Goal: Task Accomplishment & Management: Use online tool/utility

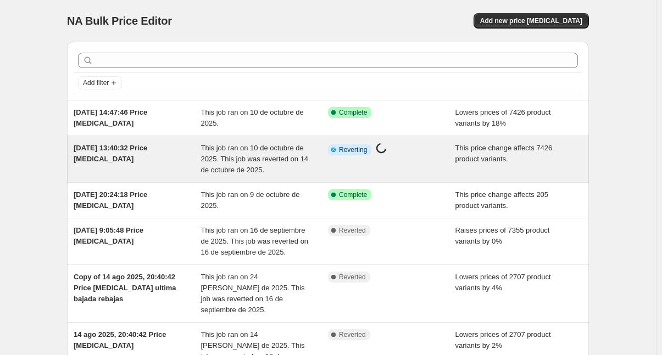
click at [190, 159] on div "[DATE] 13:40:32 Price [MEDICAL_DATA]" at bounding box center [137, 159] width 127 height 33
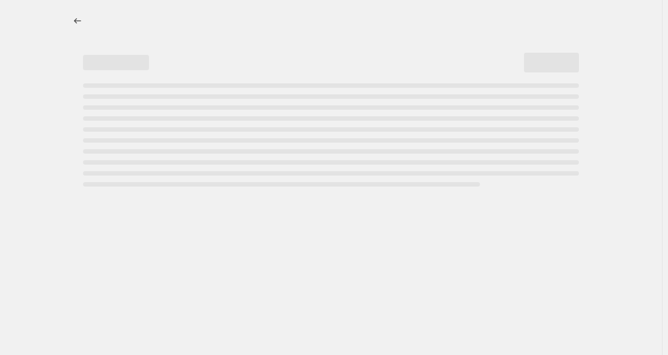
select select "ecap"
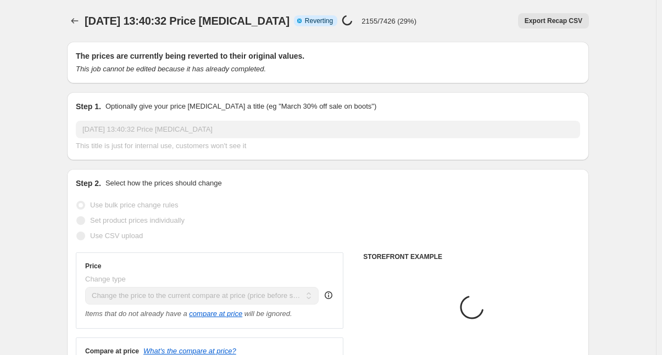
select select "collection"
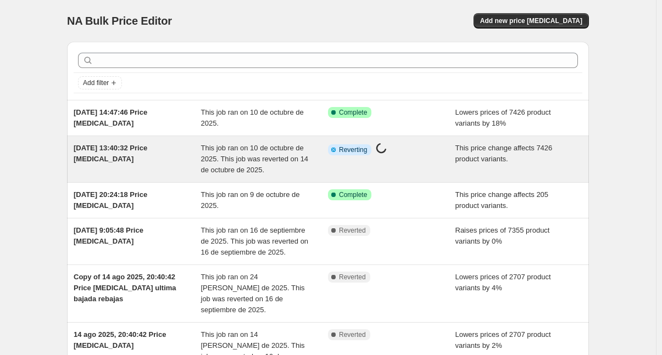
click at [188, 157] on div "[DATE] 13:40:32 Price [MEDICAL_DATA]" at bounding box center [137, 159] width 127 height 33
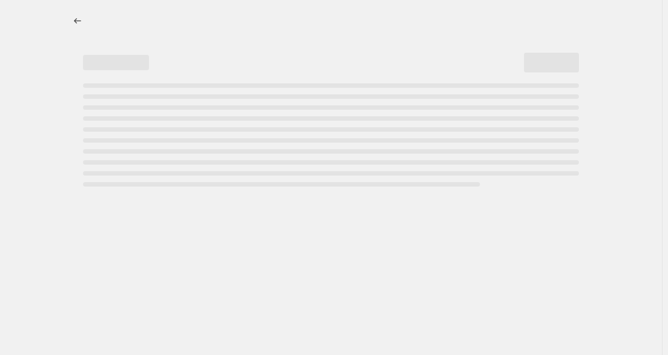
select select "ecap"
select select "collection"
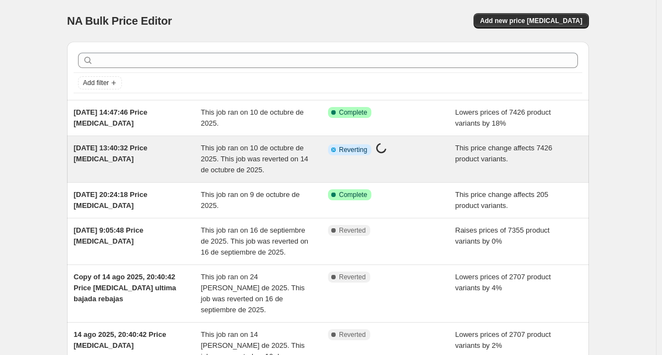
click at [183, 162] on div "[DATE] 13:40:32 Price [MEDICAL_DATA]" at bounding box center [137, 159] width 127 height 33
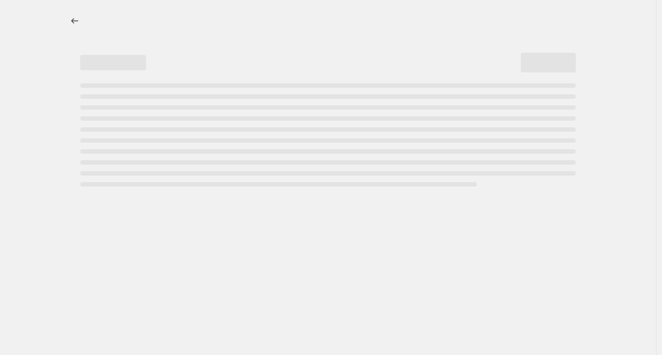
select select "ecap"
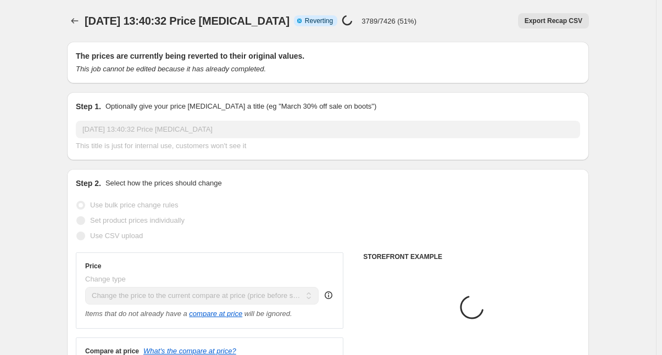
select select "collection"
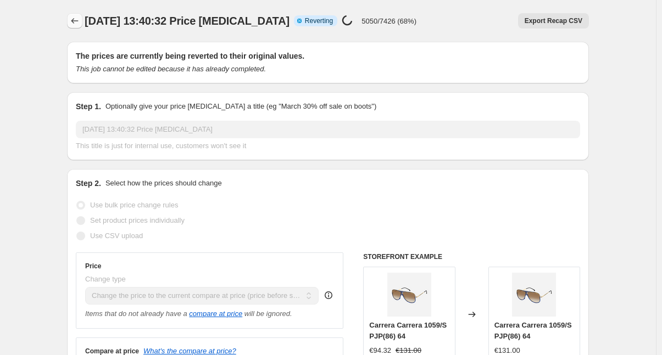
click at [79, 23] on icon "Price change jobs" at bounding box center [74, 20] width 11 height 11
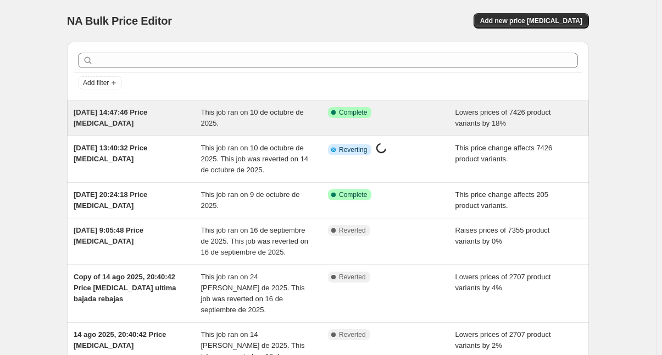
click at [170, 120] on div "[DATE] 14:47:46 Price [MEDICAL_DATA]" at bounding box center [137, 118] width 127 height 22
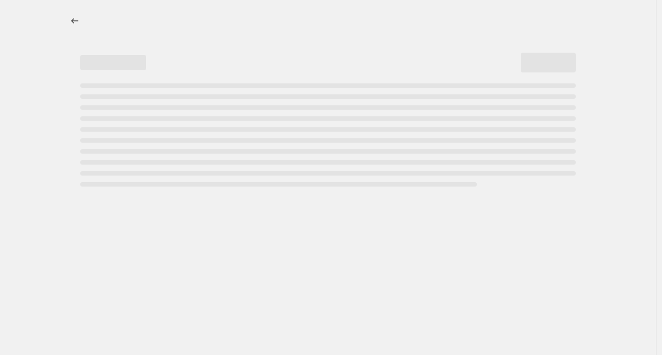
select select "percentage"
select select "remove"
select select "collection"
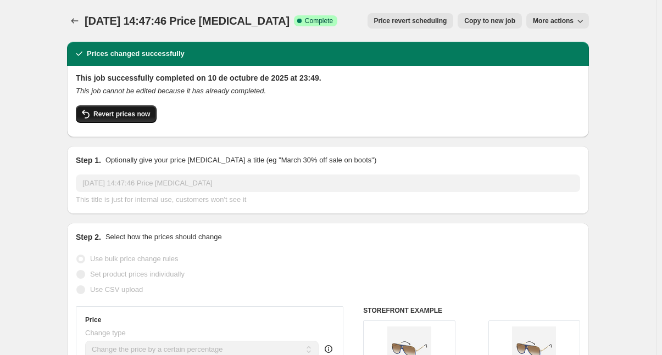
click at [107, 116] on span "Revert prices now" at bounding box center [121, 114] width 57 height 9
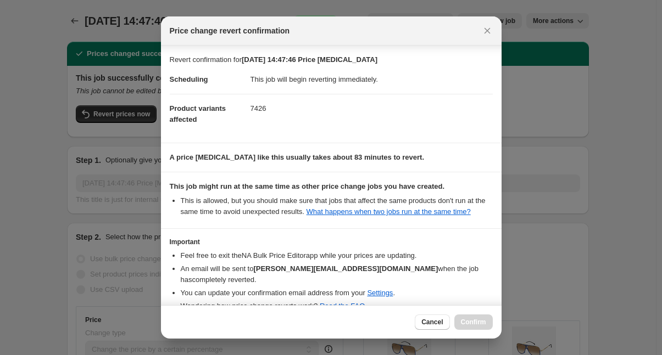
scroll to position [49, 0]
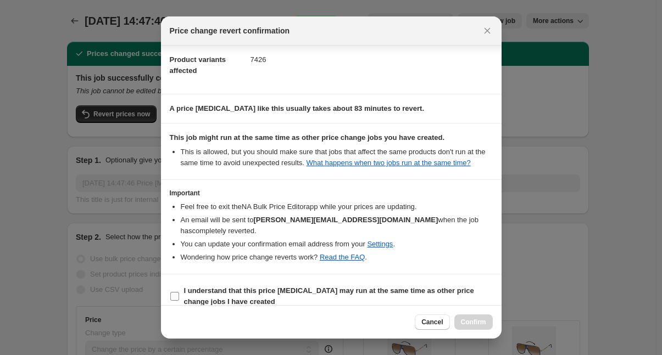
click at [182, 285] on label "I understand that this price change job may run at the same time as other price…" at bounding box center [331, 296] width 323 height 26
click at [179, 292] on input "I understand that this price change job may run at the same time as other price…" at bounding box center [174, 296] width 9 height 9
checkbox input "true"
click at [479, 323] on span "Confirm" at bounding box center [473, 322] width 25 height 9
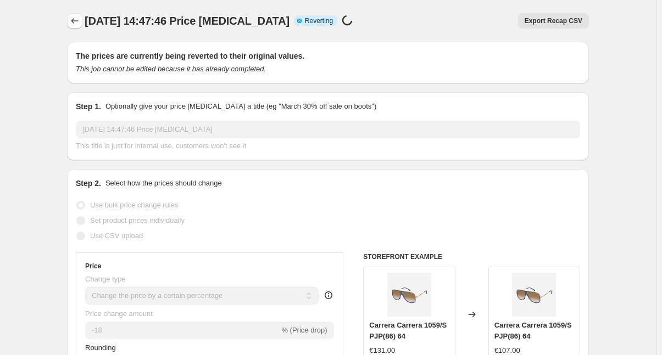
click at [77, 23] on icon "Price change jobs" at bounding box center [74, 20] width 11 height 11
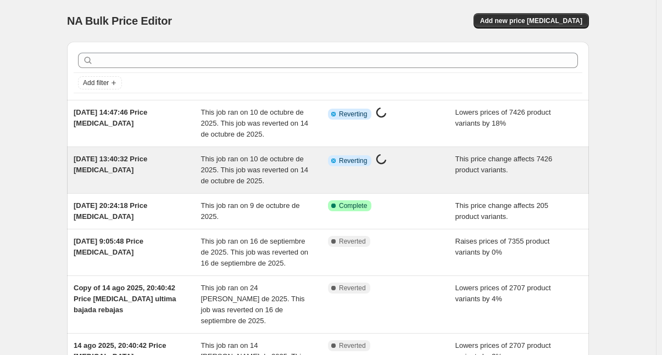
click at [440, 169] on div "Info Partially complete Reverting Price change job in progress..." at bounding box center [391, 170] width 127 height 33
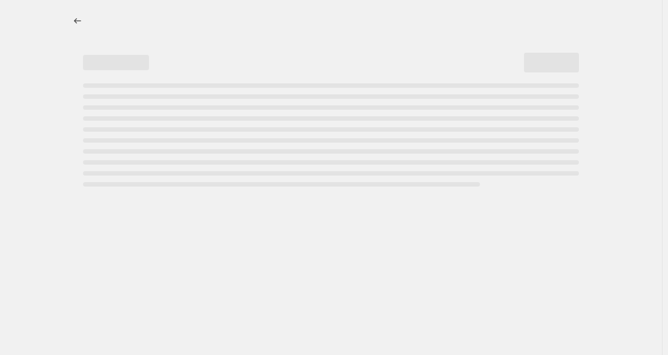
select select "ecap"
select select "collection"
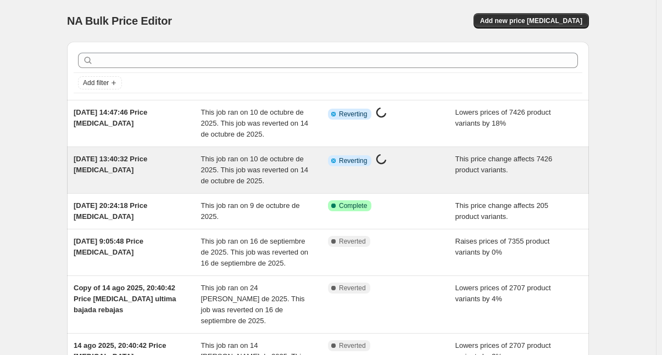
click at [190, 179] on div "[DATE] 13:40:32 Price [MEDICAL_DATA]" at bounding box center [137, 170] width 127 height 33
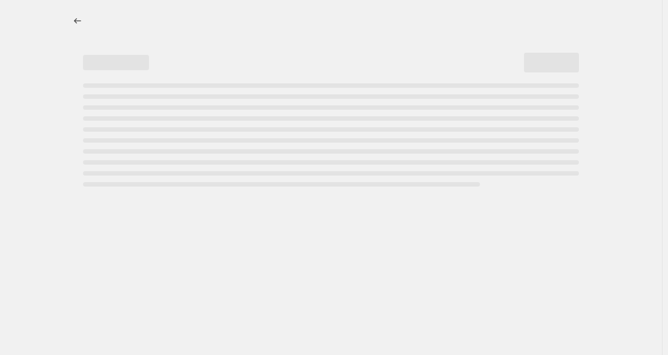
select select "ecap"
select select "collection"
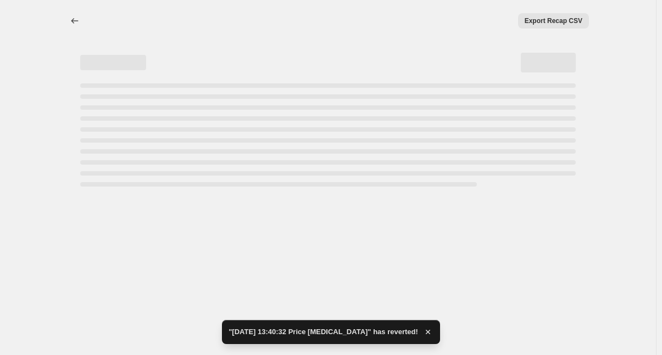
select select "ecap"
select select "collection"
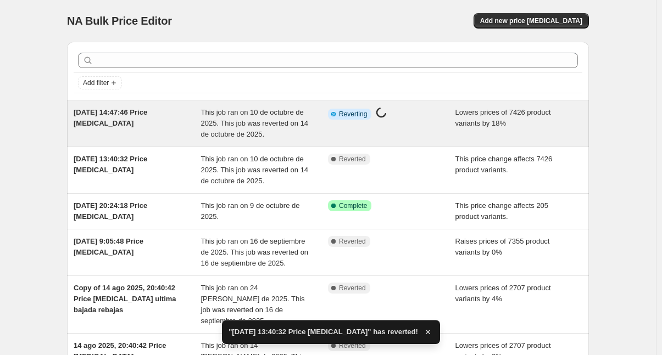
click at [190, 126] on div "[DATE] 14:47:46 Price [MEDICAL_DATA]" at bounding box center [137, 123] width 127 height 33
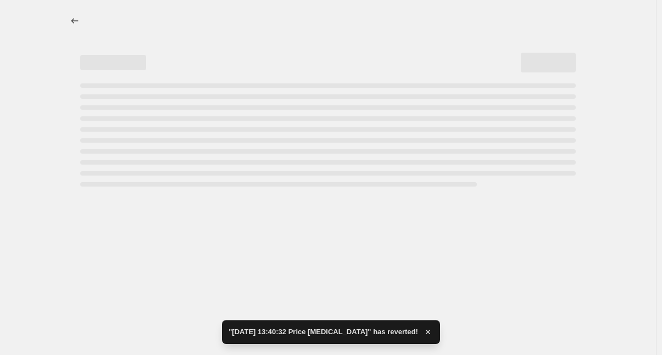
select select "percentage"
select select "remove"
select select "collection"
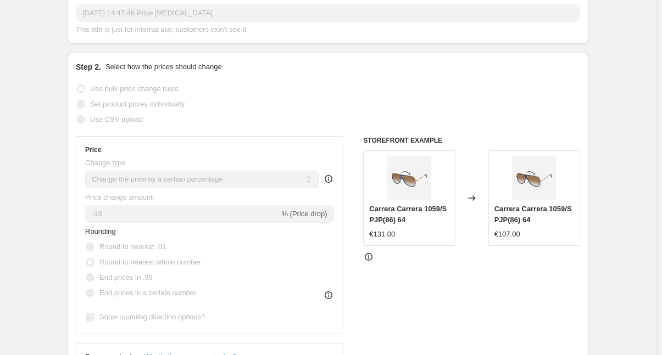
scroll to position [110, 0]
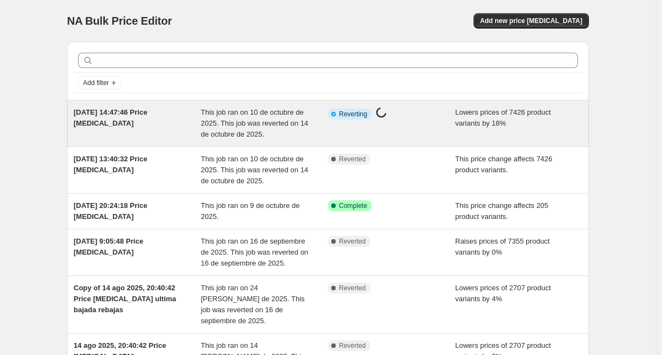
drag, startPoint x: 194, startPoint y: 106, endPoint x: 183, endPoint y: 130, distance: 26.1
click at [183, 130] on div "[DATE] 14:47:46 Price [MEDICAL_DATA]" at bounding box center [137, 123] width 127 height 33
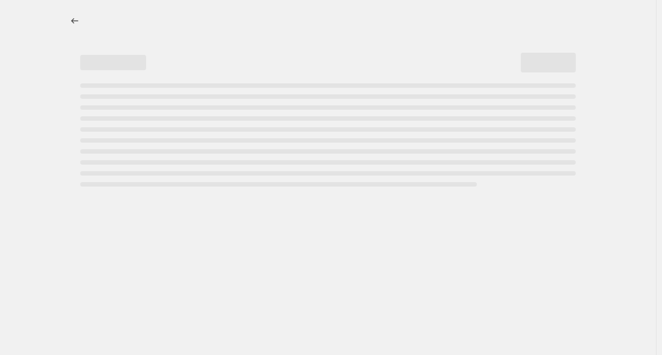
select select "percentage"
select select "remove"
select select "collection"
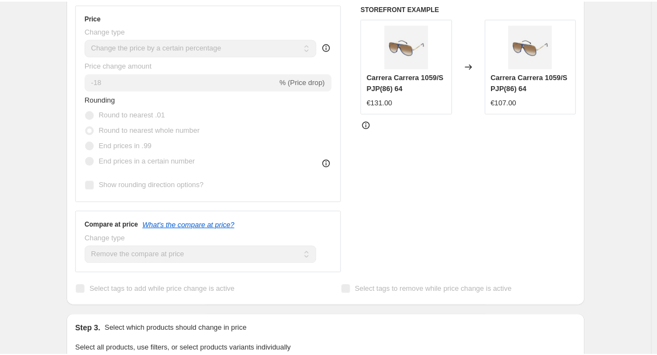
scroll to position [165, 0]
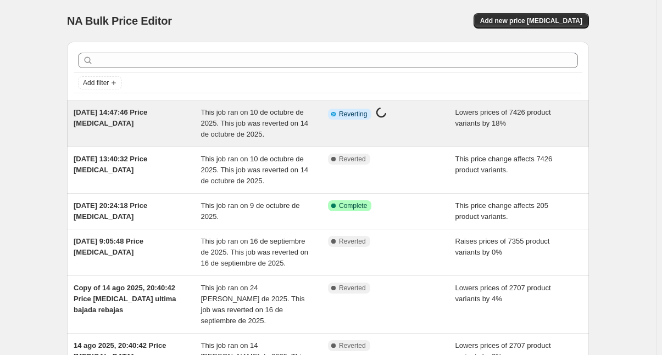
click at [190, 126] on div "[DATE] 14:47:46 Price [MEDICAL_DATA]" at bounding box center [137, 123] width 127 height 33
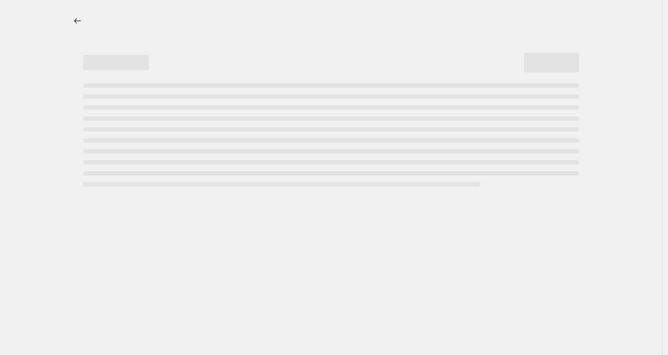
select select "percentage"
select select "remove"
select select "collection"
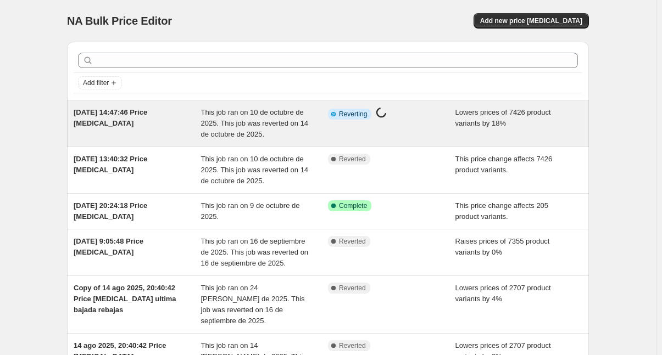
click at [190, 119] on div "[DATE] 14:47:46 Price [MEDICAL_DATA]" at bounding box center [137, 123] width 127 height 33
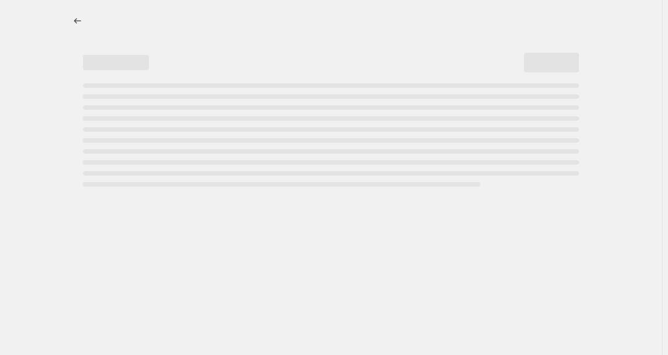
select select "percentage"
select select "remove"
select select "collection"
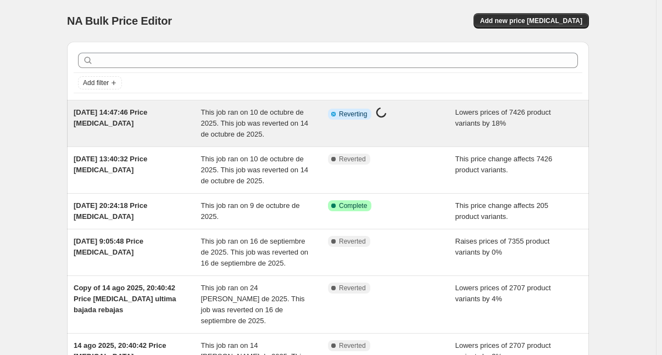
click at [190, 124] on div "[DATE] 14:47:46 Price [MEDICAL_DATA]" at bounding box center [137, 123] width 127 height 33
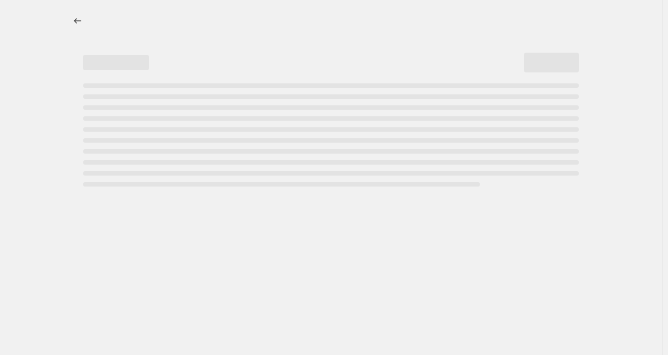
select select "percentage"
select select "remove"
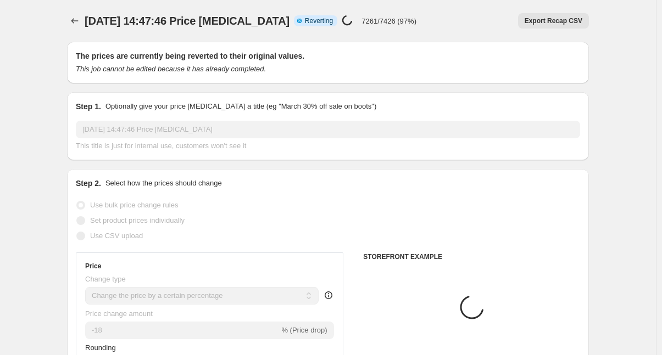
select select "collection"
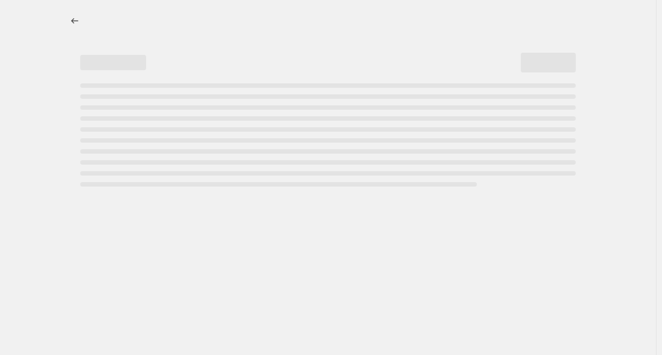
select select "percentage"
select select "remove"
select select "collection"
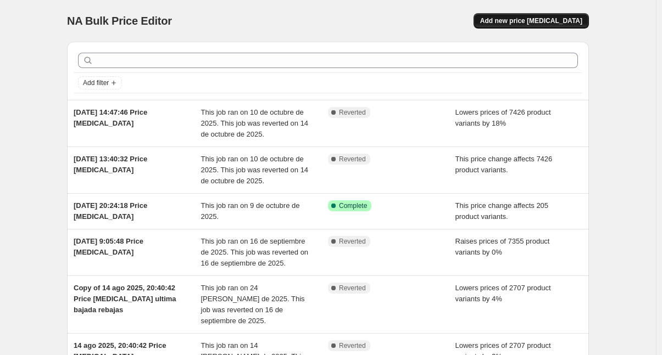
click at [541, 19] on span "Add new price [MEDICAL_DATA]" at bounding box center [531, 20] width 102 height 9
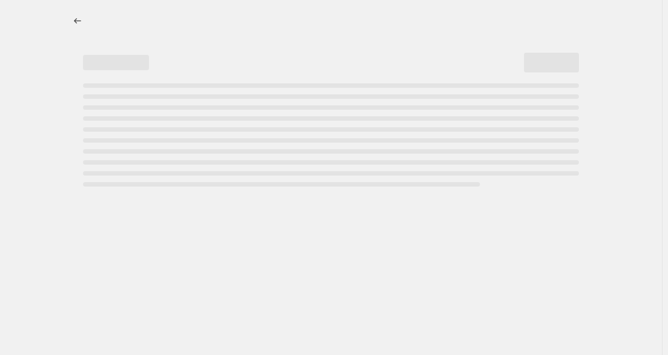
select select "percentage"
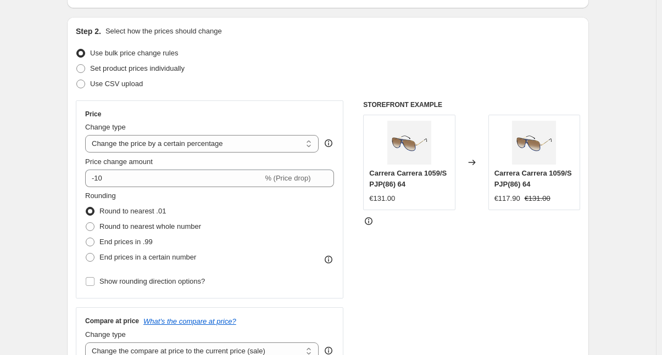
scroll to position [110, 0]
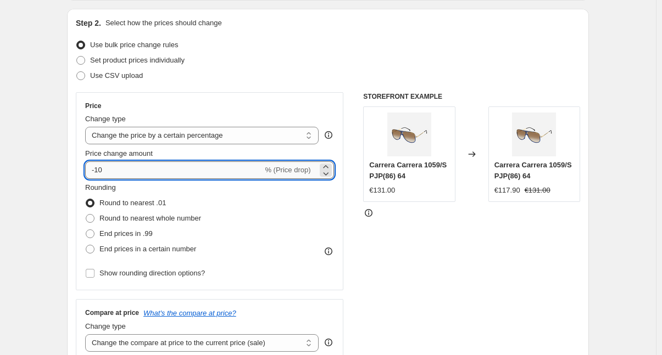
drag, startPoint x: 106, startPoint y: 173, endPoint x: 96, endPoint y: 174, distance: 10.5
click at [96, 174] on input "-10" at bounding box center [173, 171] width 177 height 18
type input "-32"
click at [93, 218] on span at bounding box center [90, 218] width 9 height 9
click at [86, 215] on input "Round to nearest whole number" at bounding box center [86, 214] width 1 height 1
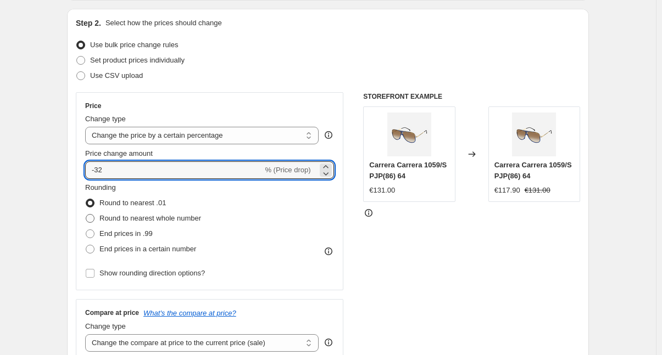
radio input "true"
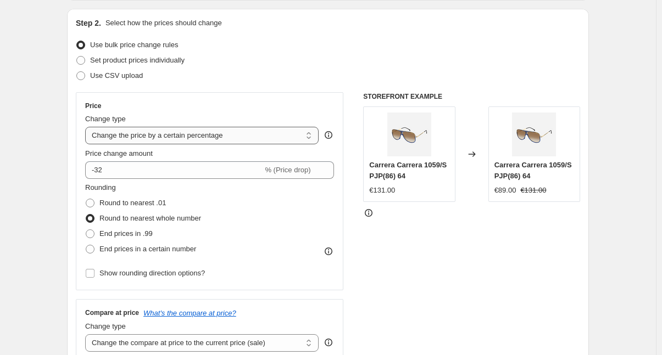
click at [213, 136] on select "Change the price to a certain amount Change the price by a certain amount Chang…" at bounding box center [201, 136] width 233 height 18
click at [253, 113] on div "Price Change type Change the price to a certain amount Change the price by a ce…" at bounding box center [209, 192] width 249 height 180
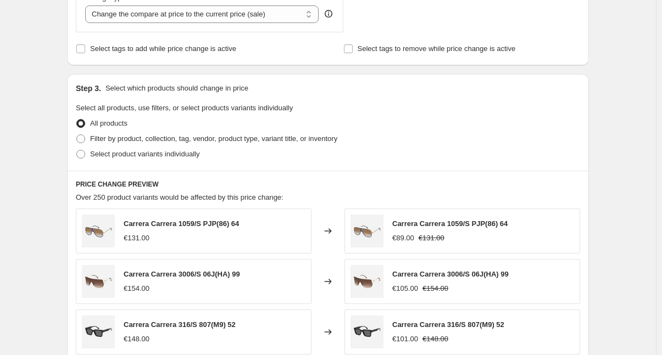
scroll to position [440, 0]
click at [85, 135] on span at bounding box center [80, 138] width 9 height 9
click at [77, 135] on input "Filter by product, collection, tag, vendor, product type, variant title, or inv…" at bounding box center [76, 134] width 1 height 1
radio input "true"
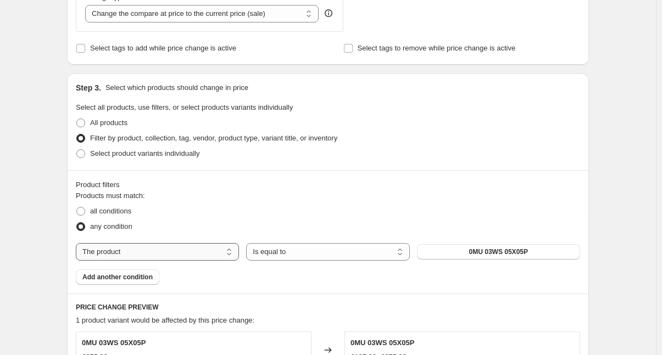
click at [181, 253] on select "The product The product's collection The product's tag The product's vendor The…" at bounding box center [157, 252] width 163 height 18
select select "collection"
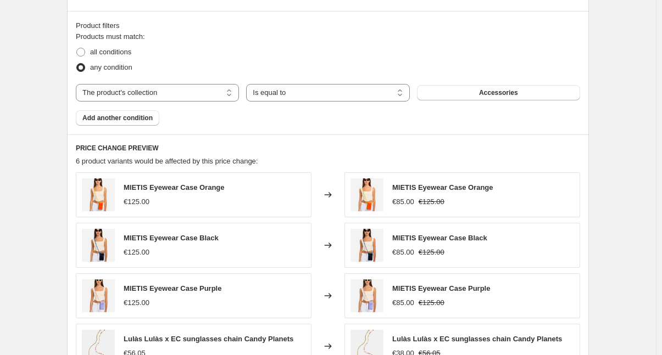
scroll to position [604, 0]
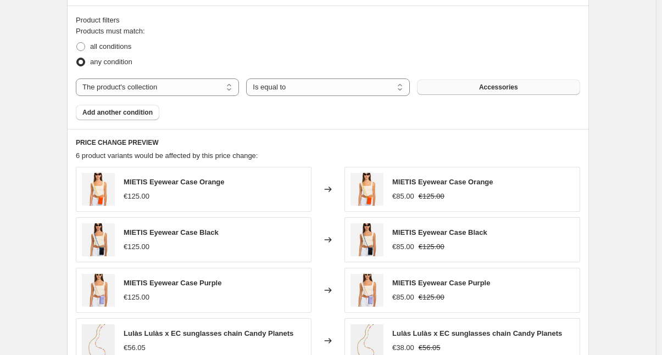
click at [497, 86] on span "Accessories" at bounding box center [498, 87] width 39 height 9
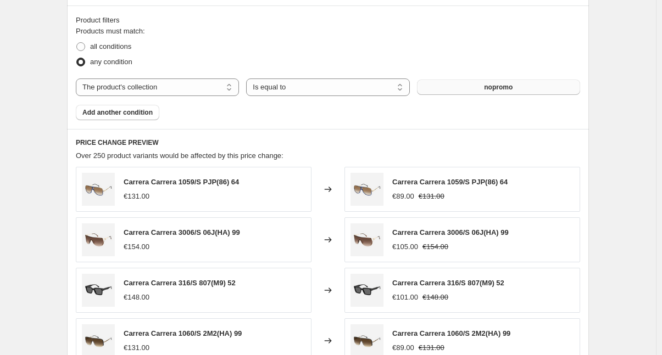
scroll to position [924, 0]
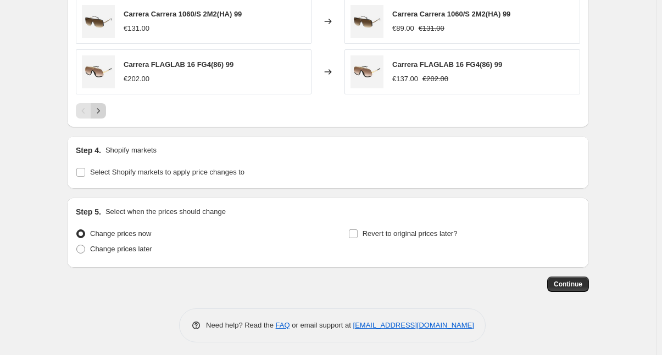
click at [103, 109] on icon "Next" at bounding box center [98, 110] width 11 height 11
click at [85, 168] on input "Select Shopify markets to apply price changes to" at bounding box center [80, 172] width 9 height 9
checkbox input "true"
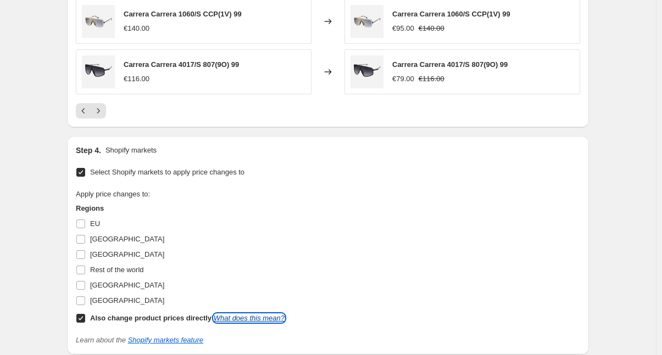
click at [251, 315] on link "What does this mean?" at bounding box center [249, 318] width 71 height 8
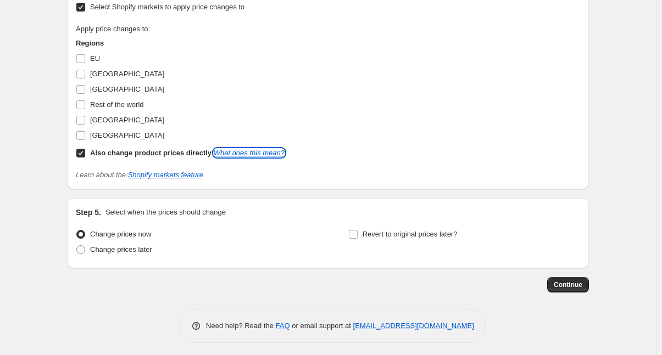
scroll to position [1091, 0]
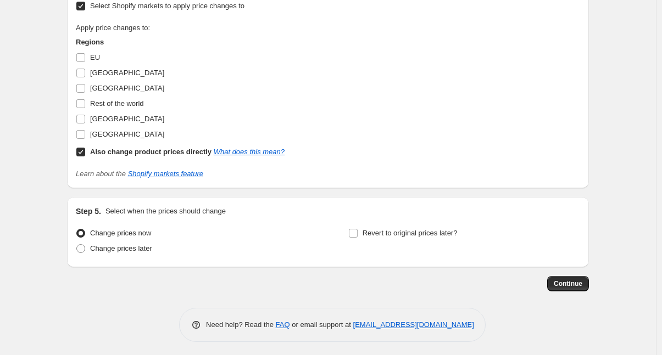
click at [85, 152] on input "Also change product prices directly What does this mean?" at bounding box center [80, 152] width 9 height 9
checkbox input "false"
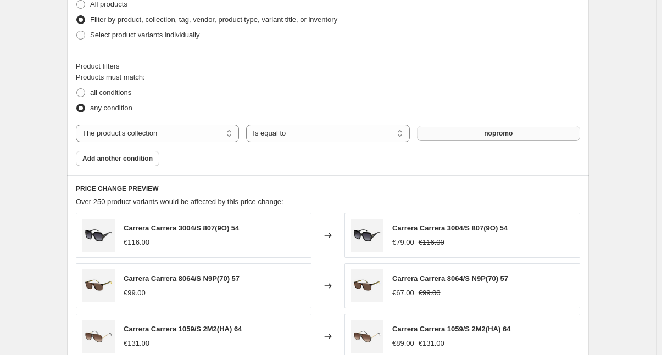
scroll to position [541, 0]
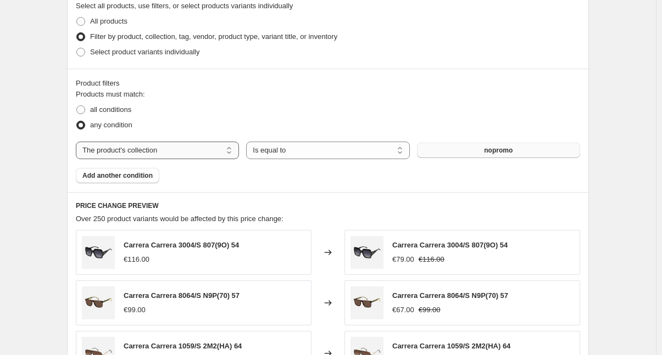
click at [176, 150] on select "The product The product's collection The product's tag The product's vendor The…" at bounding box center [157, 151] width 163 height 18
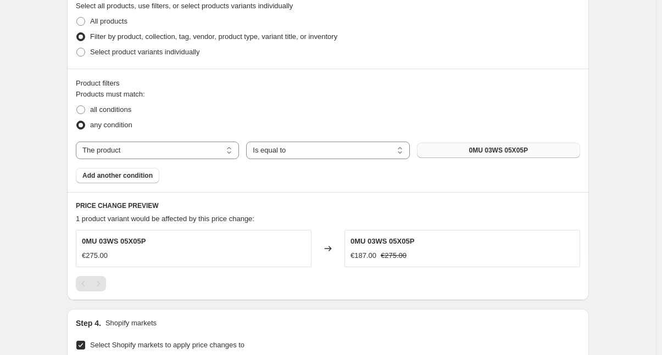
click at [468, 151] on button "0MU 03WS 05X05P" at bounding box center [498, 150] width 163 height 15
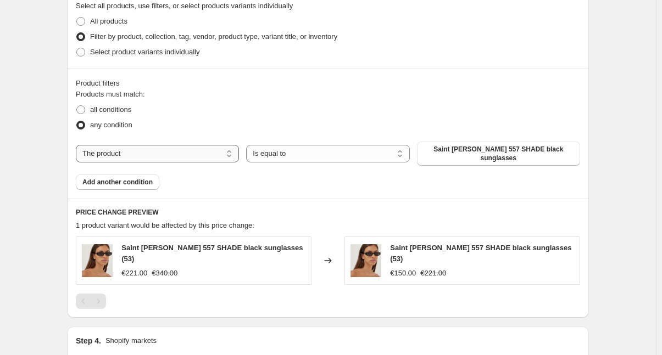
click at [159, 149] on select "The product The product's collection The product's tag The product's vendor The…" at bounding box center [157, 154] width 163 height 18
select select "collection"
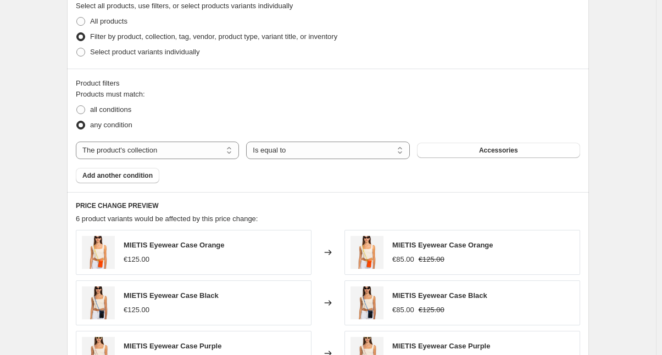
click at [491, 151] on span "Accessories" at bounding box center [498, 150] width 39 height 9
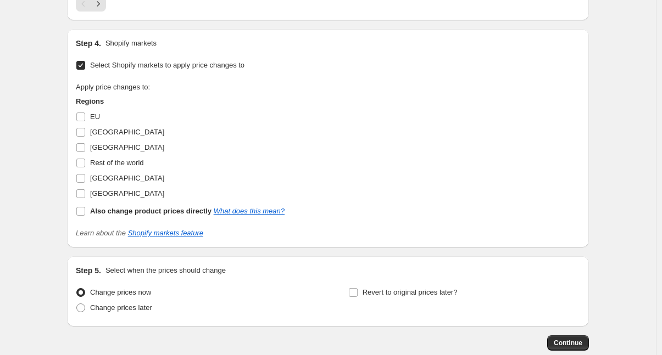
scroll to position [1036, 0]
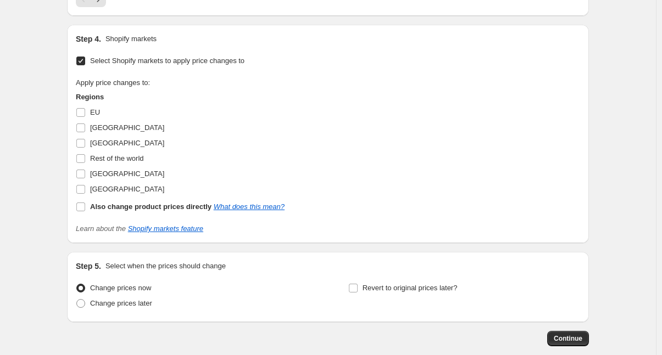
click at [84, 57] on input "Select Shopify markets to apply price changes to" at bounding box center [80, 61] width 9 height 9
checkbox input "false"
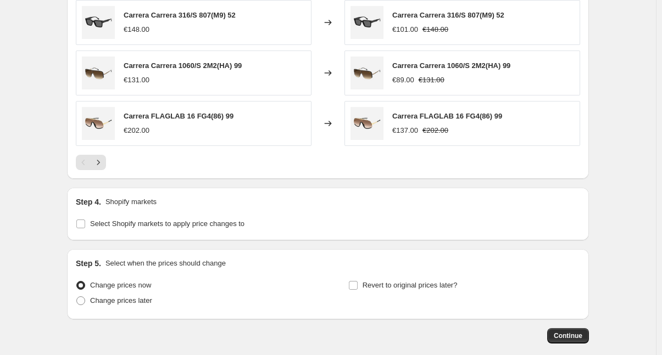
scroll to position [924, 0]
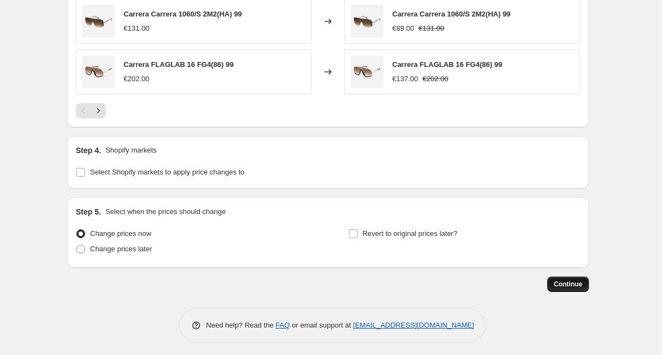
click at [576, 283] on span "Continue" at bounding box center [568, 284] width 29 height 9
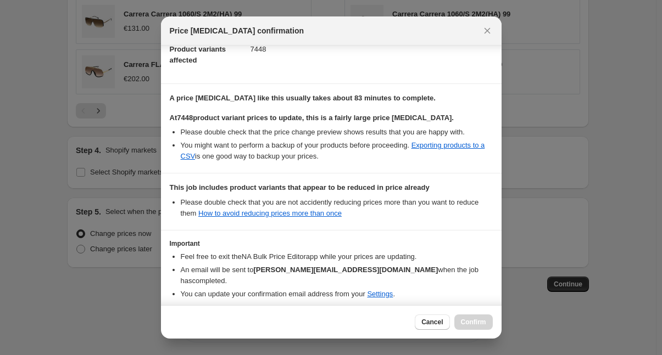
scroll to position [165, 0]
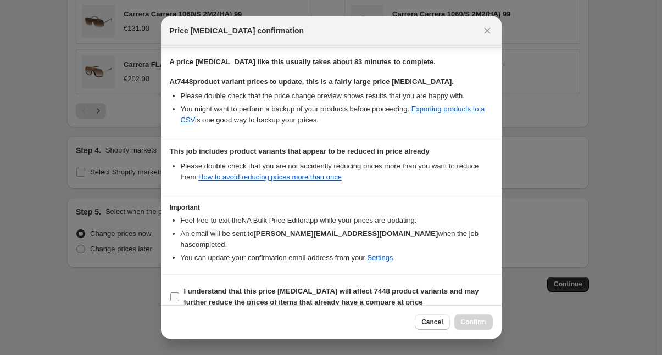
click at [179, 293] on input "I understand that this price [MEDICAL_DATA] will affect 7448 product variants a…" at bounding box center [174, 297] width 9 height 9
checkbox input "true"
click at [466, 322] on span "Confirm" at bounding box center [473, 322] width 25 height 9
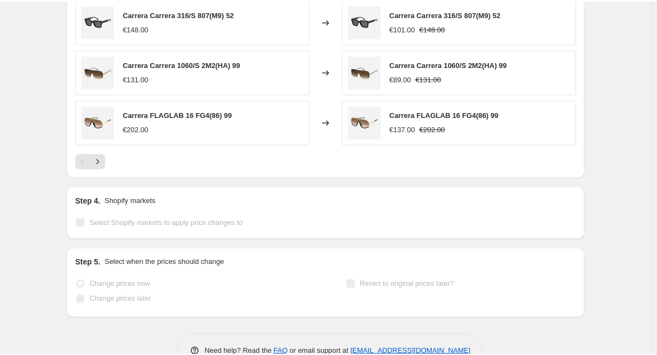
scroll to position [953, 0]
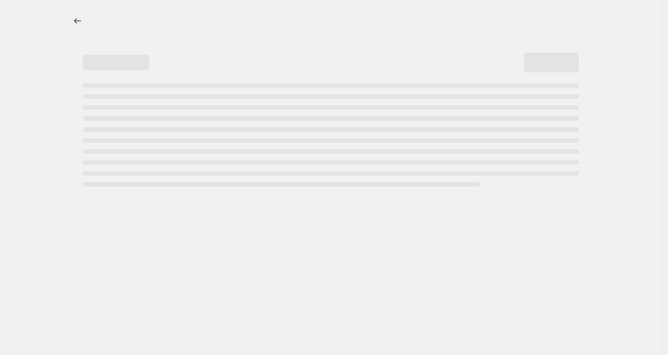
select select "percentage"
select select "remove"
select select "collection"
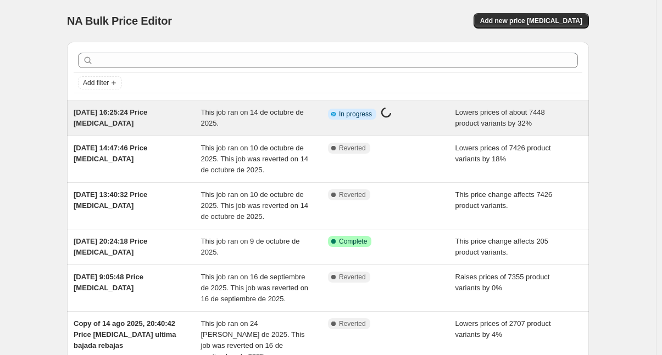
click at [182, 114] on div "[DATE] 16:25:24 Price [MEDICAL_DATA]" at bounding box center [137, 118] width 127 height 22
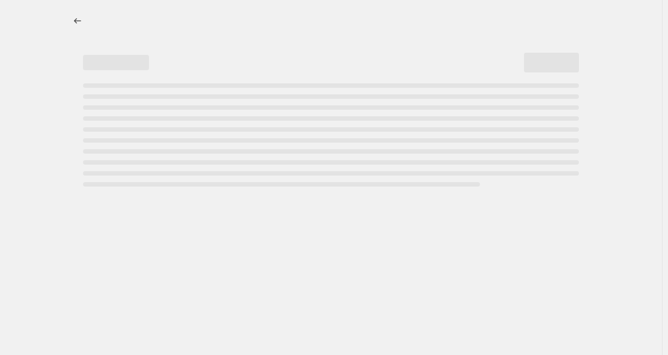
select select "percentage"
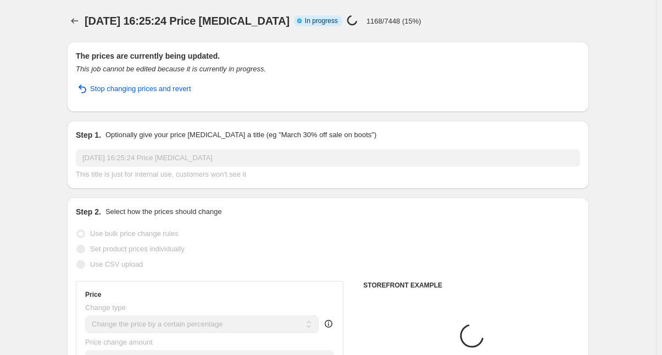
select select "collection"
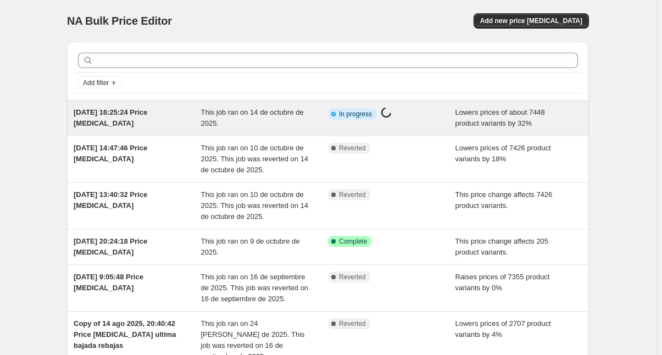
click at [203, 111] on span "This job ran on 14 de octubre de 2025." at bounding box center [252, 117] width 103 height 19
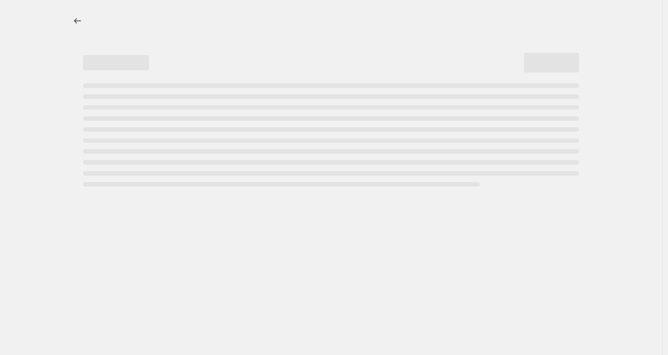
select select "percentage"
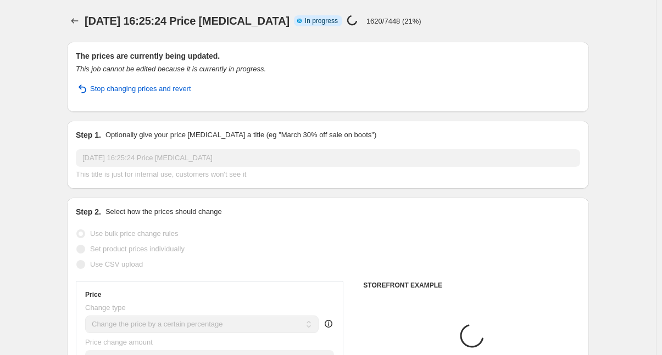
select select "collection"
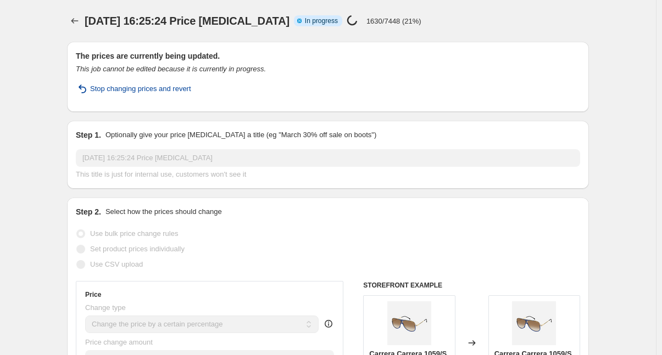
click at [143, 89] on span "Stop changing prices and revert" at bounding box center [140, 89] width 101 height 11
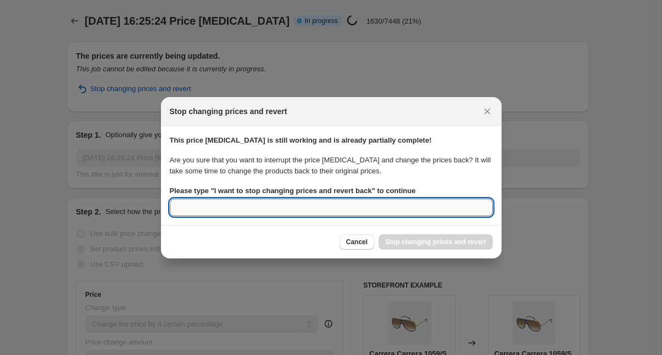
click at [270, 213] on input "Please type " I want to stop changing prices and revert back " to continue" at bounding box center [331, 208] width 323 height 18
type input "ERROR"
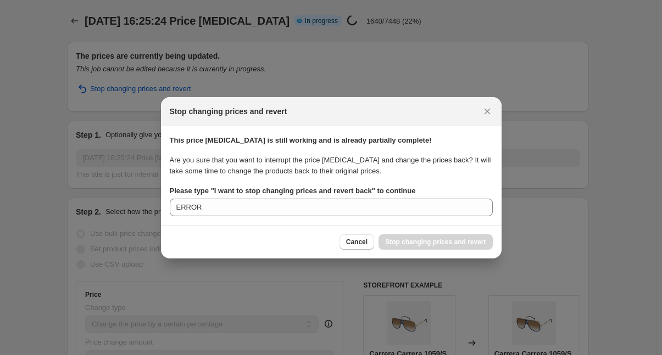
click at [328, 244] on div "Cancel Stop changing prices and revert" at bounding box center [331, 242] width 323 height 15
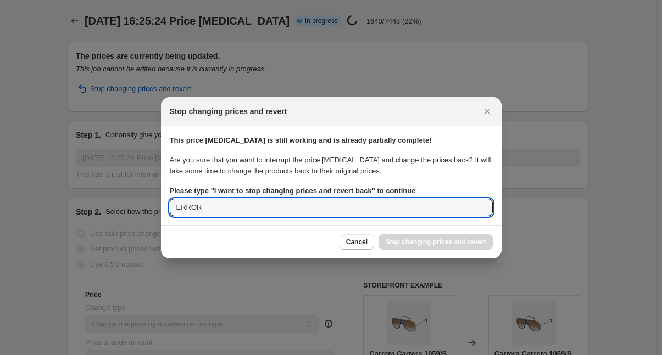
drag, startPoint x: 223, startPoint y: 201, endPoint x: 167, endPoint y: 205, distance: 56.3
click at [167, 205] on section "This price change job is still working and is already partially complete! Are y…" at bounding box center [331, 175] width 341 height 99
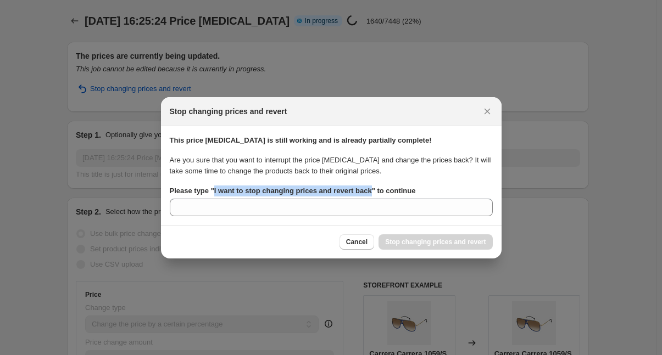
drag, startPoint x: 368, startPoint y: 191, endPoint x: 213, endPoint y: 192, distance: 154.4
click at [213, 192] on b "Please type " I want to stop changing prices and revert back " to continue" at bounding box center [293, 191] width 246 height 8
copy b "I want to stop changing prices and revert back"
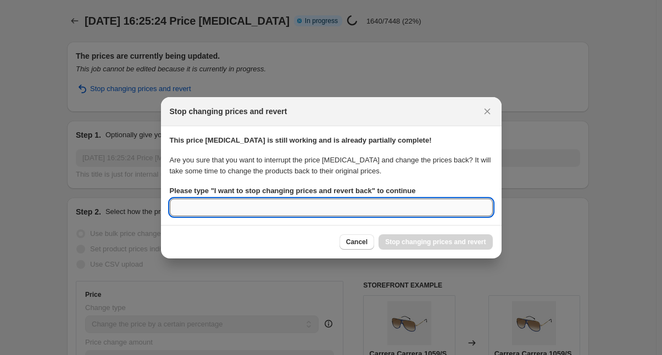
click at [216, 210] on input "Please type " I want to stop changing prices and revert back " to continue" at bounding box center [331, 208] width 323 height 18
paste input "I want to stop changing prices and revert back"
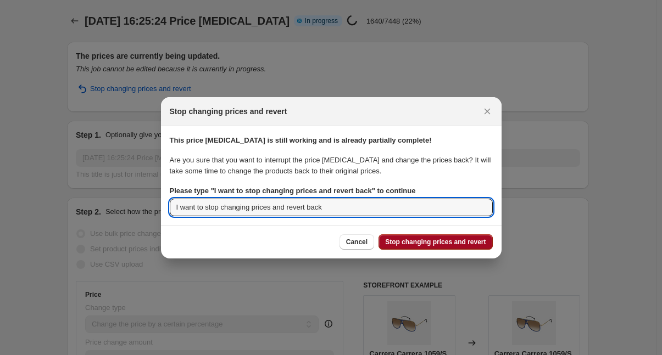
type input "I want to stop changing prices and revert back"
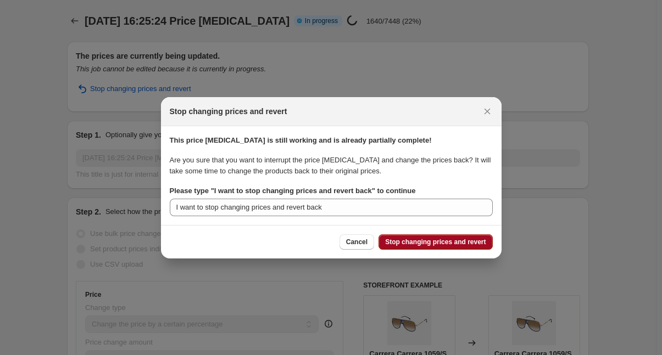
click at [475, 243] on span "Stop changing prices and revert" at bounding box center [435, 242] width 101 height 9
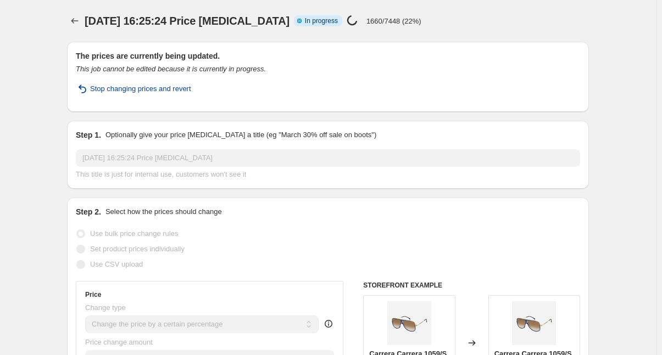
click at [136, 92] on span "Stop changing prices and revert" at bounding box center [140, 89] width 101 height 11
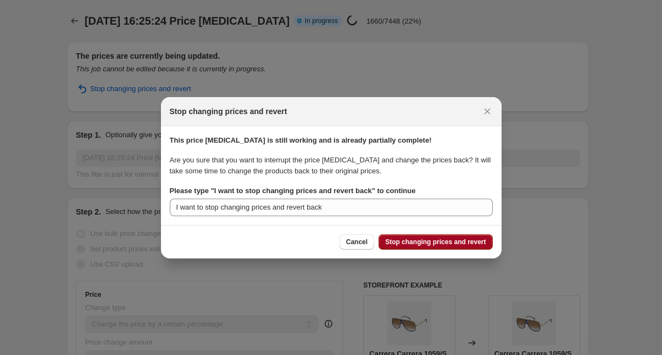
click at [432, 242] on span "Stop changing prices and revert" at bounding box center [435, 242] width 101 height 9
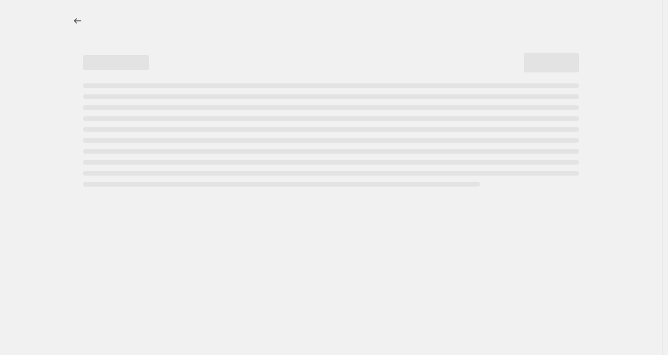
select select "percentage"
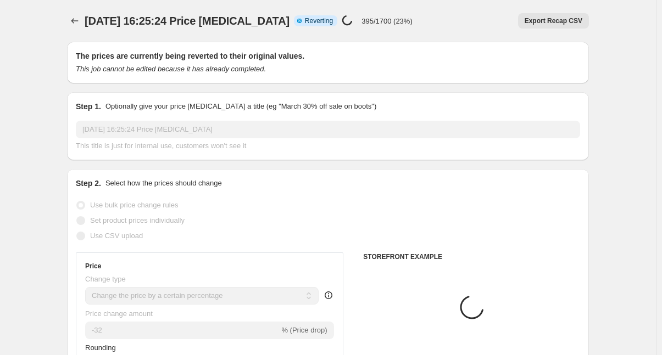
select select "collection"
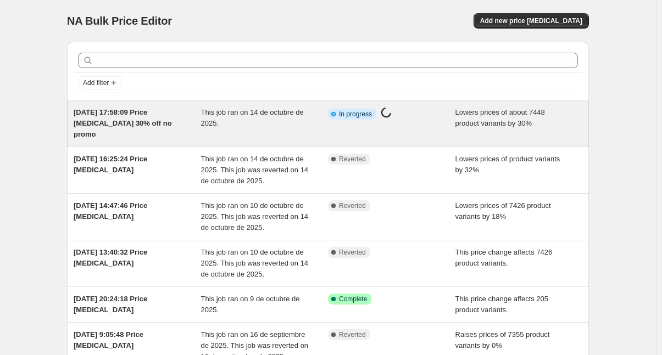
click at [196, 116] on div "[DATE] 17:58:09 Price [MEDICAL_DATA] 30% off no promo" at bounding box center [137, 123] width 127 height 33
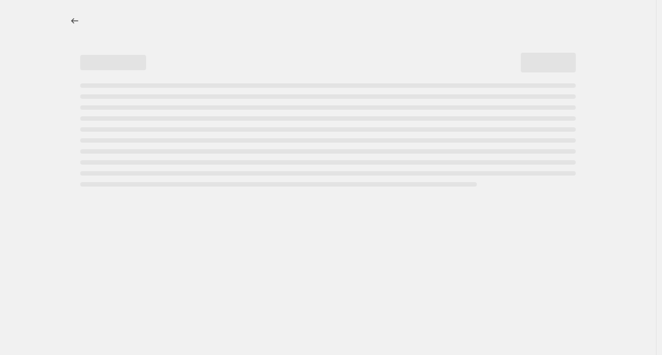
select select "percentage"
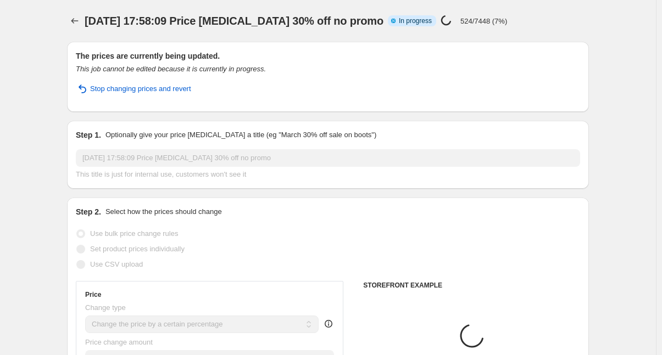
select select "collection"
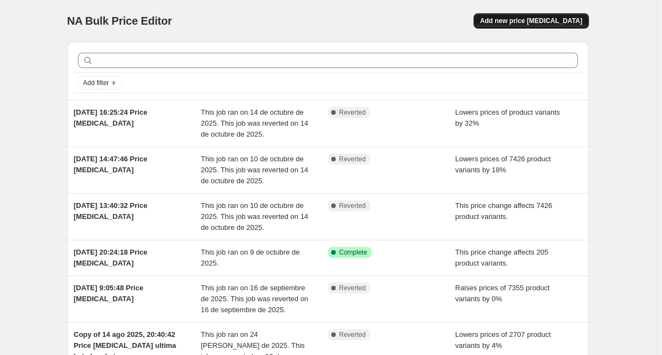
click at [547, 22] on span "Add new price [MEDICAL_DATA]" at bounding box center [531, 20] width 102 height 9
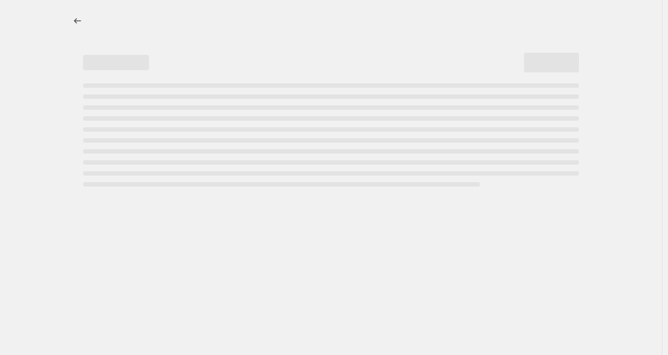
select select "percentage"
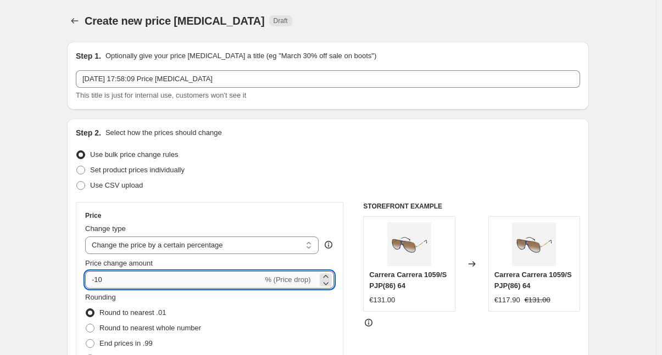
drag, startPoint x: 113, startPoint y: 281, endPoint x: 99, endPoint y: 281, distance: 13.7
click at [99, 281] on input "-10" at bounding box center [173, 280] width 177 height 18
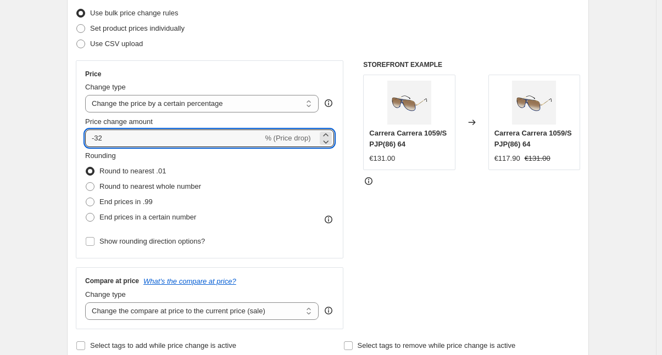
scroll to position [165, 0]
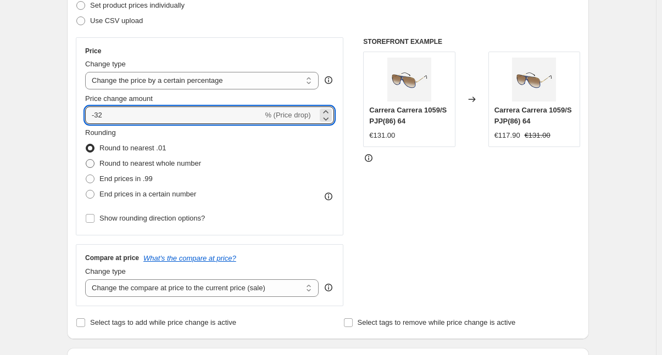
type input "-32"
click at [94, 159] on span at bounding box center [90, 163] width 9 height 9
click at [86, 159] on input "Round to nearest whole number" at bounding box center [86, 159] width 1 height 1
radio input "true"
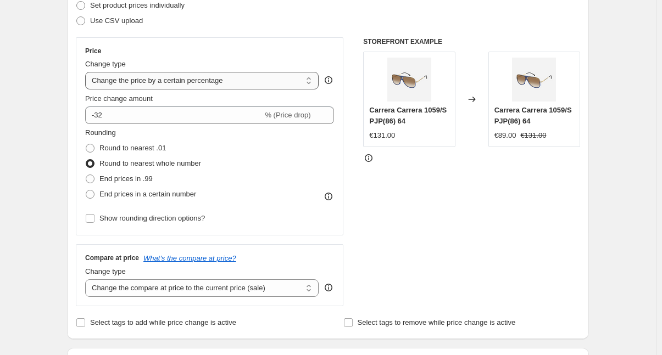
click at [281, 81] on select "Change the price to a certain amount Change the price by a certain amount Chang…" at bounding box center [201, 81] width 233 height 18
click at [87, 72] on select "Change the price to a certain amount Change the price by a certain amount Chang…" at bounding box center [201, 81] width 233 height 18
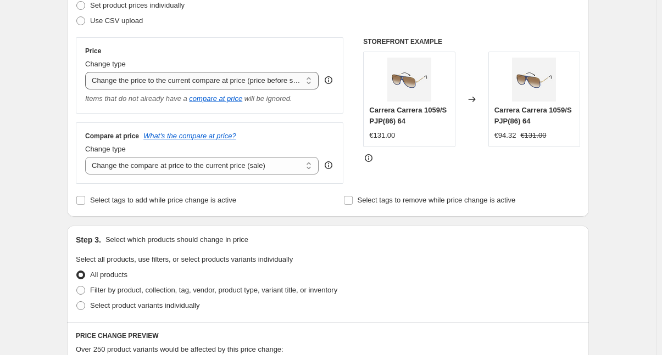
click at [258, 84] on select "Change the price to a certain amount Change the price by a certain amount Chang…" at bounding box center [201, 81] width 233 height 18
click at [87, 72] on select "Change the price to a certain amount Change the price by a certain amount Chang…" at bounding box center [201, 81] width 233 height 18
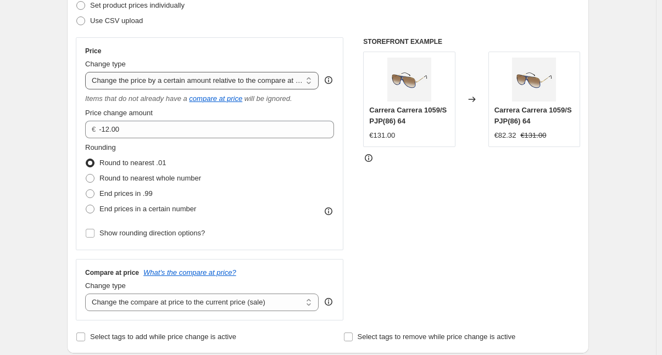
click at [183, 80] on select "Change the price to a certain amount Change the price by a certain amount Chang…" at bounding box center [201, 81] width 233 height 18
select select "pcap"
click at [87, 72] on select "Change the price to a certain amount Change the price by a certain amount Chang…" at bounding box center [201, 81] width 233 height 18
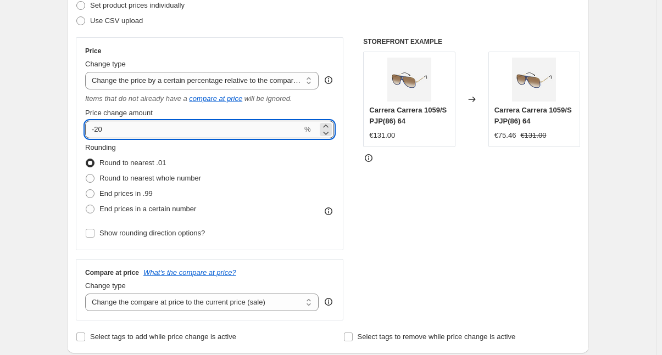
drag, startPoint x: 109, startPoint y: 131, endPoint x: 97, endPoint y: 130, distance: 11.6
click at [97, 130] on input "-20" at bounding box center [193, 130] width 217 height 18
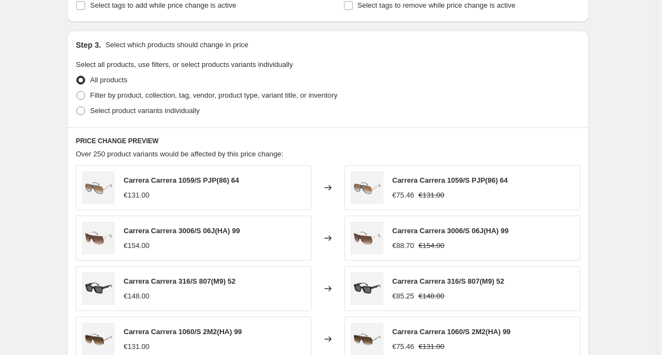
scroll to position [494, 0]
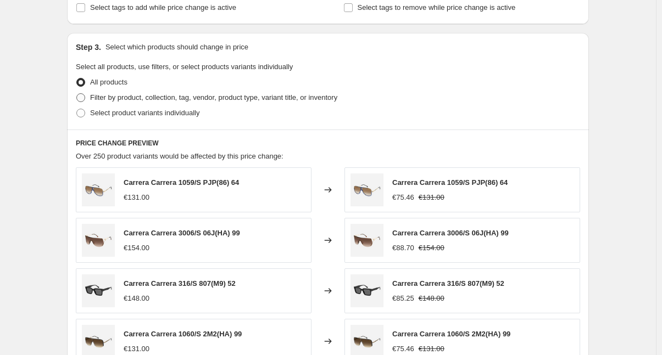
type input "-32"
click at [85, 98] on span at bounding box center [80, 97] width 9 height 9
click at [77, 94] on input "Filter by product, collection, tag, vendor, product type, variant title, or inv…" at bounding box center [76, 93] width 1 height 1
radio input "true"
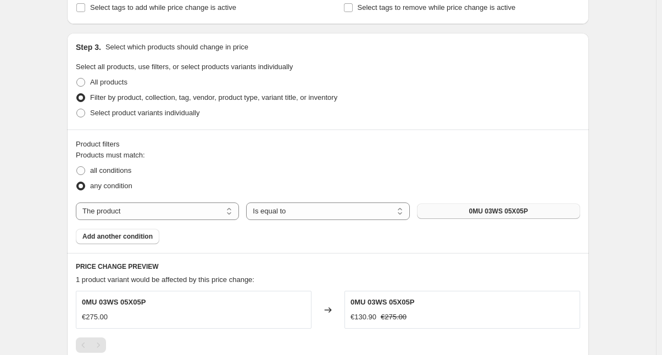
click at [531, 209] on button "0MU 03WS 05X05P" at bounding box center [498, 211] width 163 height 15
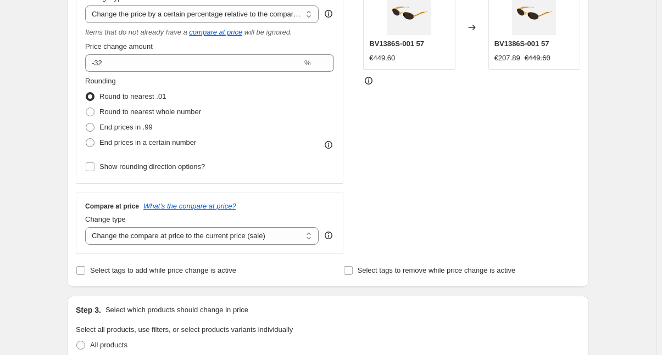
scroll to position [220, 0]
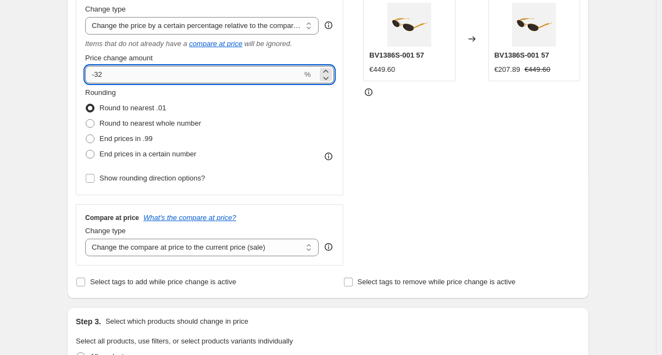
click at [109, 73] on input "-32" at bounding box center [193, 75] width 217 height 18
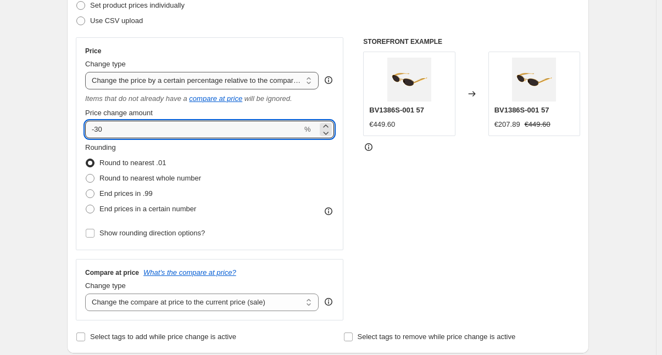
type input "-30"
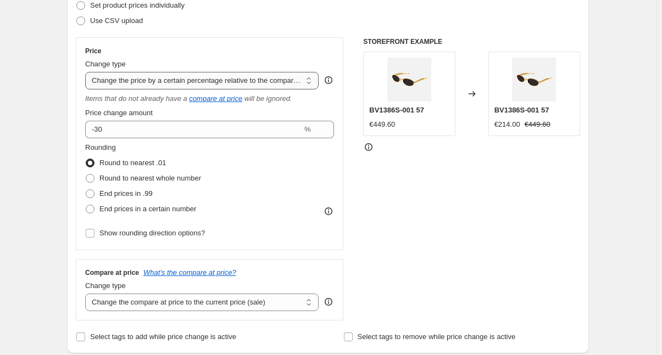
click at [276, 79] on select "Change the price to a certain amount Change the price by a certain amount Chang…" at bounding box center [201, 81] width 233 height 18
click at [87, 72] on select "Change the price to a certain amount Change the price by a certain amount Chang…" at bounding box center [201, 81] width 233 height 18
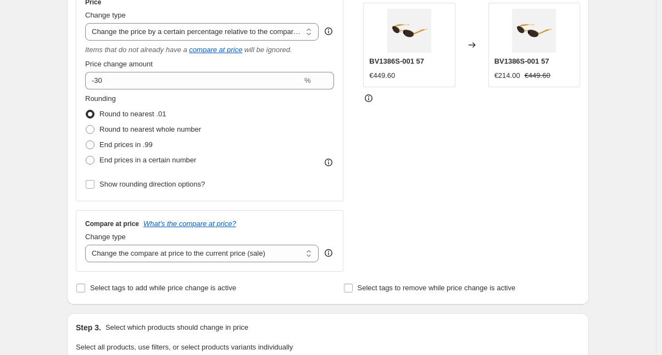
scroll to position [220, 0]
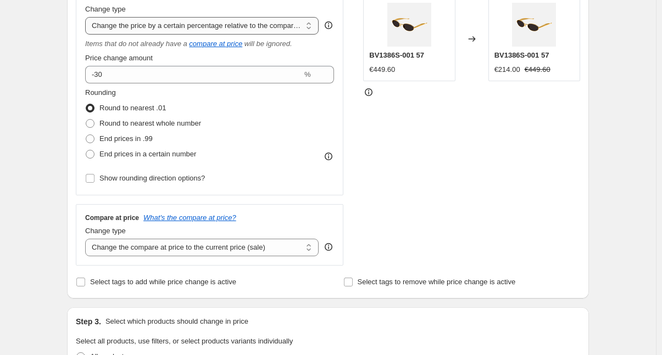
click at [246, 22] on select "Change the price to a certain amount Change the price by a certain amount Chang…" at bounding box center [201, 26] width 233 height 18
select select "percentage"
click at [87, 17] on select "Change the price to a certain amount Change the price by a certain amount Chang…" at bounding box center [201, 26] width 233 height 18
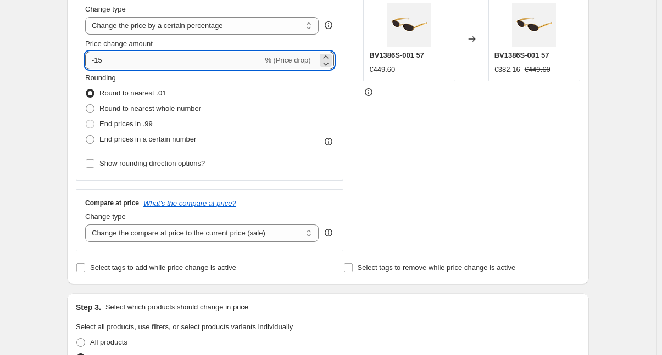
drag, startPoint x: 110, startPoint y: 59, endPoint x: 99, endPoint y: 65, distance: 12.8
click at [99, 65] on input "-15" at bounding box center [173, 61] width 177 height 18
type input "-32"
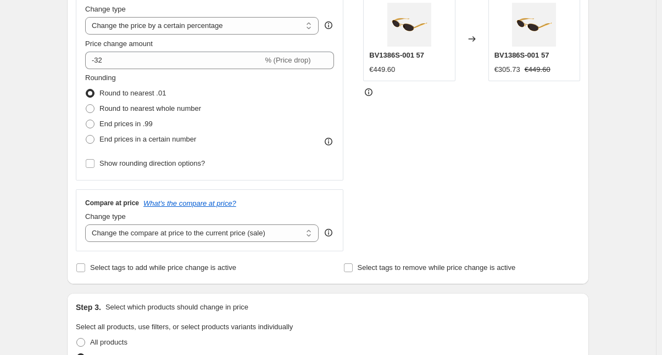
click at [368, 143] on div "STOREFRONT EXAMPLE BV1386S-001 57 €449.60 Changed to BV1386S-001 57 €305.73 €44…" at bounding box center [471, 116] width 217 height 269
click at [91, 108] on span at bounding box center [90, 108] width 9 height 9
click at [86, 105] on input "Round to nearest whole number" at bounding box center [86, 104] width 1 height 1
radio input "true"
click at [285, 235] on select "Change the compare at price to the current price (sale) Change the compare at p…" at bounding box center [201, 234] width 233 height 18
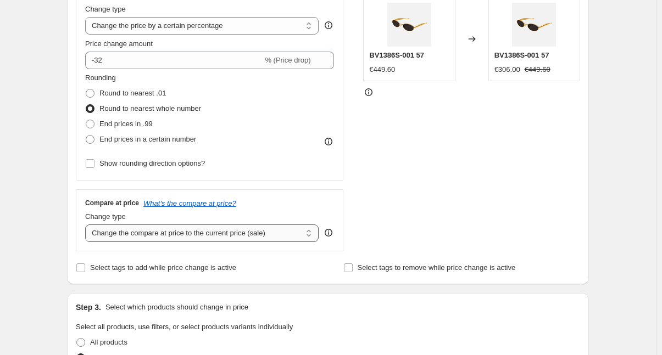
click at [87, 225] on select "Change the compare at price to the current price (sale) Change the compare at p…" at bounding box center [201, 234] width 233 height 18
click at [430, 177] on div "STOREFRONT EXAMPLE BV1386S-001 57 €449.60 Changed to BV1386S-001 57 €306.00 €44…" at bounding box center [471, 116] width 217 height 269
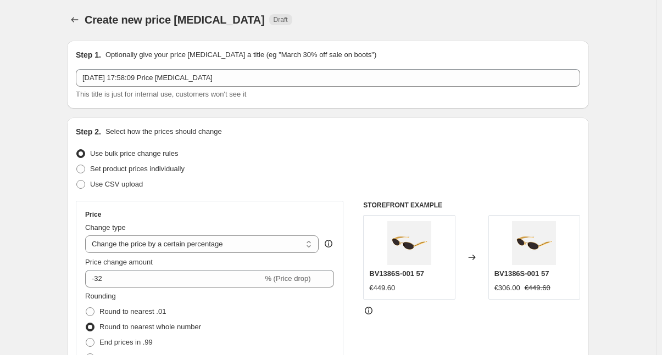
scroll to position [0, 0]
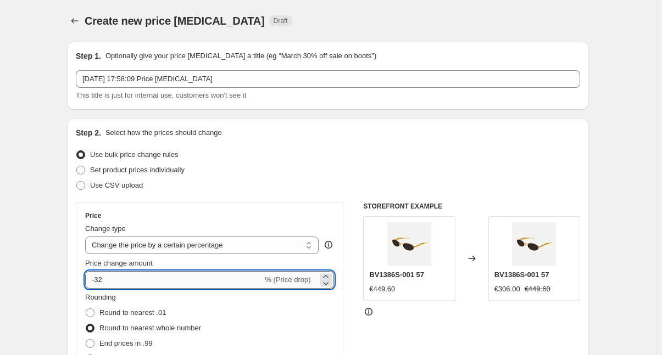
click at [118, 277] on input "-32" at bounding box center [173, 280] width 177 height 18
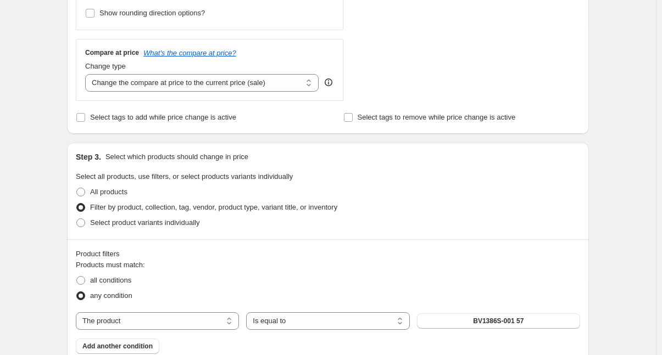
scroll to position [385, 0]
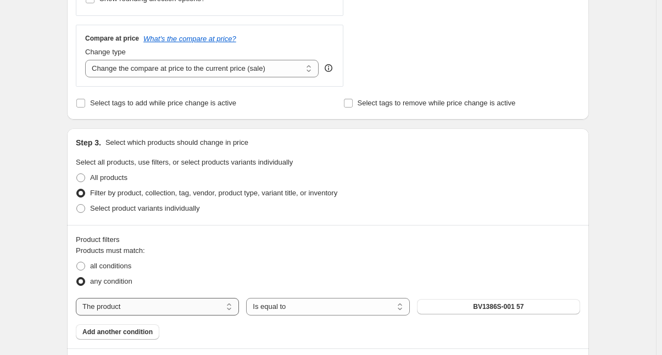
click at [130, 308] on select "The product The product's collection The product's tag The product's vendor The…" at bounding box center [157, 307] width 163 height 18
select select "collection"
click at [500, 307] on span "Accessories" at bounding box center [498, 307] width 39 height 9
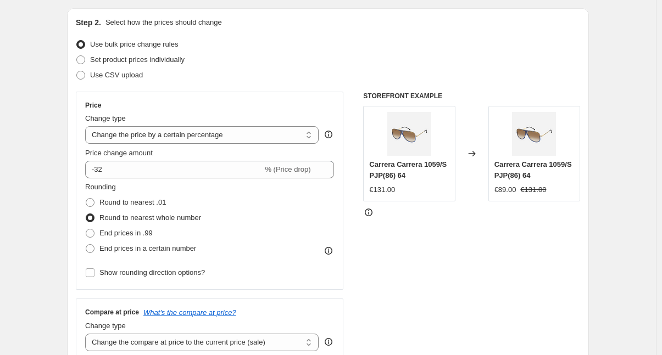
scroll to position [210, 0]
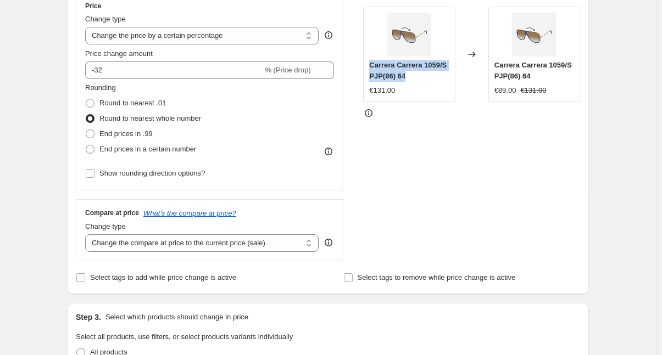
drag, startPoint x: 412, startPoint y: 77, endPoint x: 371, endPoint y: 65, distance: 42.8
click at [371, 65] on div "Carrera Carrera 1059/S PJP(86) 64 €131.00" at bounding box center [409, 55] width 92 height 96
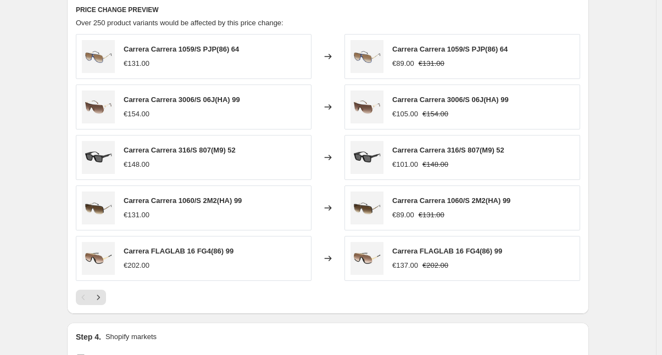
scroll to position [924, 0]
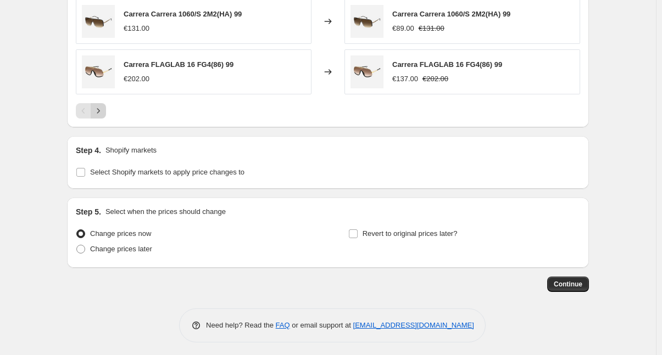
click at [102, 107] on icon "Next" at bounding box center [98, 110] width 11 height 11
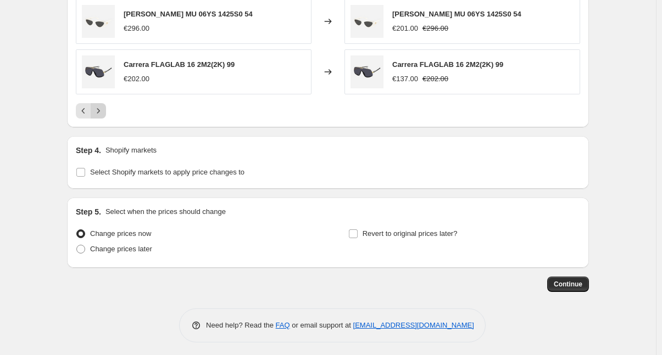
click at [102, 107] on icon "Next" at bounding box center [98, 110] width 11 height 11
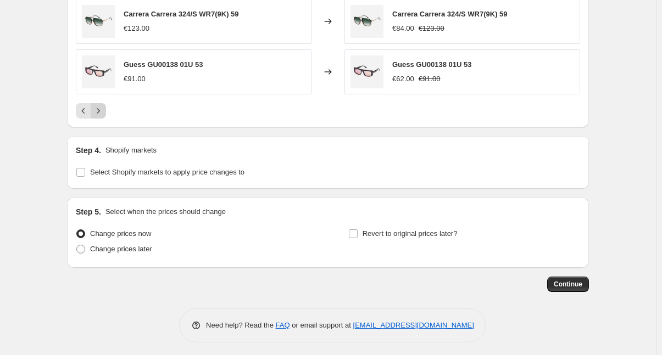
click at [102, 107] on icon "Next" at bounding box center [98, 110] width 11 height 11
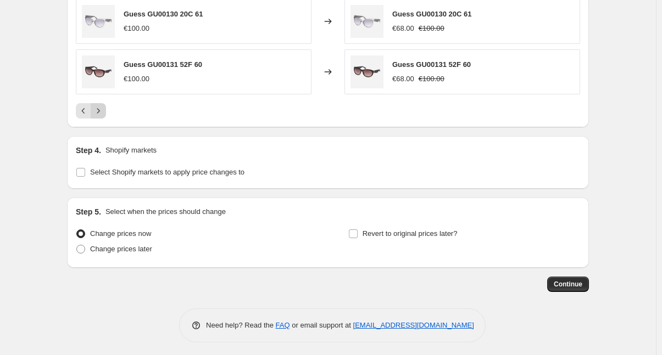
click at [102, 107] on icon "Next" at bounding box center [98, 110] width 11 height 11
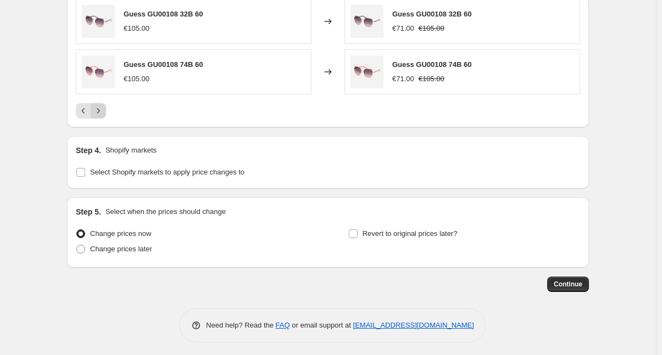
click at [102, 107] on icon "Next" at bounding box center [98, 110] width 11 height 11
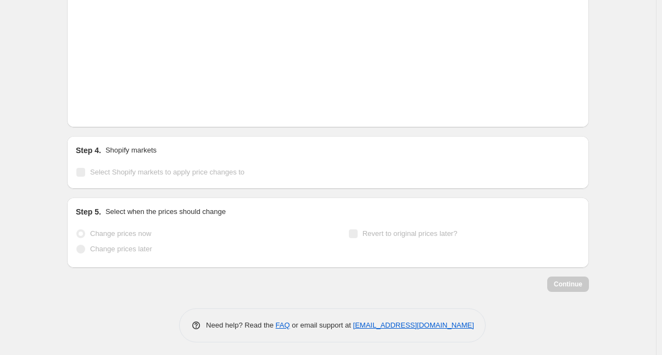
click at [102, 107] on icon "Next" at bounding box center [98, 110] width 11 height 11
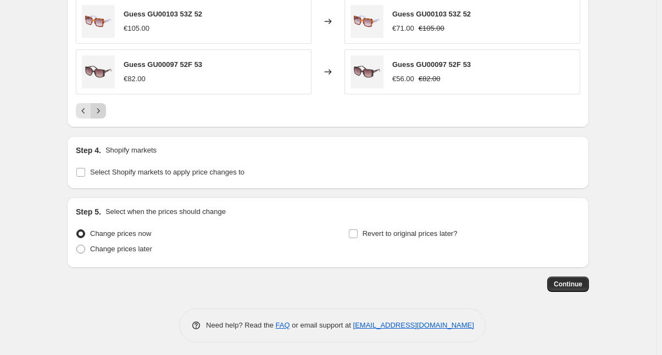
click at [102, 107] on icon "Next" at bounding box center [98, 110] width 11 height 11
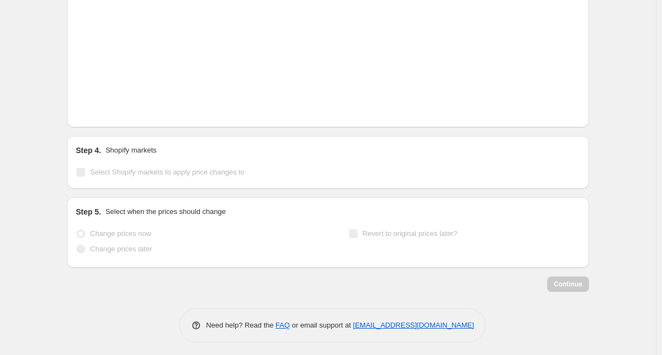
click at [102, 107] on icon "Next" at bounding box center [98, 110] width 11 height 11
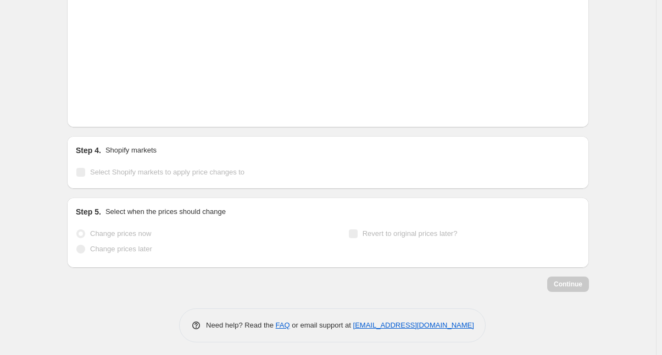
click at [102, 107] on icon "Next" at bounding box center [98, 110] width 11 height 11
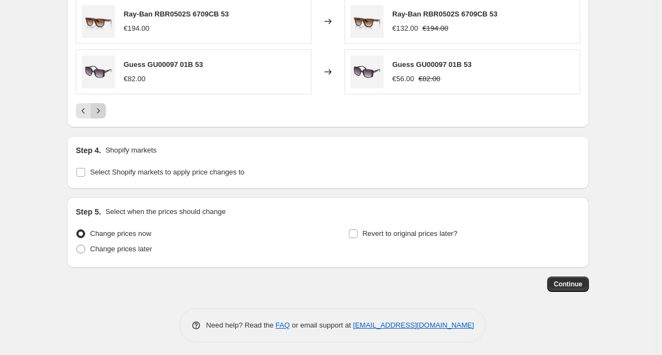
click at [102, 107] on icon "Next" at bounding box center [98, 110] width 11 height 11
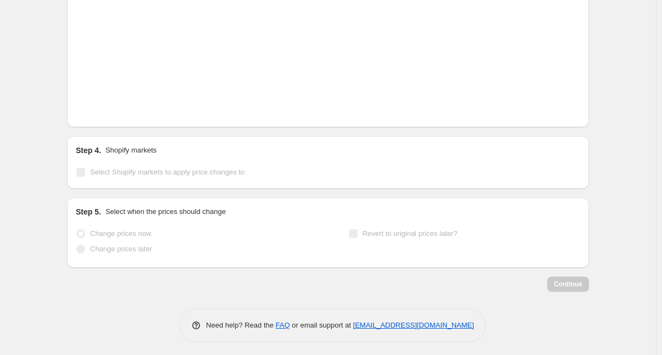
click at [102, 107] on icon "Next" at bounding box center [98, 110] width 11 height 11
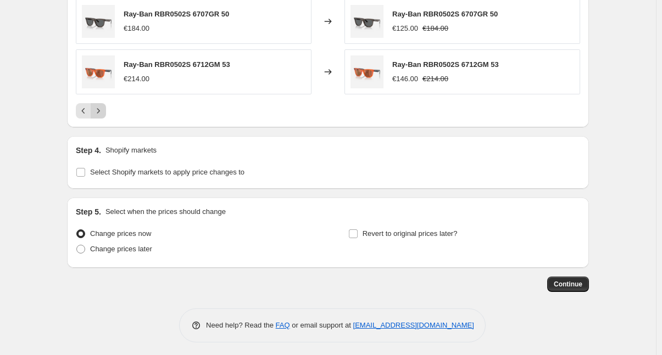
click at [102, 107] on icon "Next" at bounding box center [98, 110] width 11 height 11
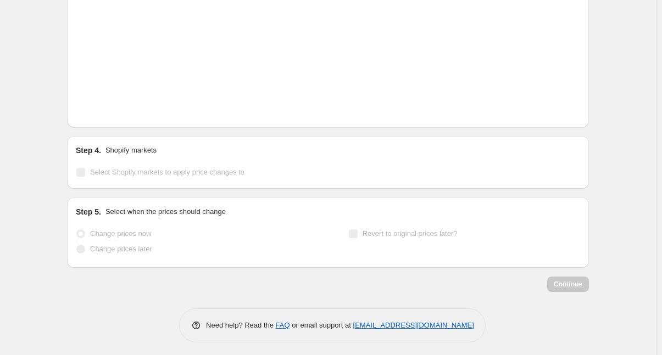
click at [102, 107] on icon "Next" at bounding box center [98, 110] width 11 height 11
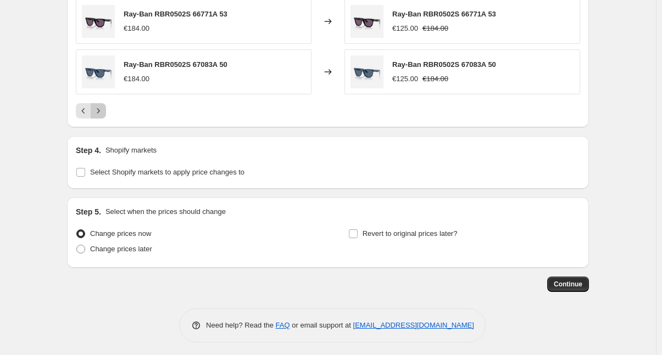
click at [102, 107] on icon "Next" at bounding box center [98, 110] width 11 height 11
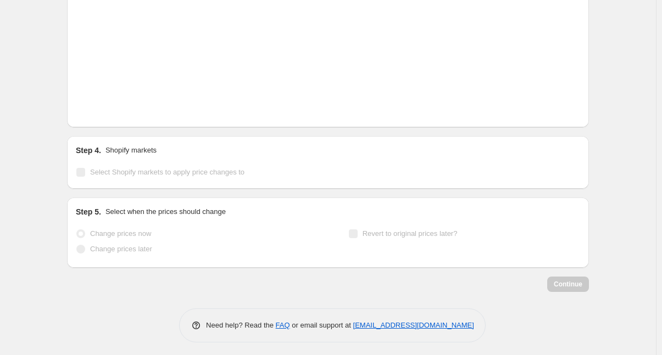
click at [102, 107] on icon "Next" at bounding box center [98, 110] width 11 height 11
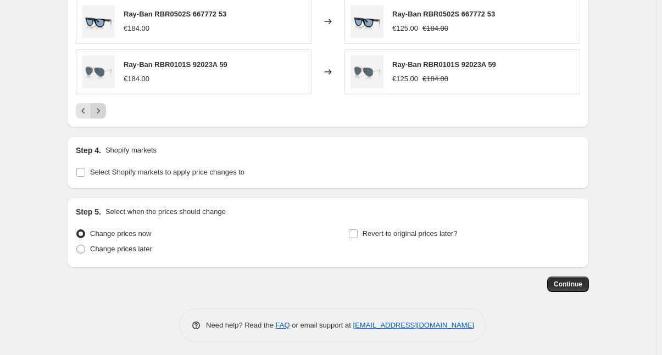
click at [102, 107] on icon "Next" at bounding box center [98, 110] width 11 height 11
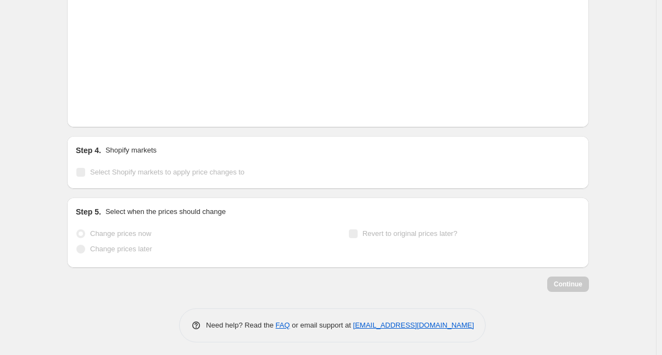
click at [102, 107] on icon "Next" at bounding box center [98, 110] width 11 height 11
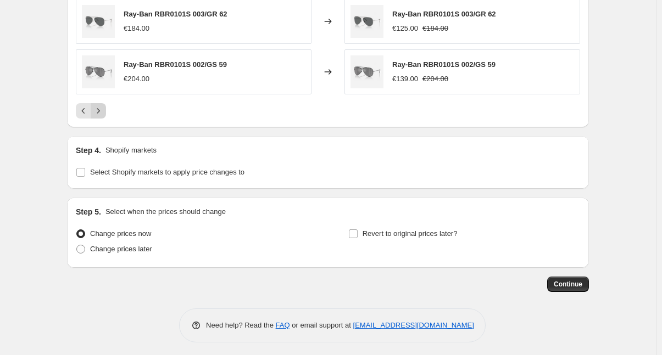
click at [102, 107] on icon "Next" at bounding box center [98, 110] width 11 height 11
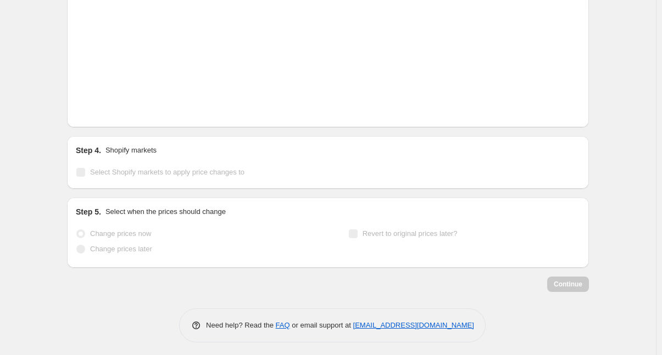
click at [102, 107] on icon "Next" at bounding box center [98, 110] width 11 height 11
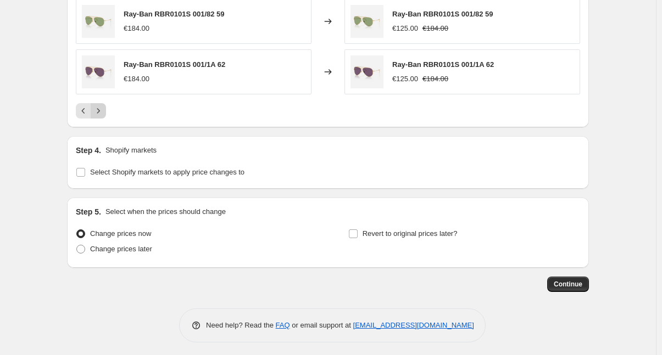
click at [102, 107] on icon "Next" at bounding box center [98, 110] width 11 height 11
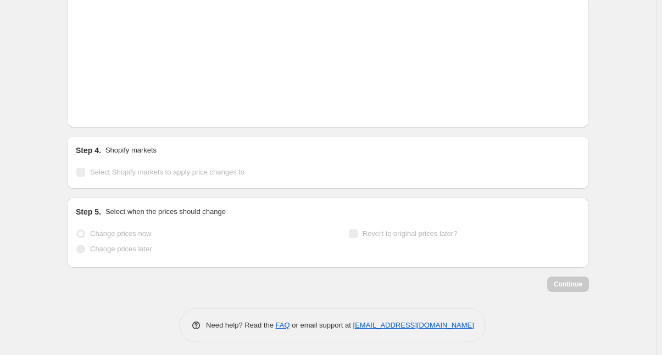
click at [102, 107] on icon "Next" at bounding box center [98, 110] width 11 height 11
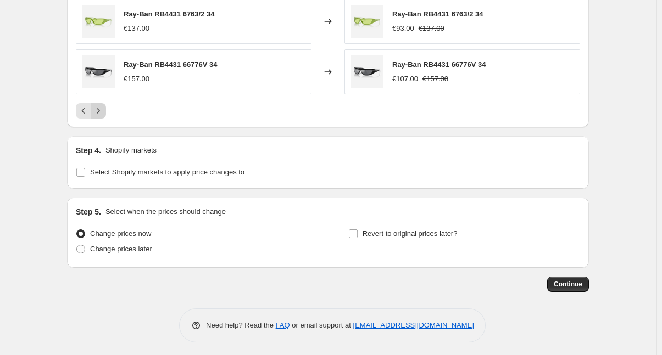
click at [102, 107] on icon "Next" at bounding box center [98, 110] width 11 height 11
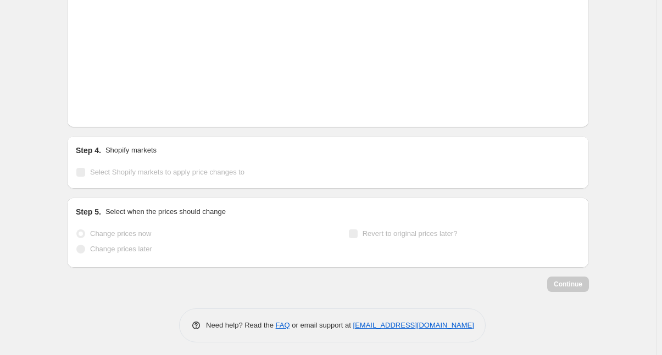
click at [102, 107] on icon "Next" at bounding box center [98, 110] width 11 height 11
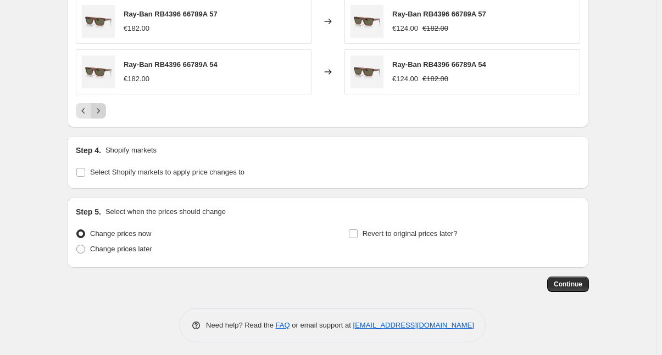
click at [102, 107] on icon "Next" at bounding box center [98, 110] width 11 height 11
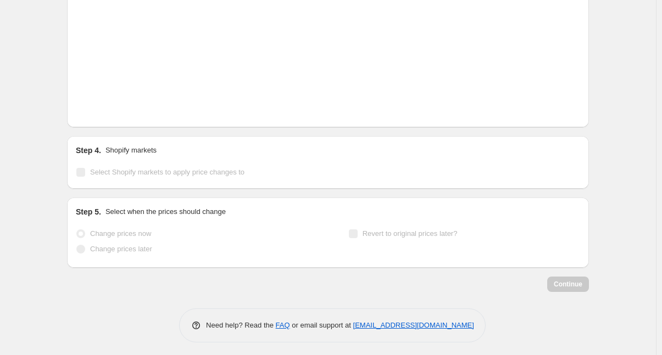
click at [102, 107] on icon "Next" at bounding box center [98, 110] width 11 height 11
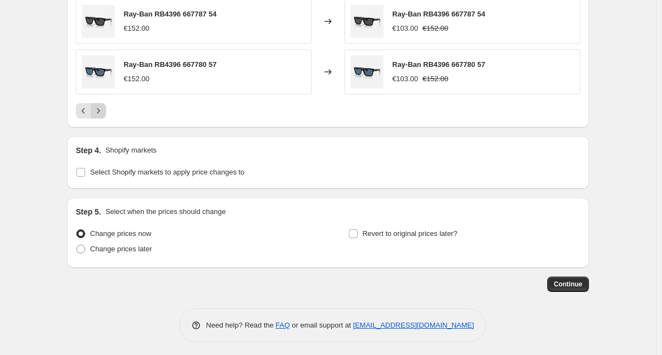
click at [102, 107] on icon "Next" at bounding box center [98, 110] width 11 height 11
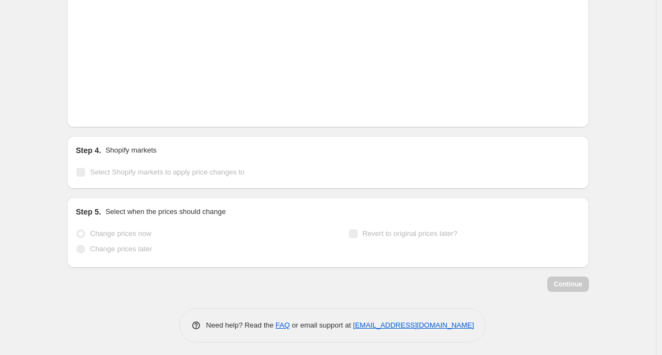
click at [102, 107] on icon "Next" at bounding box center [98, 110] width 11 height 11
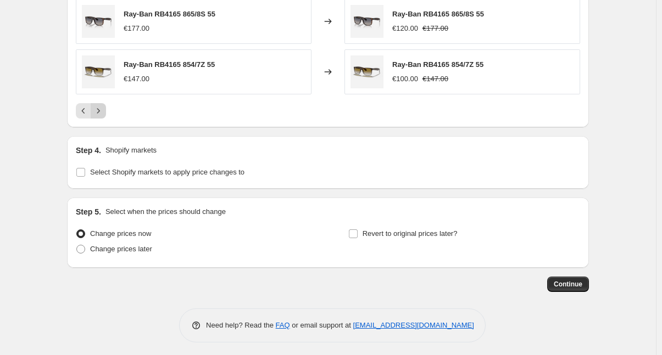
click at [102, 107] on icon "Next" at bounding box center [98, 110] width 11 height 11
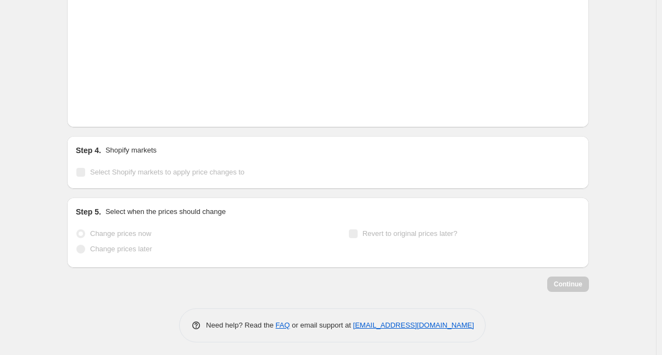
click at [102, 107] on icon "Next" at bounding box center [98, 110] width 11 height 11
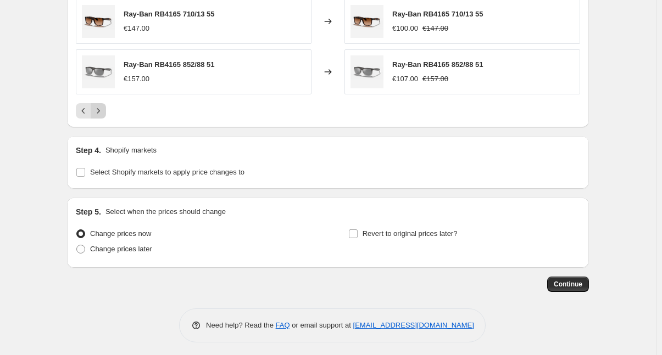
click at [102, 107] on icon "Next" at bounding box center [98, 110] width 11 height 11
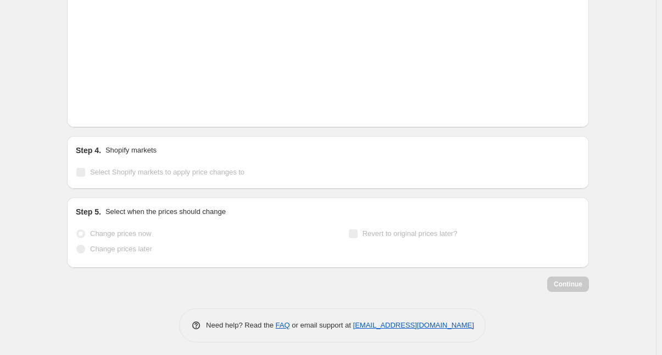
click at [102, 107] on icon "Next" at bounding box center [98, 110] width 11 height 11
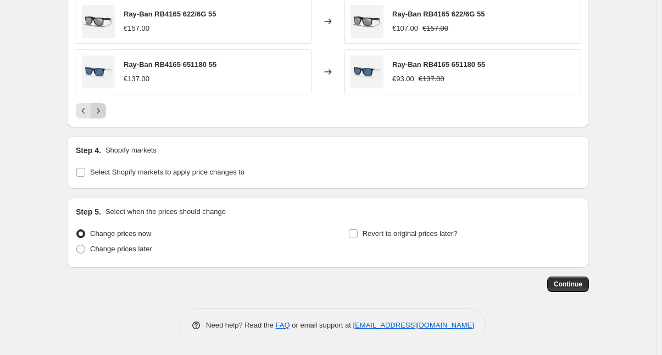
click at [102, 107] on icon "Next" at bounding box center [98, 110] width 11 height 11
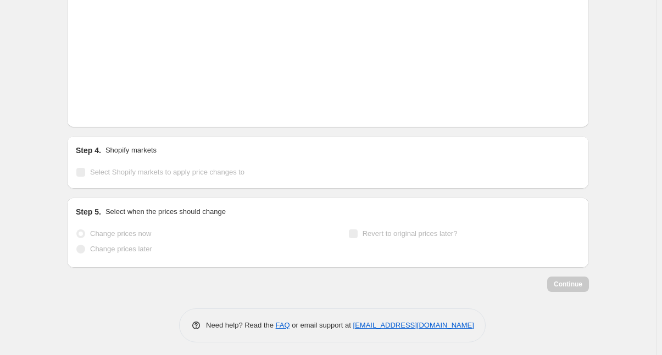
click at [102, 107] on icon "Next" at bounding box center [98, 110] width 11 height 11
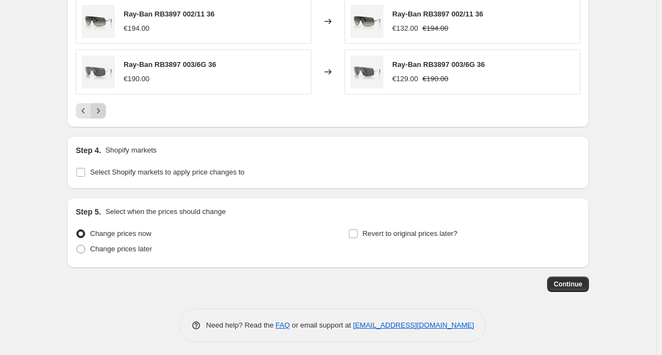
click at [102, 107] on icon "Next" at bounding box center [98, 110] width 11 height 11
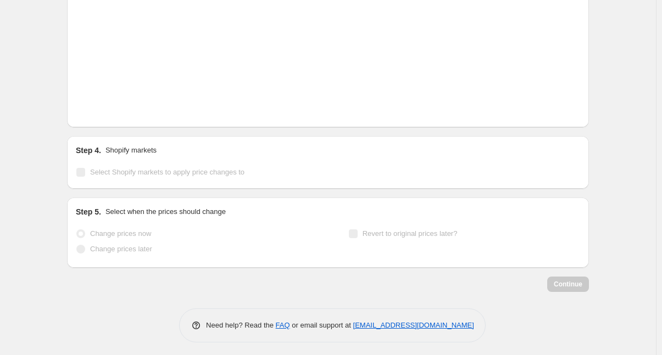
click at [102, 107] on icon "Next" at bounding box center [98, 110] width 11 height 11
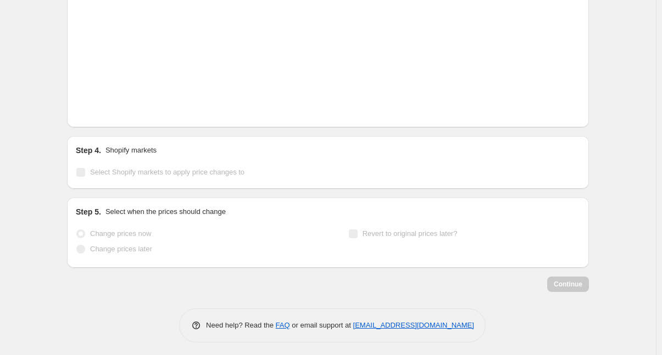
click at [102, 107] on icon "Next" at bounding box center [98, 110] width 11 height 11
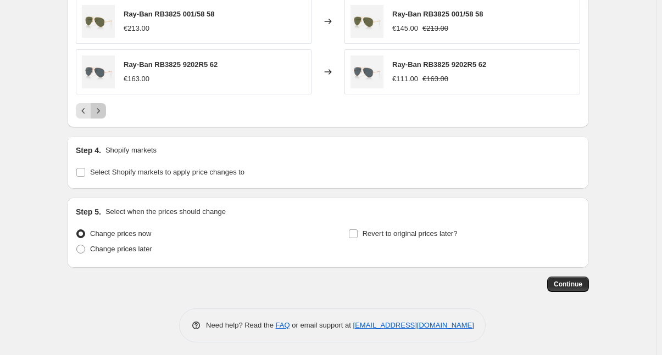
click at [102, 107] on icon "Next" at bounding box center [98, 110] width 11 height 11
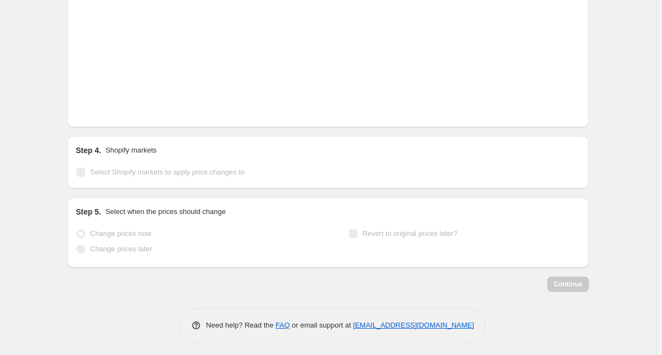
click at [102, 107] on icon "Next" at bounding box center [98, 110] width 11 height 11
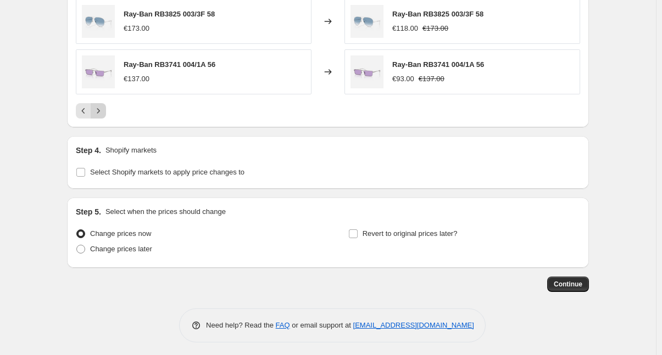
click at [102, 107] on icon "Next" at bounding box center [98, 110] width 11 height 11
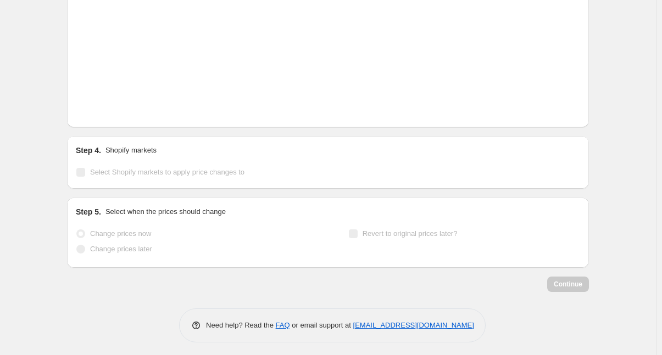
click at [102, 107] on icon "Next" at bounding box center [98, 110] width 11 height 11
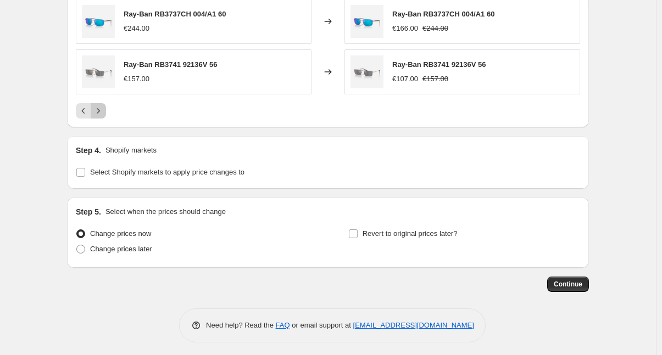
click at [102, 107] on icon "Next" at bounding box center [98, 110] width 11 height 11
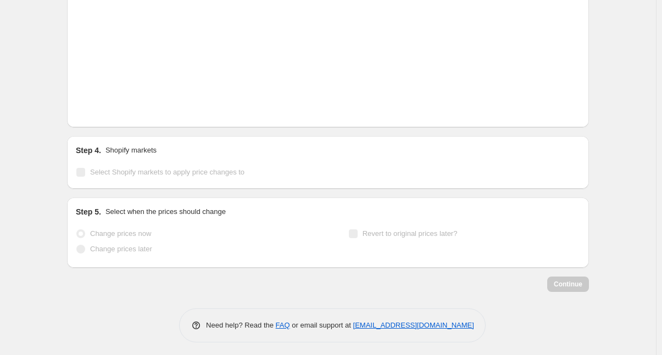
click at [102, 107] on icon "Next" at bounding box center [98, 110] width 11 height 11
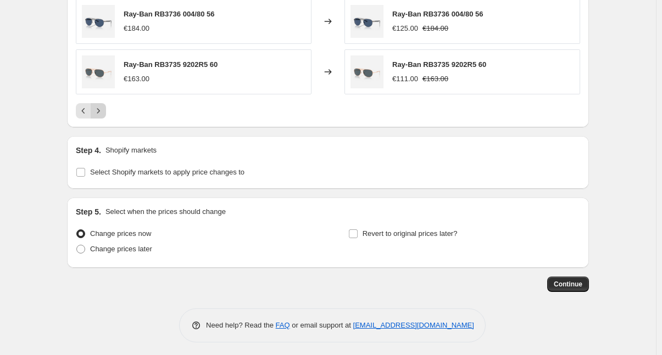
click at [102, 107] on icon "Next" at bounding box center [98, 110] width 11 height 11
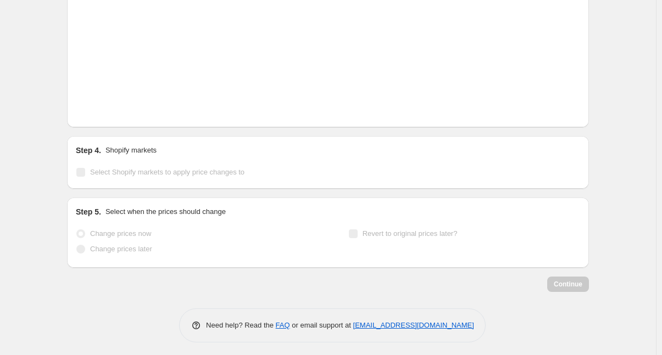
click at [102, 107] on icon "Next" at bounding box center [98, 110] width 11 height 11
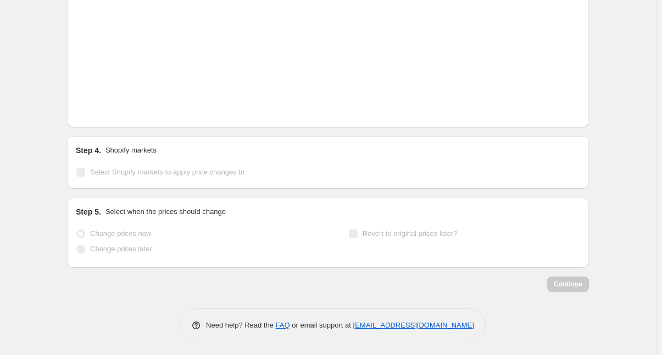
click at [102, 107] on icon "Next" at bounding box center [98, 110] width 11 height 11
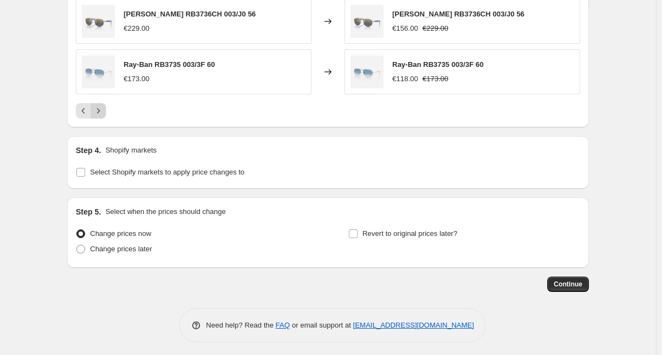
click at [102, 107] on icon "Next" at bounding box center [98, 110] width 11 height 11
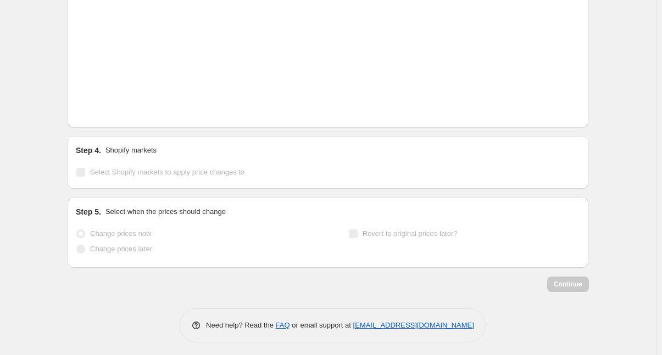
click at [102, 107] on icon "Next" at bounding box center [98, 110] width 11 height 11
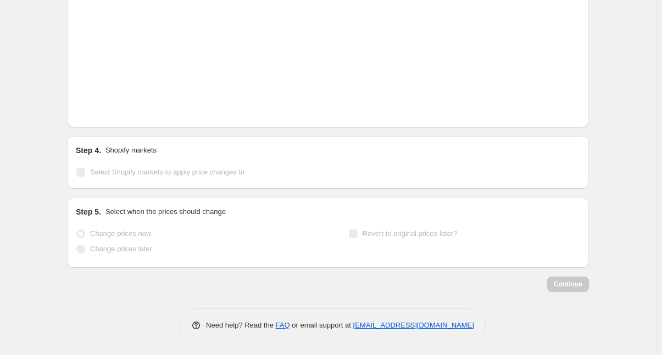
click at [102, 107] on icon "Next" at bounding box center [98, 110] width 11 height 11
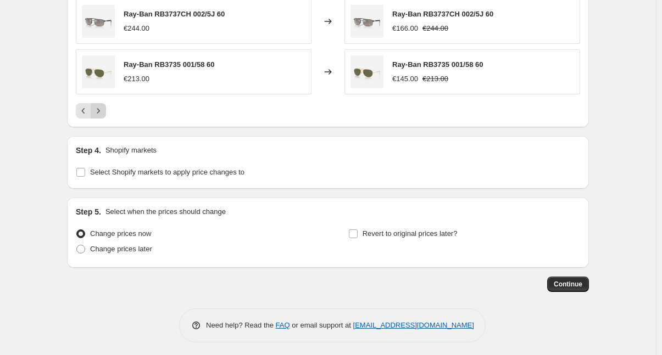
click at [102, 107] on icon "Next" at bounding box center [98, 110] width 11 height 11
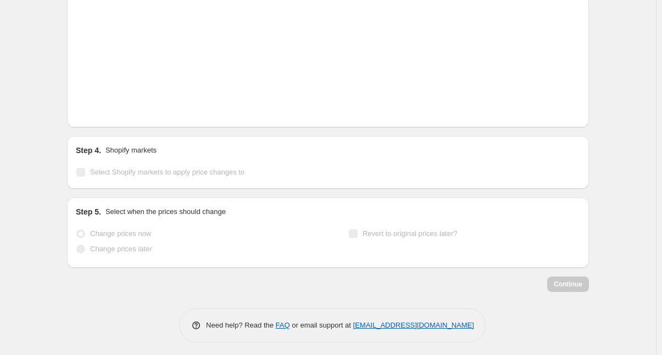
click at [102, 107] on icon "Next" at bounding box center [98, 110] width 11 height 11
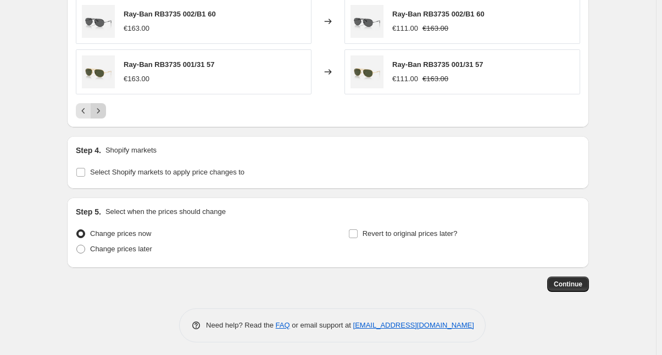
click at [102, 107] on icon "Next" at bounding box center [98, 110] width 11 height 11
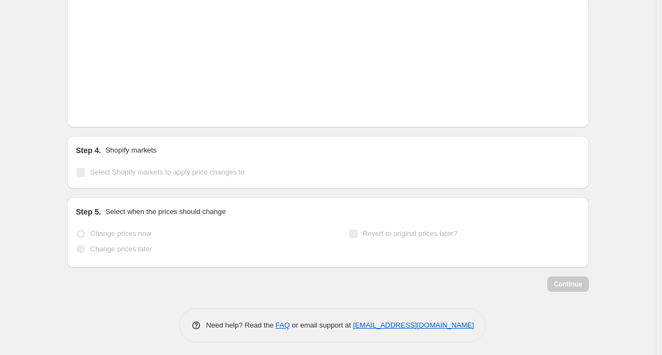
click at [102, 107] on icon "Next" at bounding box center [98, 110] width 11 height 11
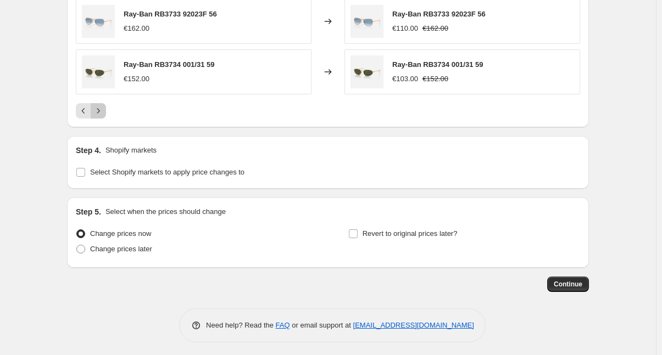
click at [102, 107] on icon "Next" at bounding box center [98, 110] width 11 height 11
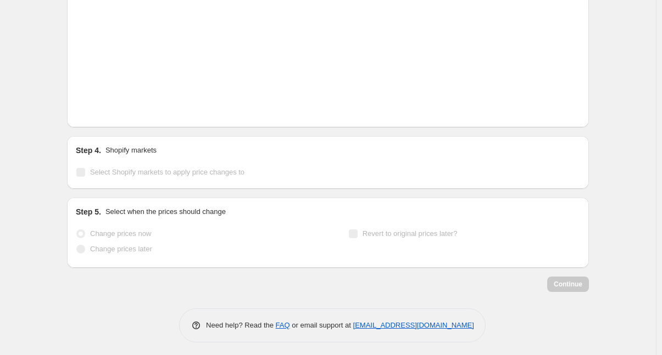
click at [102, 107] on icon "Next" at bounding box center [98, 110] width 11 height 11
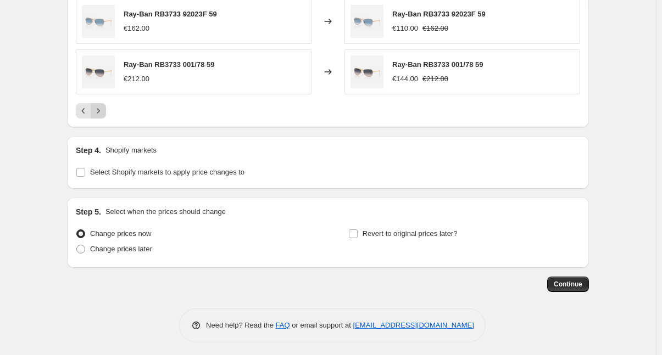
click at [102, 107] on icon "Next" at bounding box center [98, 110] width 11 height 11
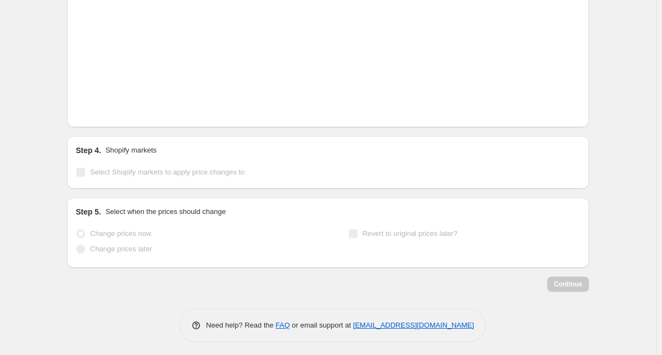
click at [102, 107] on icon "Next" at bounding box center [98, 110] width 11 height 11
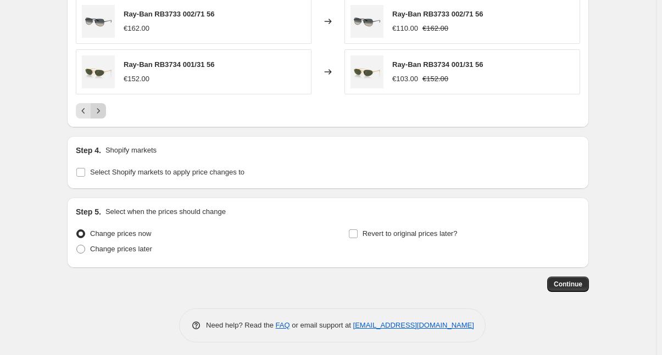
click at [102, 107] on icon "Next" at bounding box center [98, 110] width 11 height 11
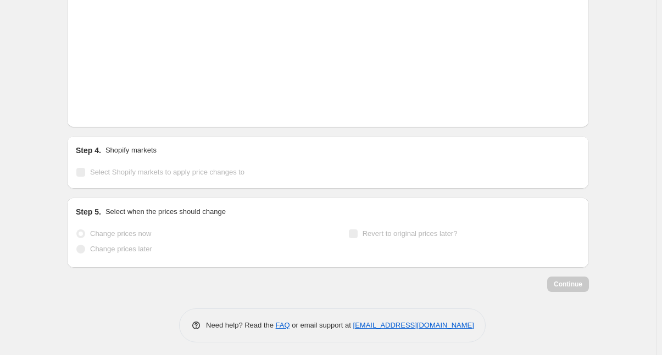
click at [102, 107] on icon "Next" at bounding box center [98, 110] width 11 height 11
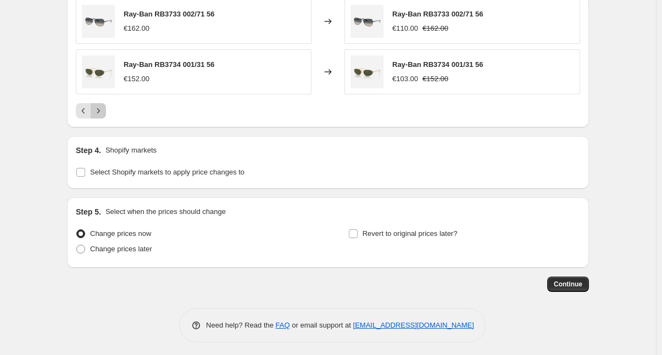
click at [102, 107] on icon "Next" at bounding box center [98, 110] width 11 height 11
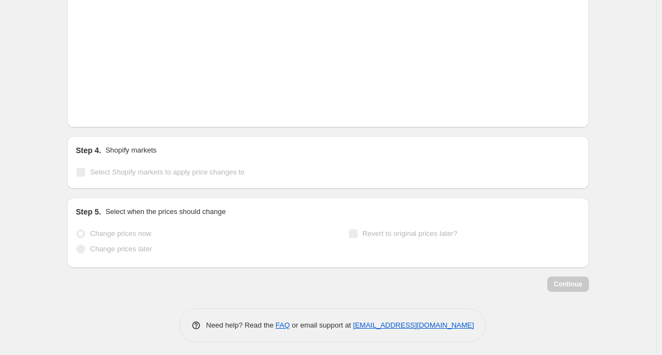
click at [102, 107] on icon "Next" at bounding box center [98, 110] width 11 height 11
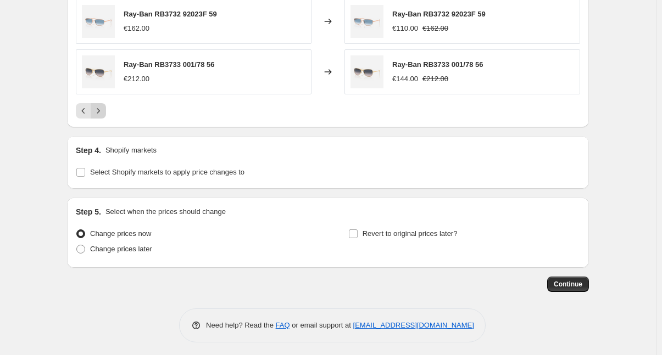
click at [102, 107] on icon "Next" at bounding box center [98, 110] width 11 height 11
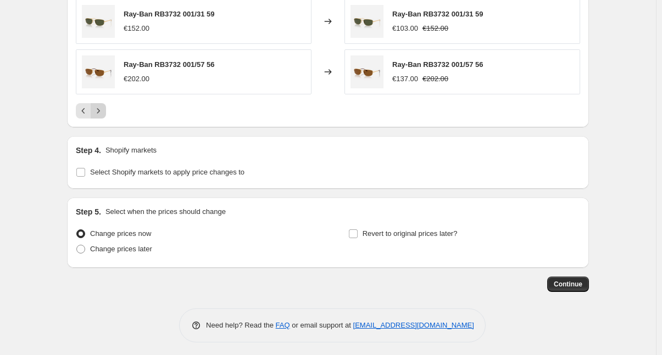
click at [102, 107] on icon "Next" at bounding box center [98, 110] width 11 height 11
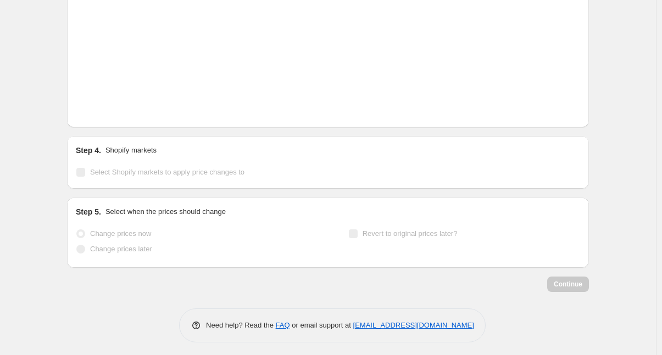
click at [102, 107] on icon "Next" at bounding box center [98, 110] width 11 height 11
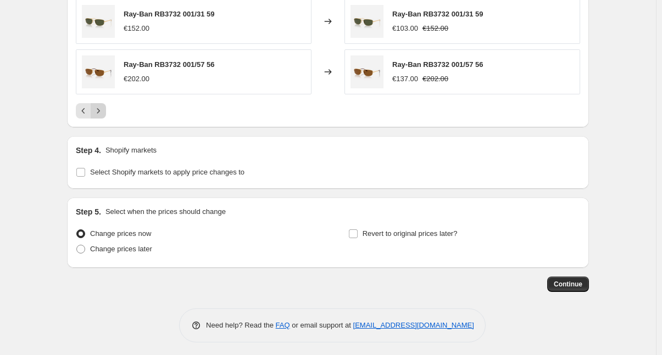
click at [102, 107] on icon "Next" at bounding box center [98, 110] width 11 height 11
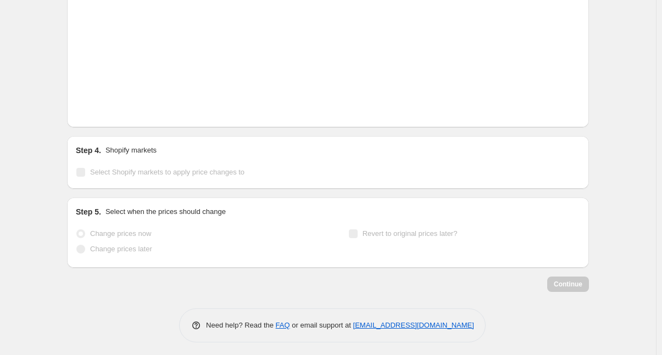
click at [102, 107] on icon "Next" at bounding box center [98, 110] width 11 height 11
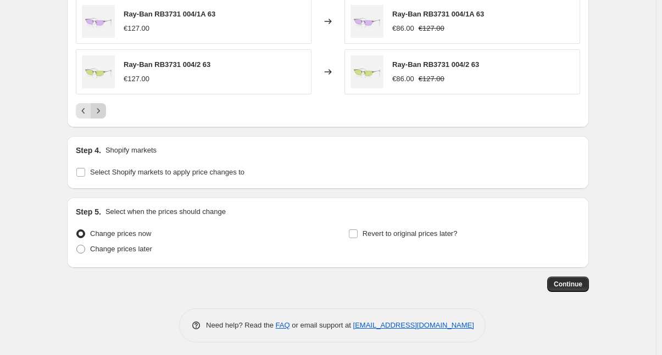
click at [102, 107] on icon "Next" at bounding box center [98, 110] width 11 height 11
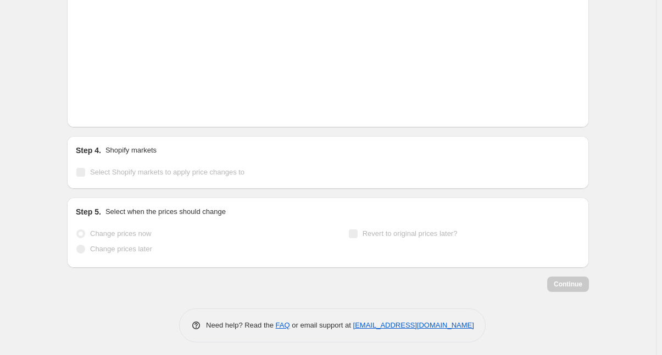
click at [102, 107] on icon "Next" at bounding box center [98, 110] width 11 height 11
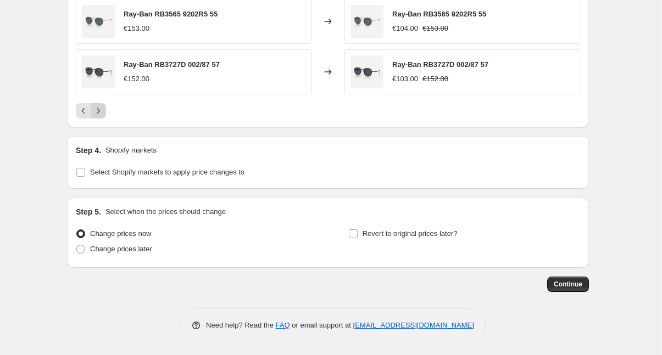
click at [102, 107] on icon "Next" at bounding box center [98, 110] width 11 height 11
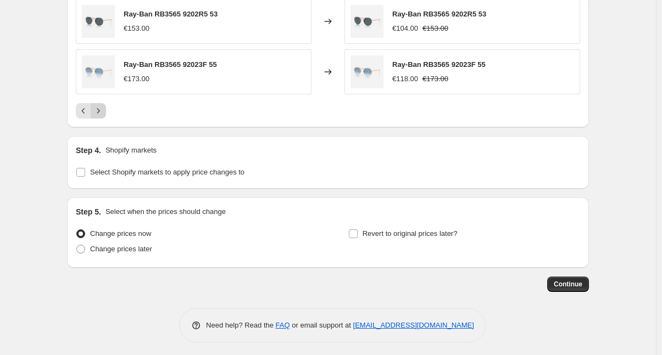
click at [102, 107] on icon "Next" at bounding box center [98, 110] width 11 height 11
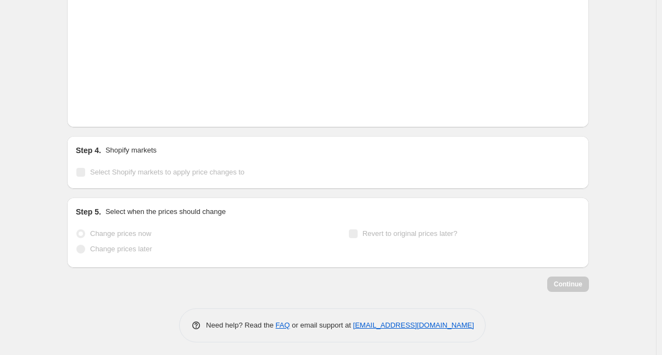
click at [102, 107] on icon "Next" at bounding box center [98, 110] width 11 height 11
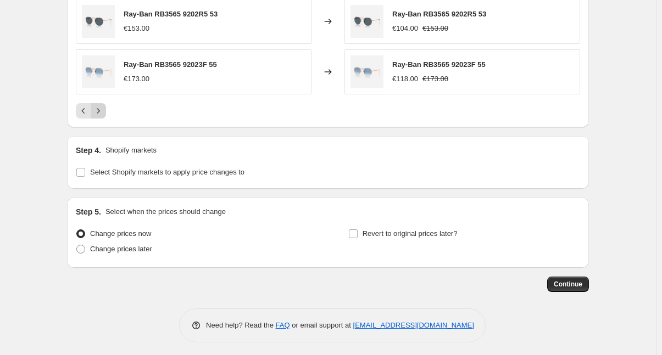
click at [102, 107] on icon "Next" at bounding box center [98, 110] width 11 height 11
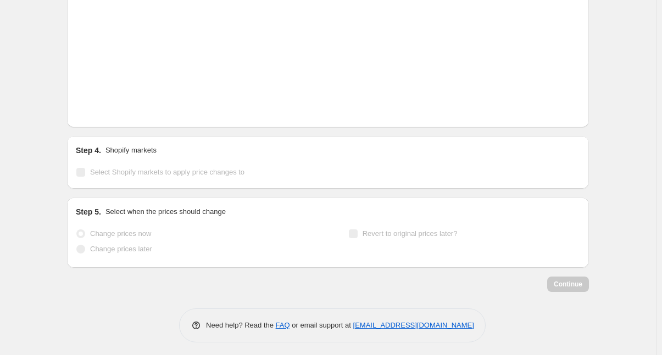
click at [102, 107] on icon "Next" at bounding box center [98, 110] width 11 height 11
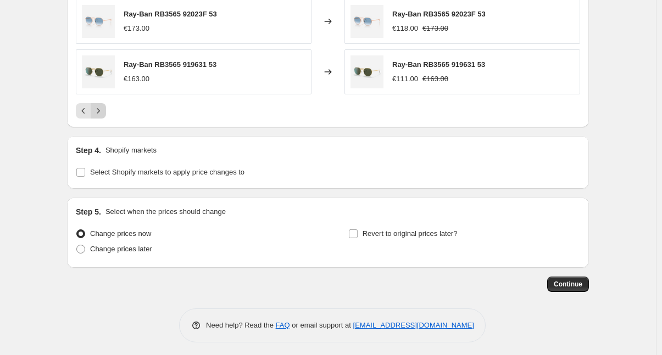
click at [102, 107] on icon "Next" at bounding box center [98, 110] width 11 height 11
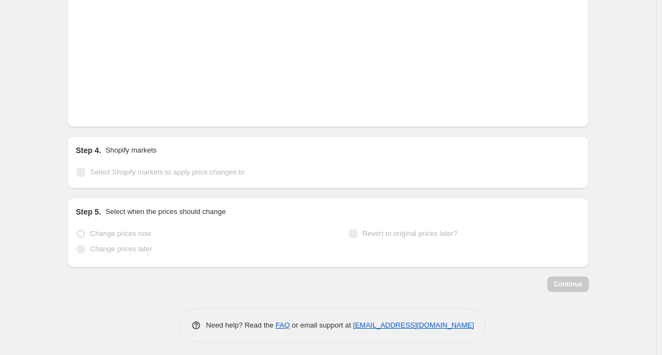
click at [102, 107] on icon "Next" at bounding box center [98, 110] width 11 height 11
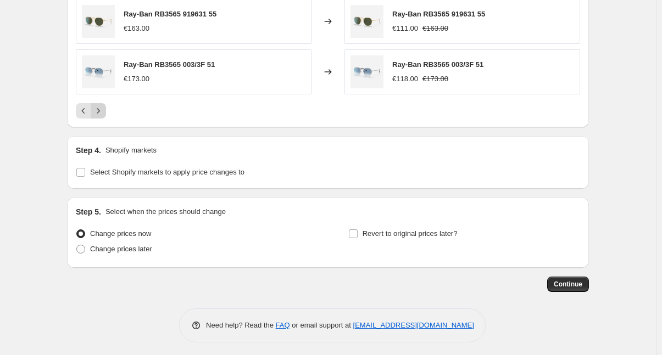
click at [102, 107] on icon "Next" at bounding box center [98, 110] width 11 height 11
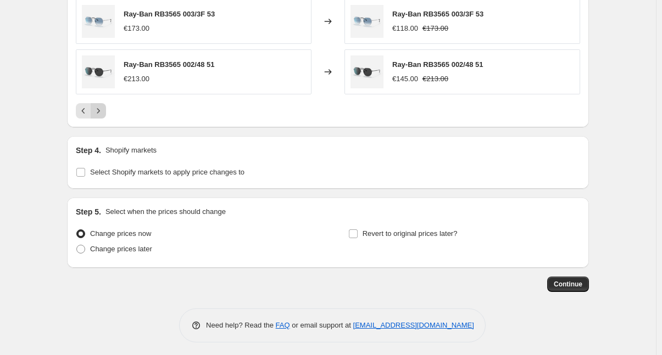
click at [102, 107] on icon "Next" at bounding box center [98, 110] width 11 height 11
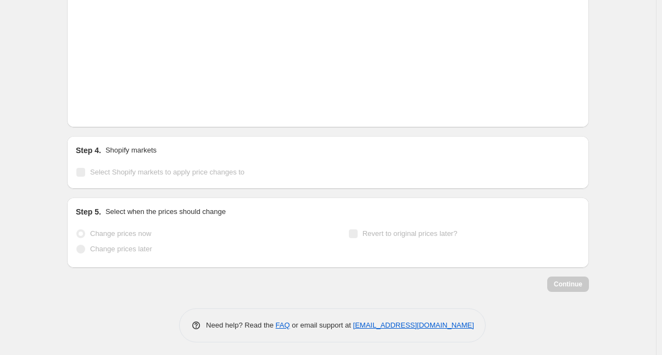
click at [102, 107] on icon "Next" at bounding box center [98, 110] width 11 height 11
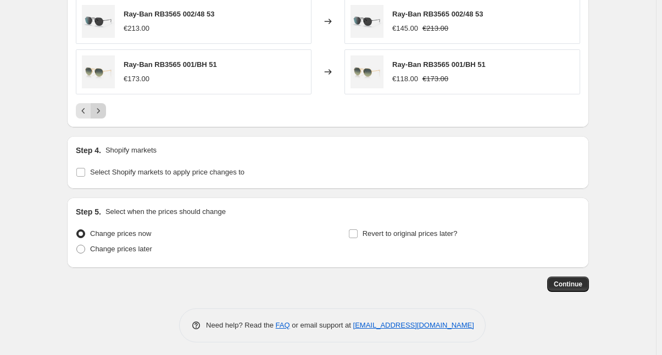
click at [102, 107] on icon "Next" at bounding box center [98, 110] width 11 height 11
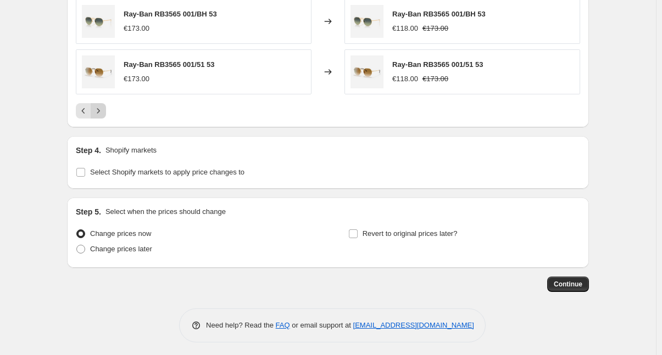
click at [102, 107] on icon "Next" at bounding box center [98, 110] width 11 height 11
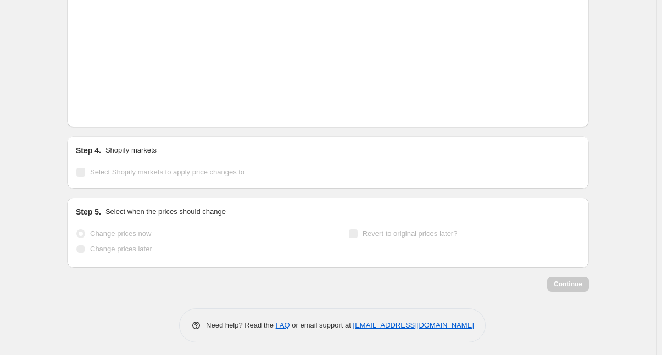
click at [102, 107] on icon "Next" at bounding box center [98, 110] width 11 height 11
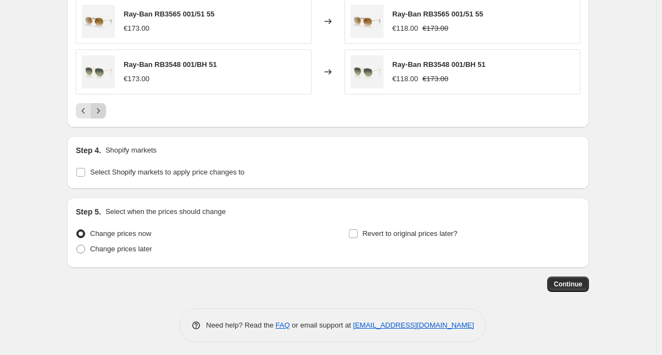
click at [102, 107] on icon "Next" at bounding box center [98, 110] width 11 height 11
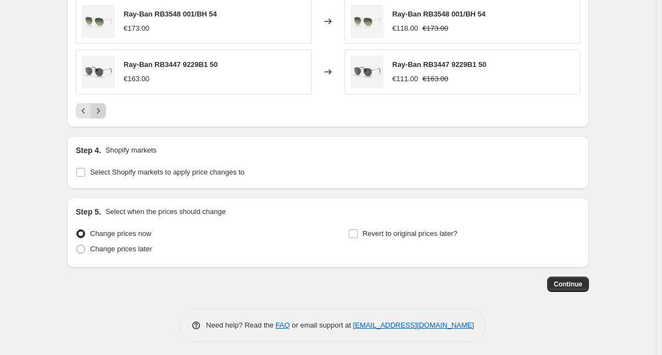
click at [102, 107] on icon "Next" at bounding box center [98, 110] width 11 height 11
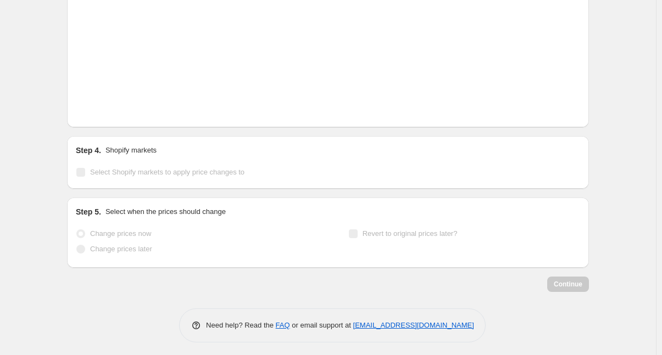
click at [102, 107] on icon "Next" at bounding box center [98, 110] width 11 height 11
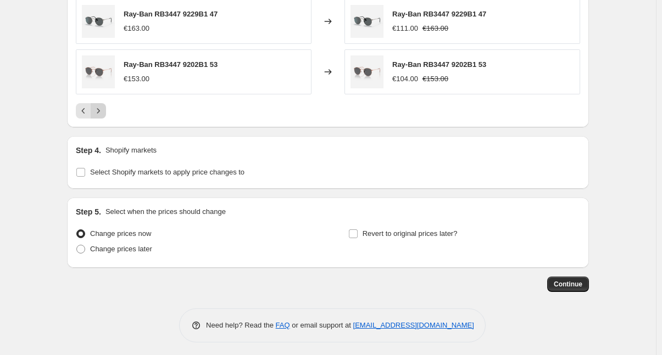
click at [102, 107] on icon "Next" at bounding box center [98, 110] width 11 height 11
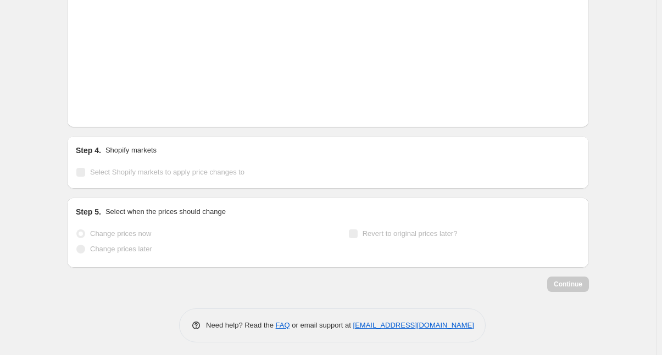
click at [102, 107] on icon "Next" at bounding box center [98, 110] width 11 height 11
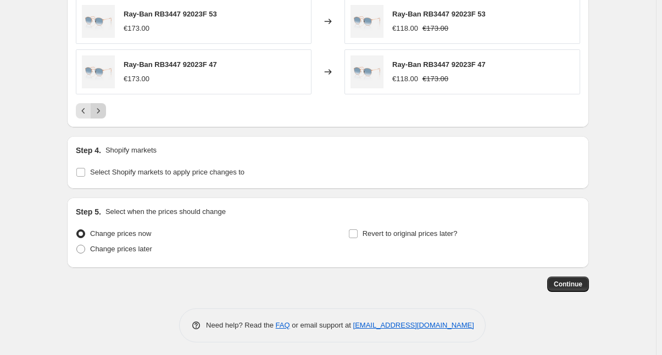
click at [102, 107] on icon "Next" at bounding box center [98, 110] width 11 height 11
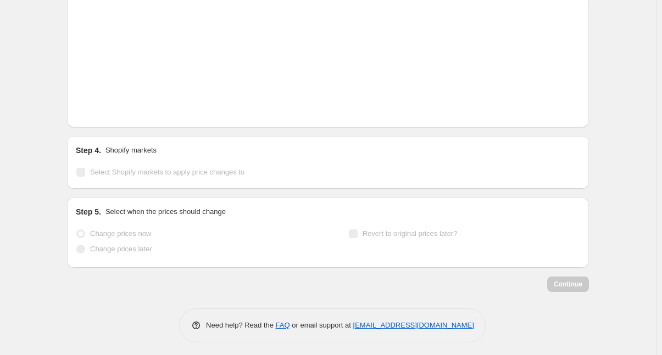
click at [102, 107] on icon "Next" at bounding box center [98, 110] width 11 height 11
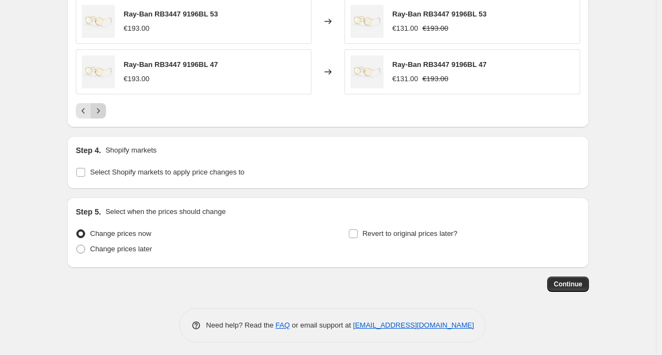
click at [102, 107] on icon "Next" at bounding box center [98, 110] width 11 height 11
click at [104, 106] on icon "Next" at bounding box center [98, 110] width 11 height 11
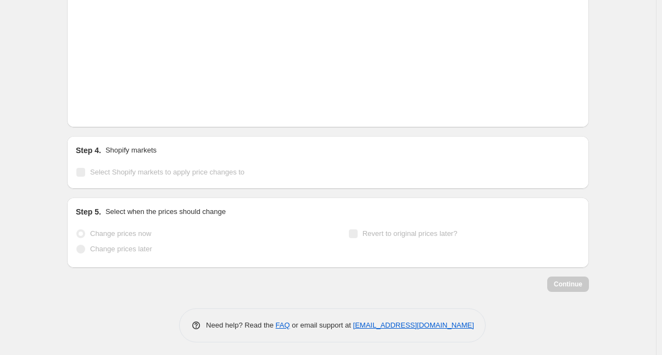
click at [104, 106] on icon "Next" at bounding box center [98, 110] width 11 height 11
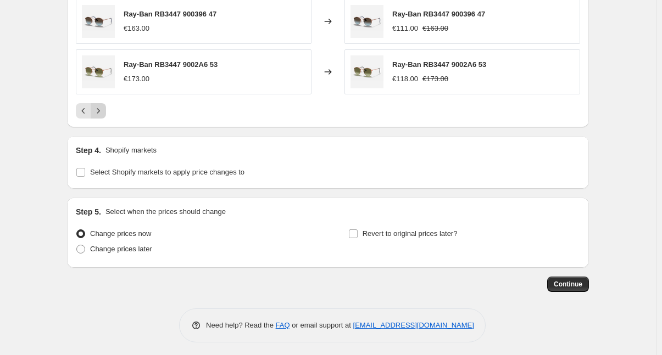
click at [104, 106] on icon "Next" at bounding box center [98, 110] width 11 height 11
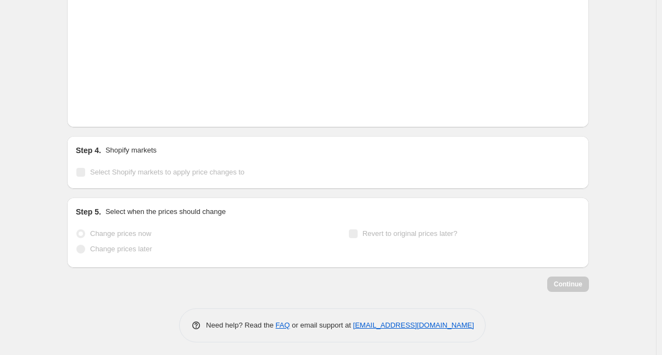
click at [104, 106] on icon "Next" at bounding box center [98, 110] width 11 height 11
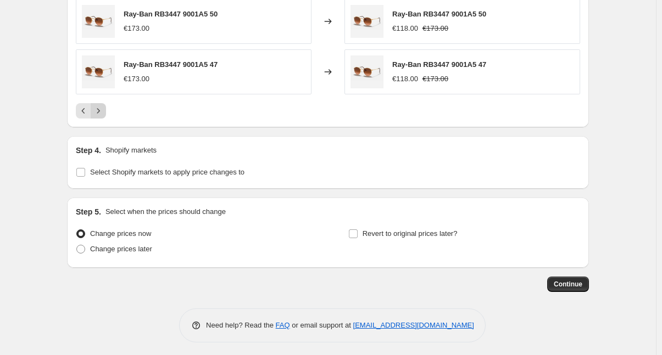
click at [104, 106] on icon "Next" at bounding box center [98, 110] width 11 height 11
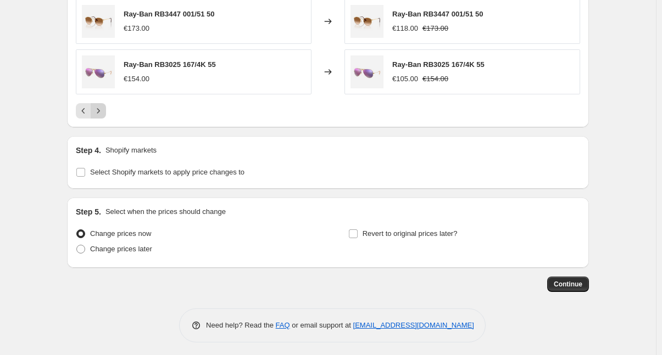
click at [104, 106] on icon "Next" at bounding box center [98, 110] width 11 height 11
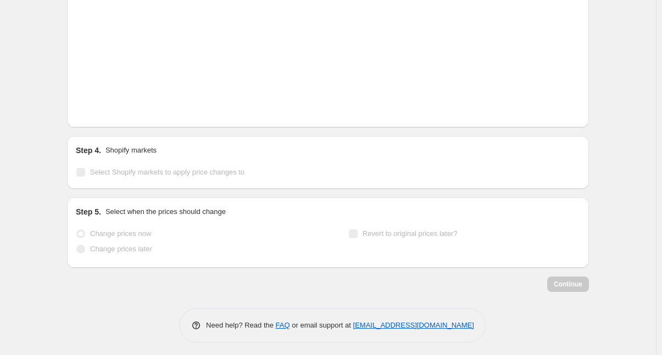
click at [104, 106] on icon "Next" at bounding box center [98, 110] width 11 height 11
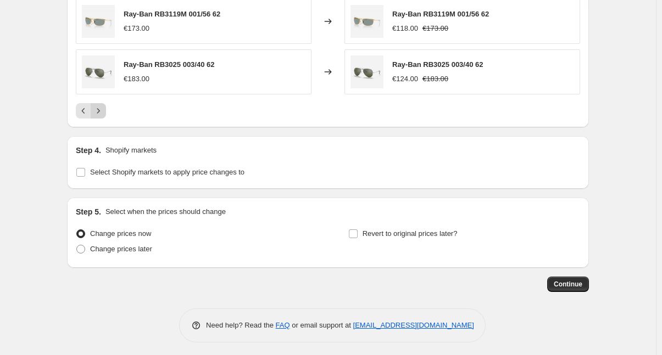
click at [104, 106] on icon "Next" at bounding box center [98, 110] width 11 height 11
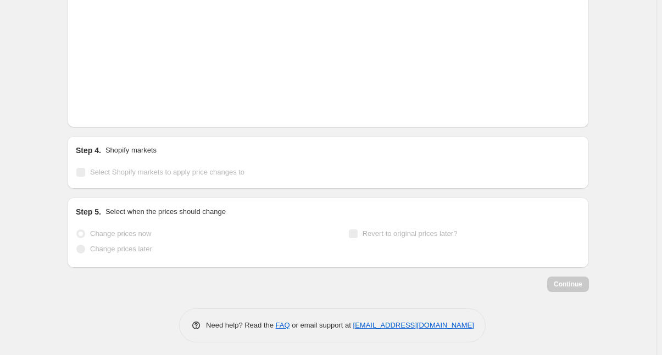
click at [104, 106] on icon "Next" at bounding box center [98, 110] width 11 height 11
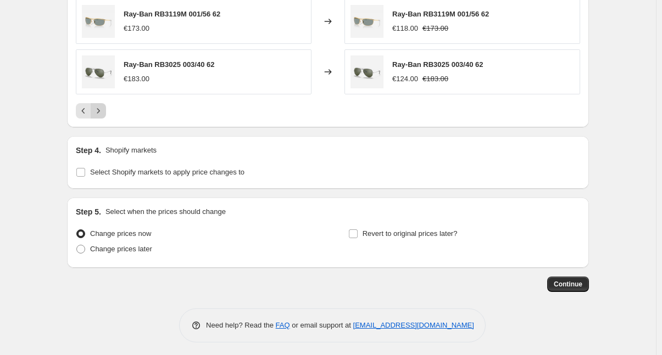
click at [104, 106] on icon "Next" at bounding box center [98, 110] width 11 height 11
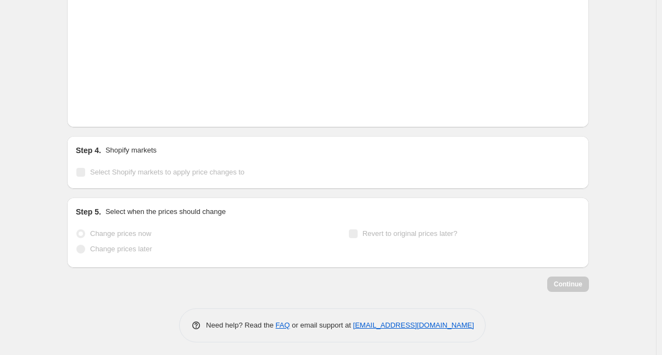
click at [104, 106] on icon "Next" at bounding box center [98, 110] width 11 height 11
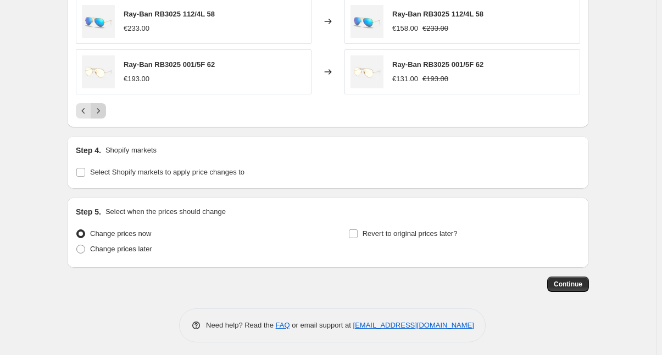
click at [104, 106] on icon "Next" at bounding box center [98, 110] width 11 height 11
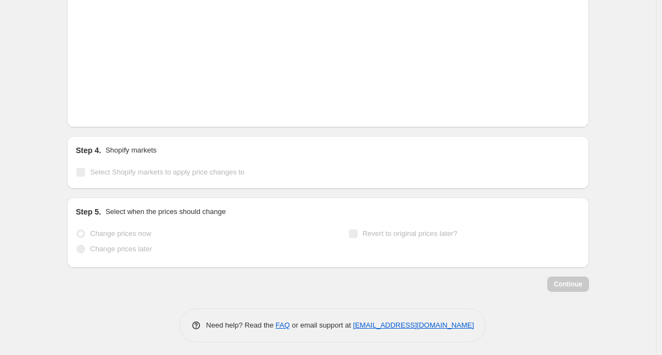
click at [104, 106] on icon "Next" at bounding box center [98, 110] width 11 height 11
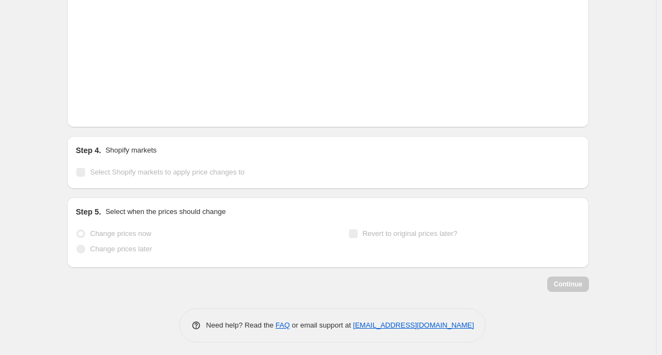
click at [104, 106] on icon "Next" at bounding box center [98, 110] width 11 height 11
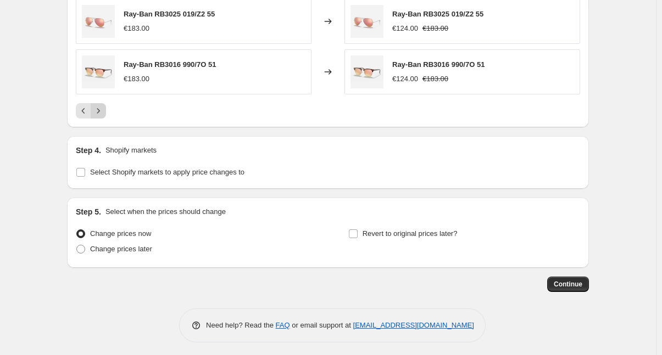
click at [104, 106] on icon "Next" at bounding box center [98, 110] width 11 height 11
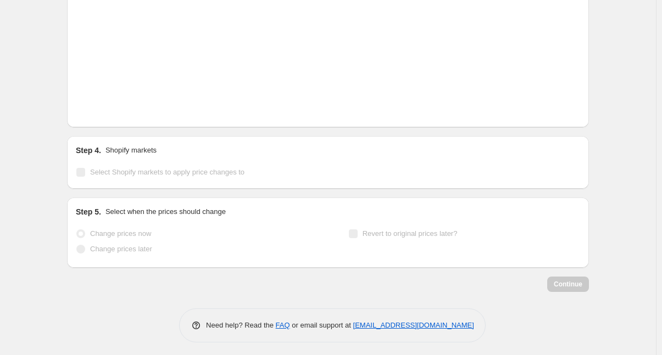
click at [104, 106] on icon "Next" at bounding box center [98, 110] width 11 height 11
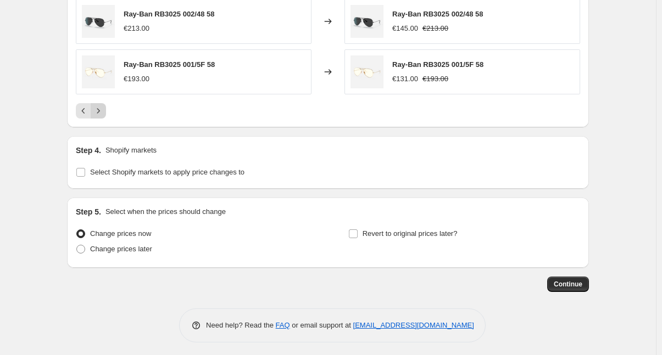
click at [104, 106] on icon "Next" at bounding box center [98, 110] width 11 height 11
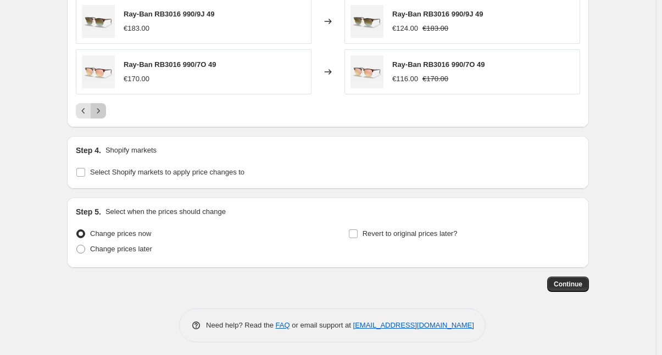
click at [104, 106] on icon "Next" at bounding box center [98, 110] width 11 height 11
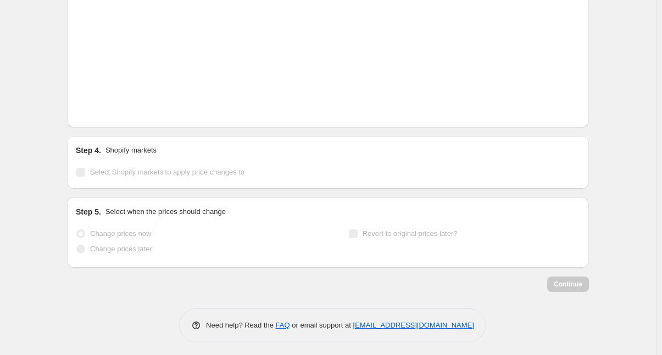
click at [104, 106] on icon "Next" at bounding box center [98, 110] width 11 height 11
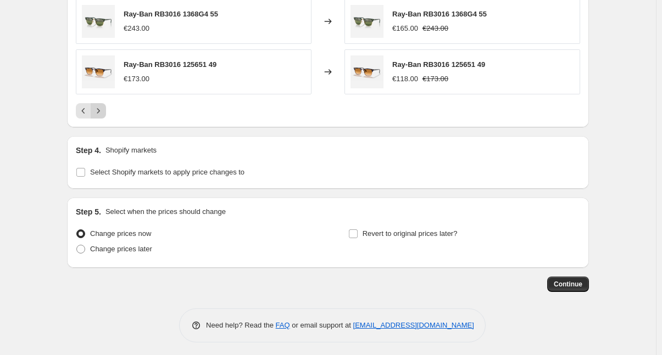
click at [104, 106] on icon "Next" at bounding box center [98, 110] width 11 height 11
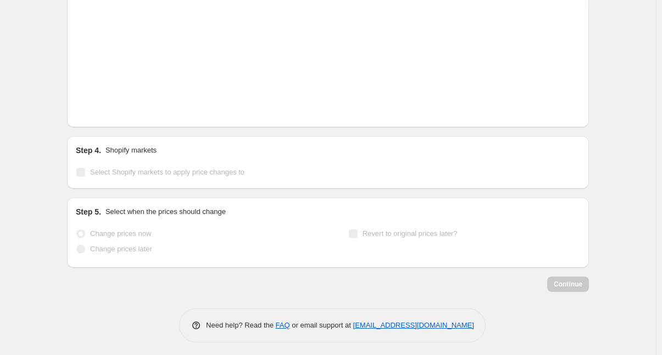
click at [104, 106] on icon "Next" at bounding box center [98, 110] width 11 height 11
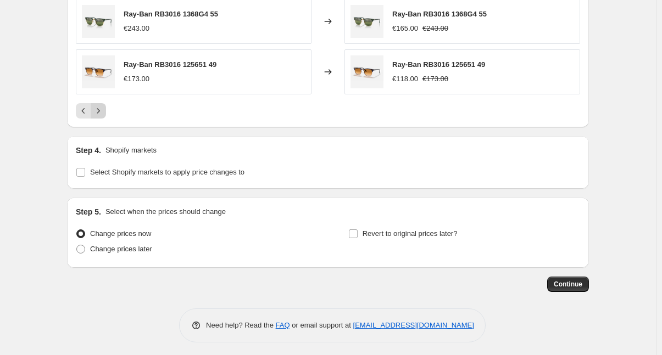
click at [104, 106] on icon "Next" at bounding box center [98, 110] width 11 height 11
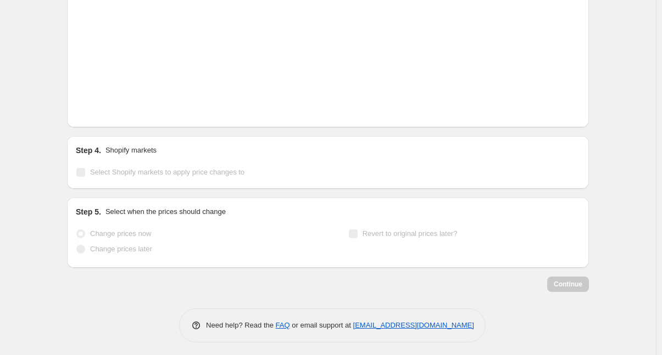
click at [104, 106] on icon "Next" at bounding box center [98, 110] width 11 height 11
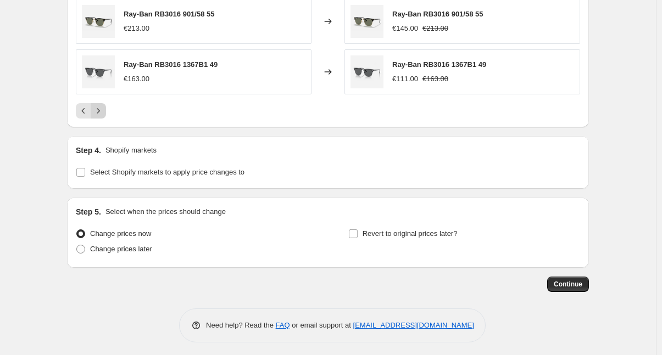
click at [104, 106] on icon "Next" at bounding box center [98, 110] width 11 height 11
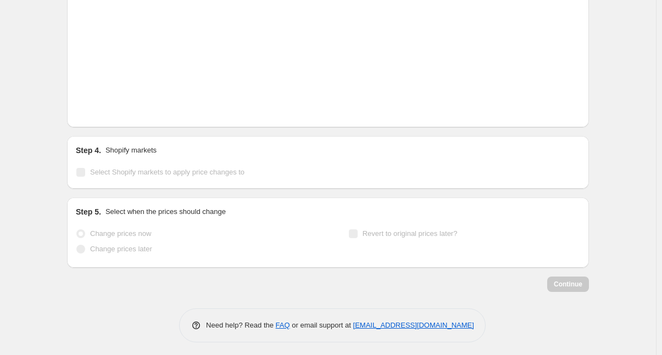
click at [104, 106] on icon "Next" at bounding box center [98, 110] width 11 height 11
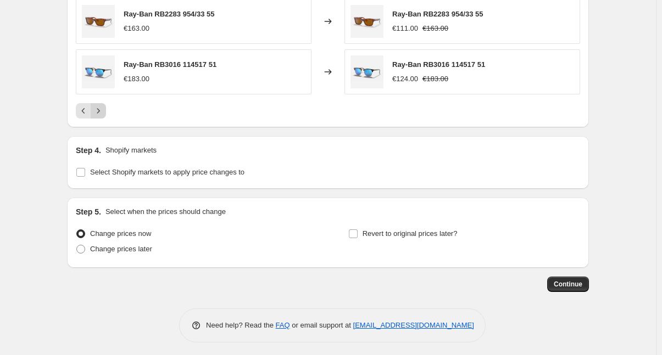
click at [104, 106] on icon "Next" at bounding box center [98, 110] width 11 height 11
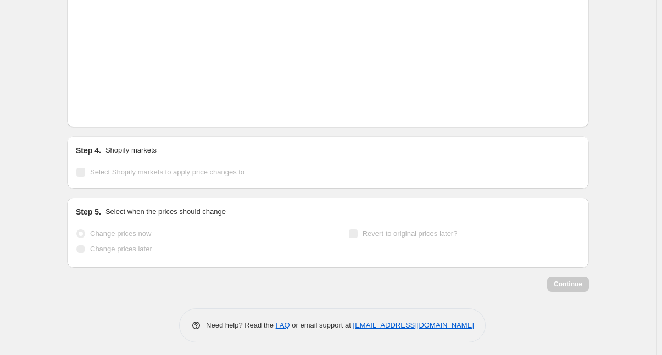
click at [104, 106] on icon "Next" at bounding box center [98, 110] width 11 height 11
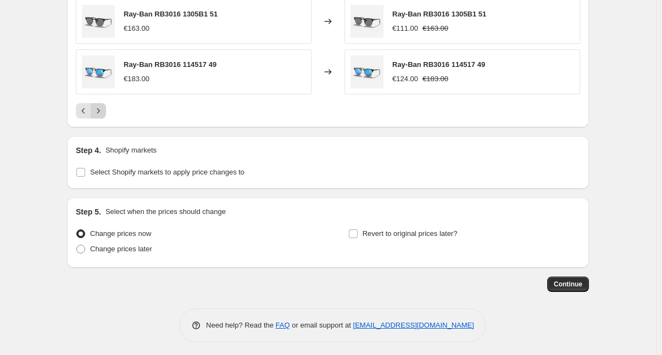
click at [104, 106] on icon "Next" at bounding box center [98, 110] width 11 height 11
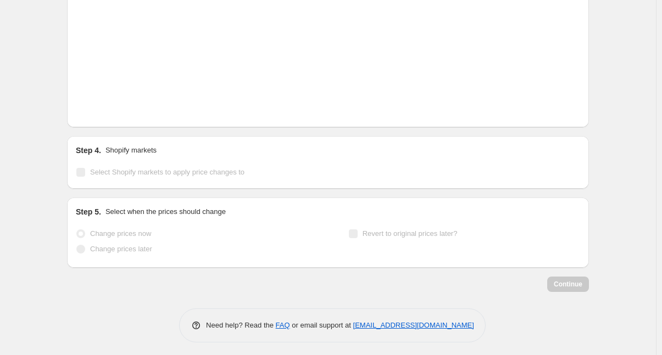
click at [104, 106] on icon "Next" at bounding box center [98, 110] width 11 height 11
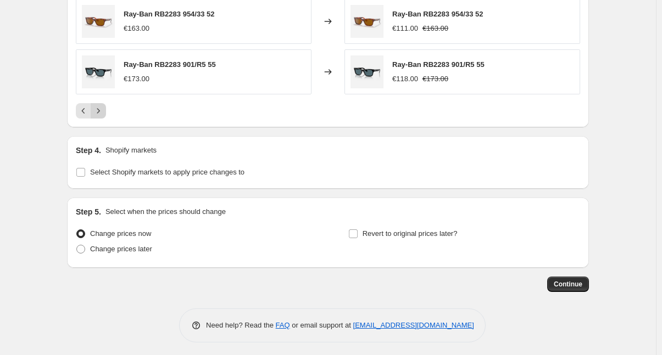
click at [104, 106] on icon "Next" at bounding box center [98, 110] width 11 height 11
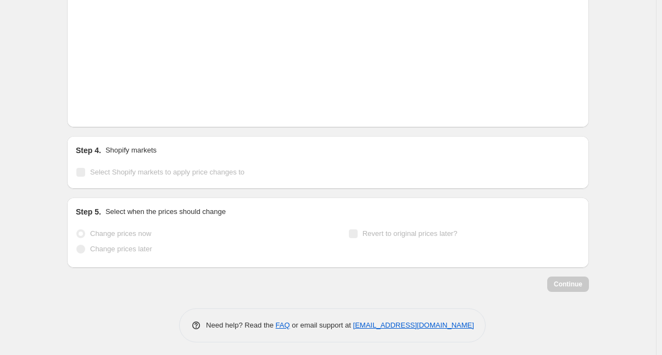
click at [104, 106] on icon "Next" at bounding box center [98, 110] width 11 height 11
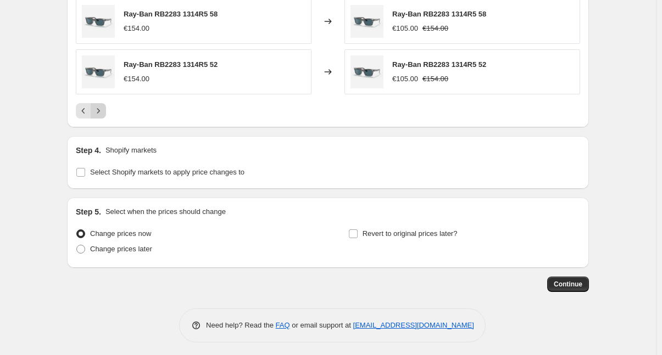
click at [104, 106] on icon "Next" at bounding box center [98, 110] width 11 height 11
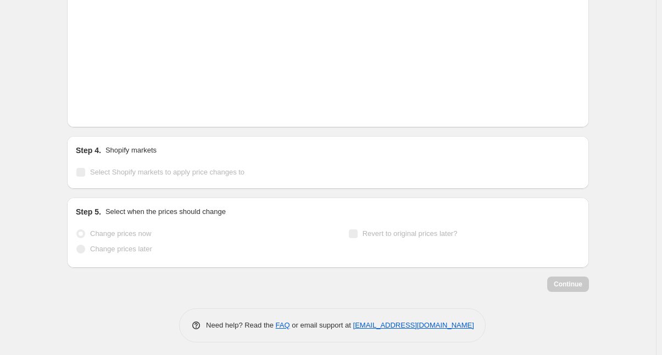
click at [104, 106] on icon "Next" at bounding box center [98, 110] width 11 height 11
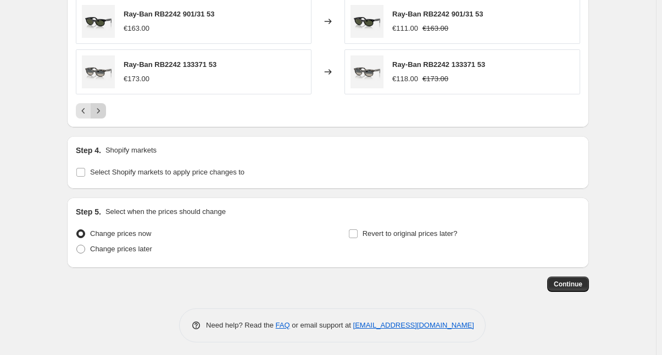
click at [104, 106] on icon "Next" at bounding box center [98, 110] width 11 height 11
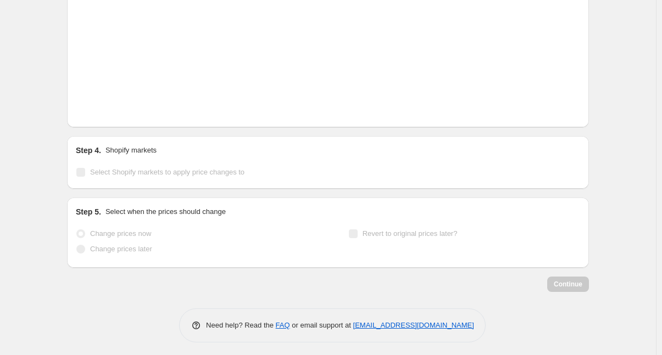
click at [104, 106] on icon "Next" at bounding box center [98, 110] width 11 height 11
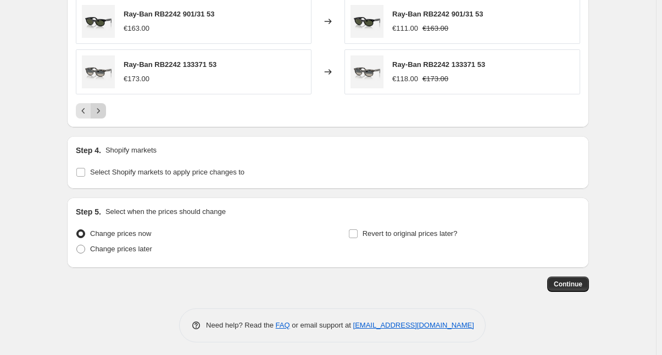
click at [104, 106] on icon "Next" at bounding box center [98, 110] width 11 height 11
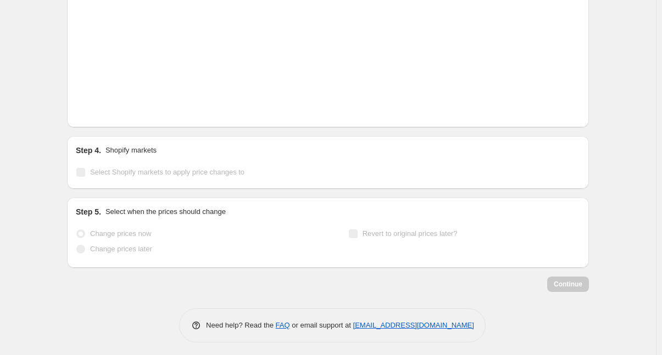
click at [104, 106] on icon "Next" at bounding box center [98, 110] width 11 height 11
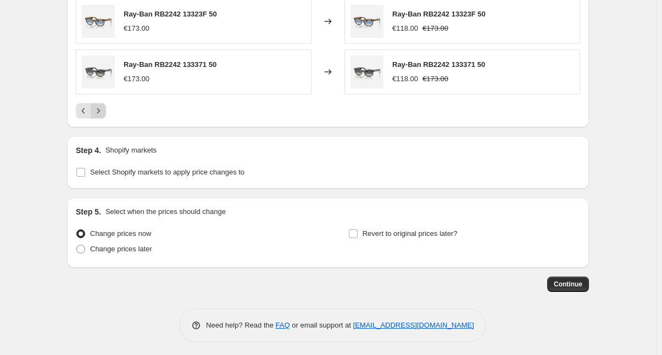
click at [104, 106] on icon "Next" at bounding box center [98, 110] width 11 height 11
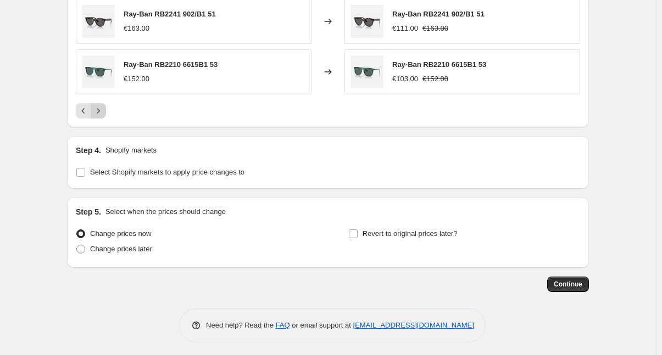
click at [104, 106] on icon "Next" at bounding box center [98, 110] width 11 height 11
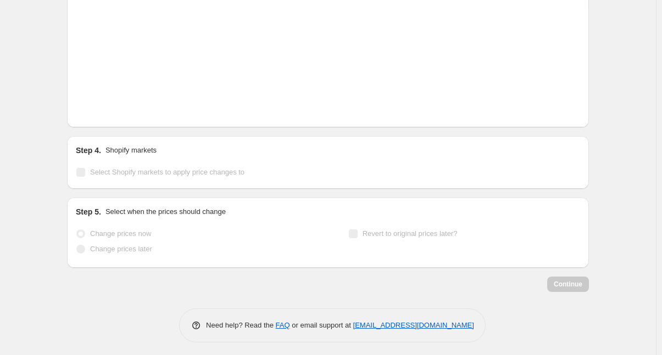
click at [104, 106] on icon "Next" at bounding box center [98, 110] width 11 height 11
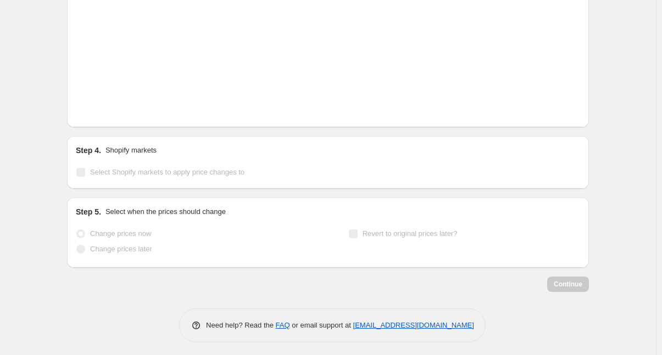
click at [104, 106] on icon "Next" at bounding box center [98, 110] width 11 height 11
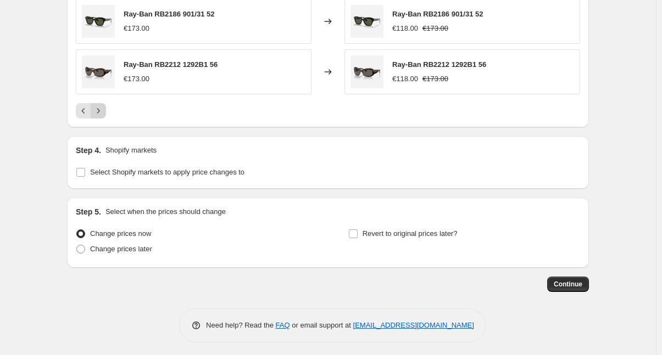
click at [104, 106] on icon "Next" at bounding box center [98, 110] width 11 height 11
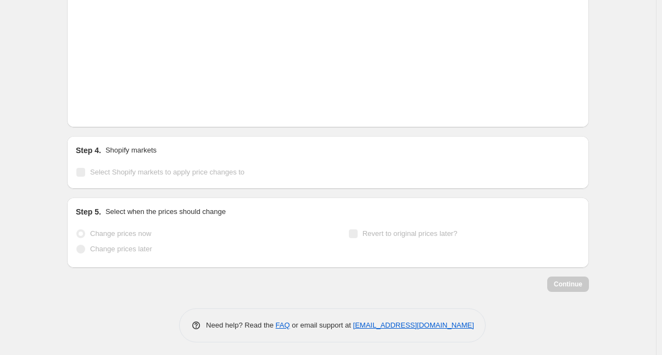
click at [104, 106] on icon "Next" at bounding box center [98, 110] width 11 height 11
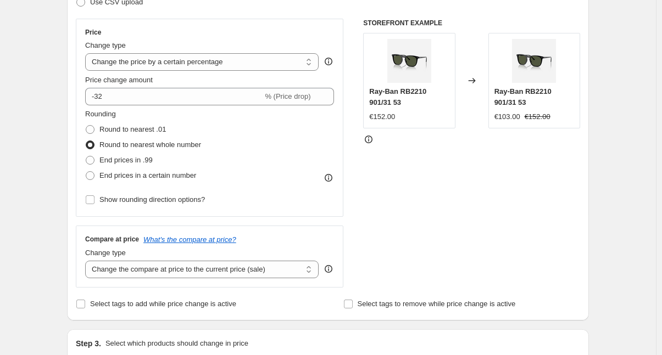
scroll to position [155, 0]
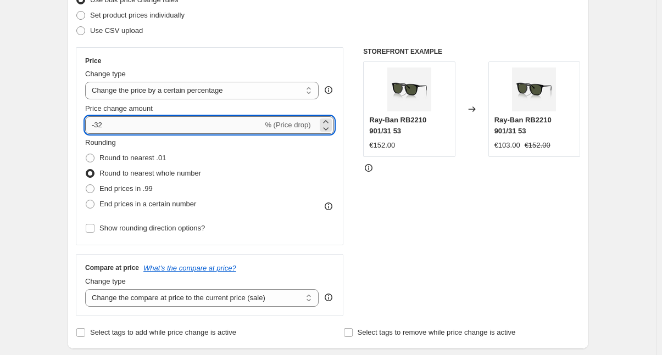
click at [102, 123] on input "-32" at bounding box center [173, 125] width 177 height 18
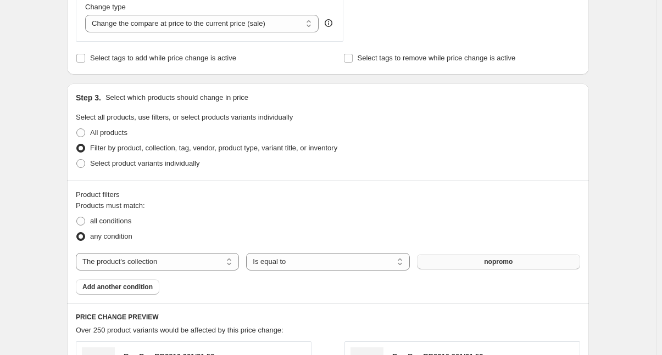
scroll to position [759, 0]
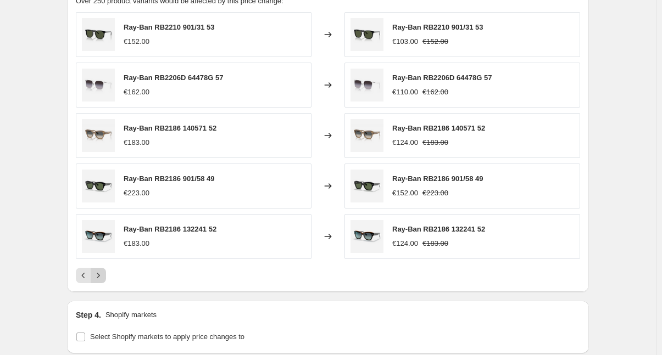
type input "-30"
click at [101, 270] on icon "Next" at bounding box center [98, 275] width 11 height 11
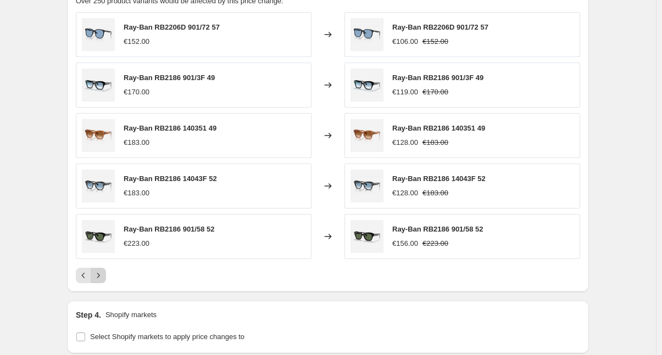
click at [101, 270] on icon "Next" at bounding box center [98, 275] width 11 height 11
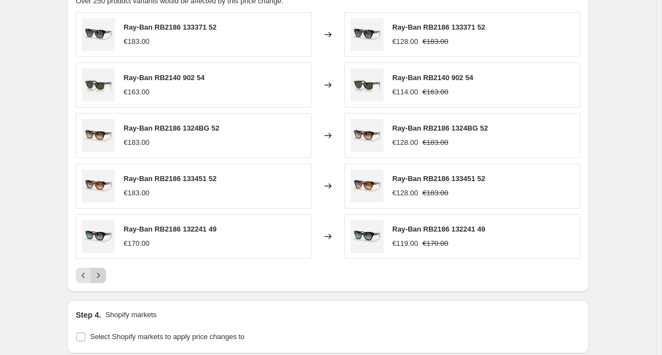
click at [101, 270] on icon "Next" at bounding box center [98, 275] width 11 height 11
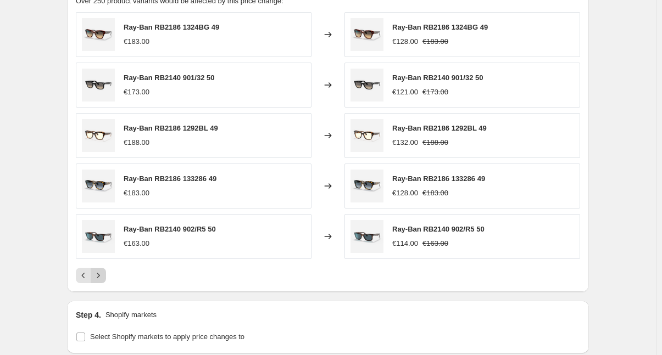
click at [101, 270] on icon "Next" at bounding box center [98, 275] width 11 height 11
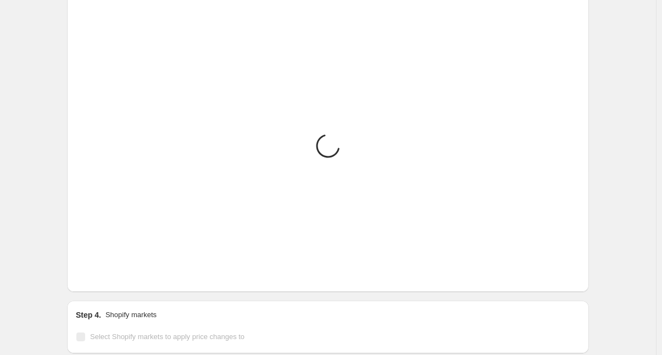
click at [101, 270] on icon "Next" at bounding box center [98, 275] width 11 height 11
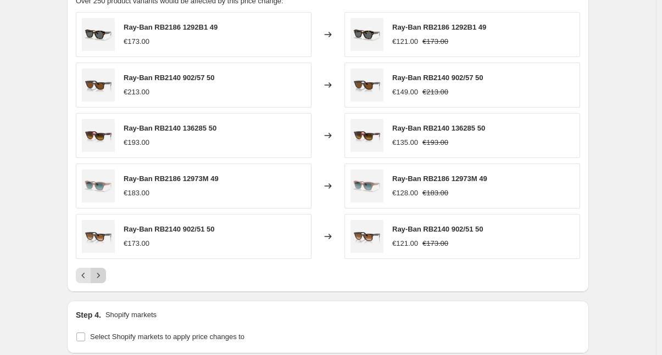
click at [101, 270] on icon "Next" at bounding box center [98, 275] width 11 height 11
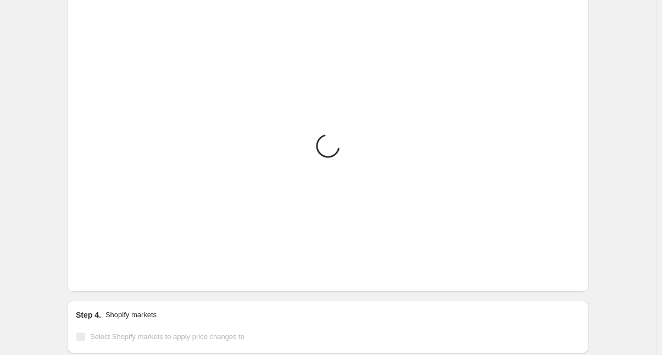
click at [101, 270] on icon "Next" at bounding box center [98, 275] width 11 height 11
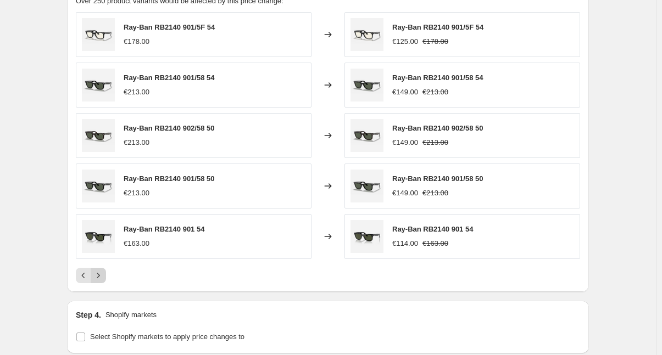
click at [101, 270] on icon "Next" at bounding box center [98, 275] width 11 height 11
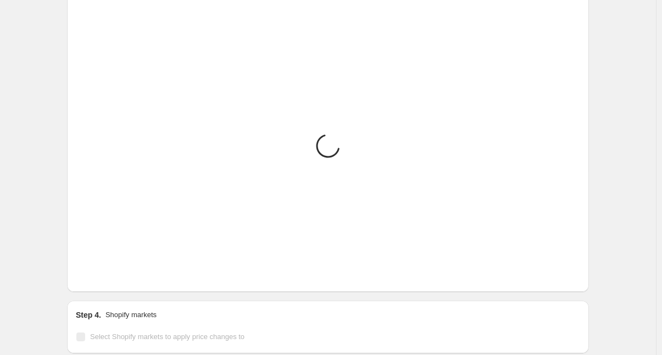
click at [101, 270] on icon "Next" at bounding box center [98, 275] width 11 height 11
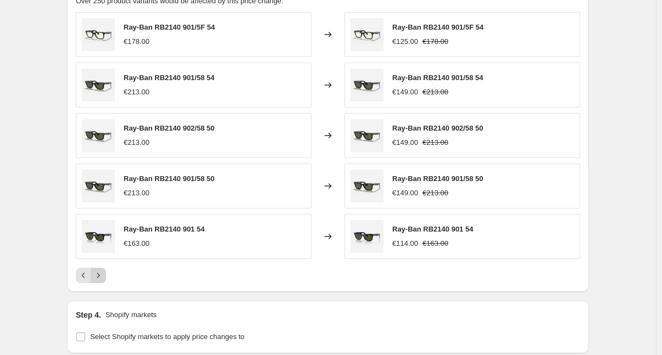
click at [101, 270] on icon "Next" at bounding box center [98, 275] width 11 height 11
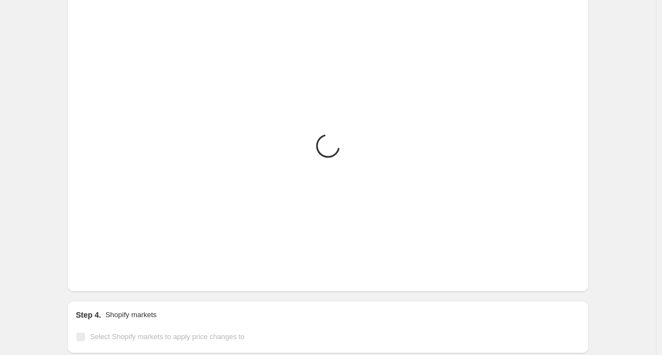
click at [101, 270] on icon "Next" at bounding box center [98, 275] width 11 height 11
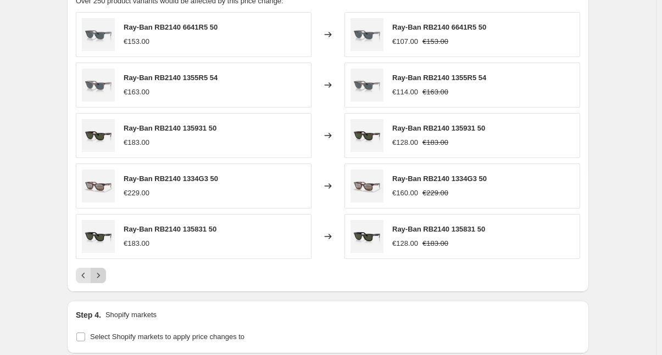
click at [101, 270] on icon "Next" at bounding box center [98, 275] width 11 height 11
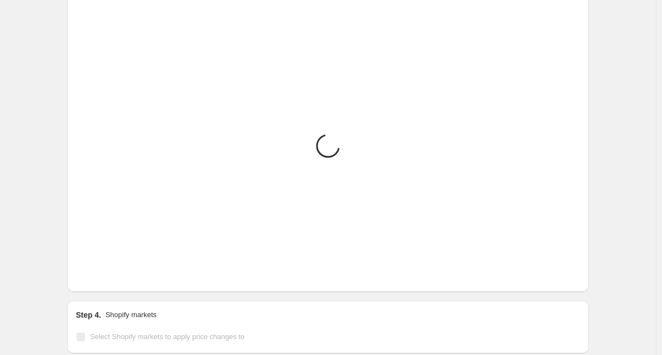
click at [101, 270] on icon "Next" at bounding box center [98, 275] width 11 height 11
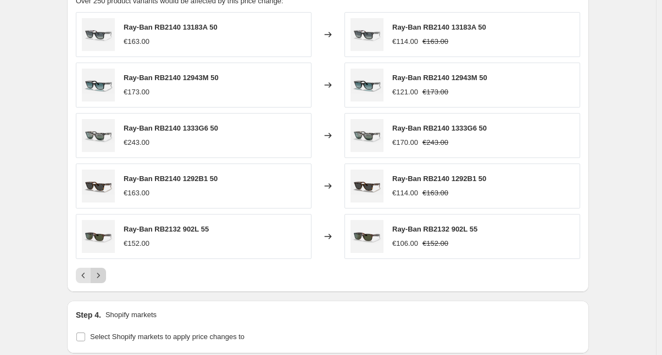
click at [101, 270] on icon "Next" at bounding box center [98, 275] width 11 height 11
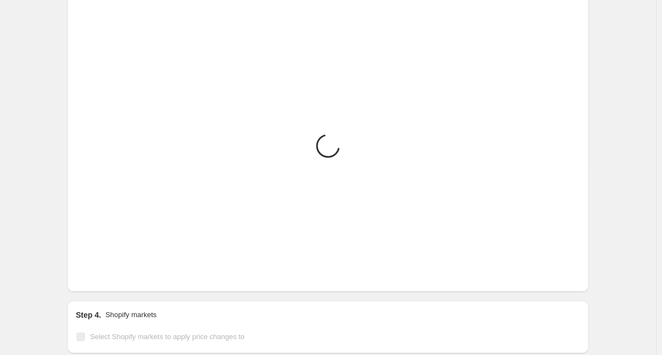
click at [101, 270] on icon "Next" at bounding box center [98, 275] width 11 height 11
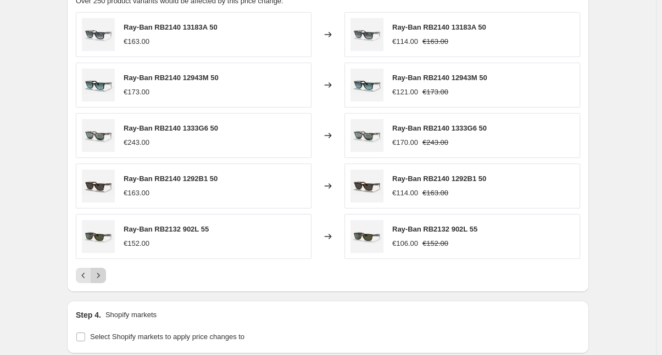
click at [101, 270] on icon "Next" at bounding box center [98, 275] width 11 height 11
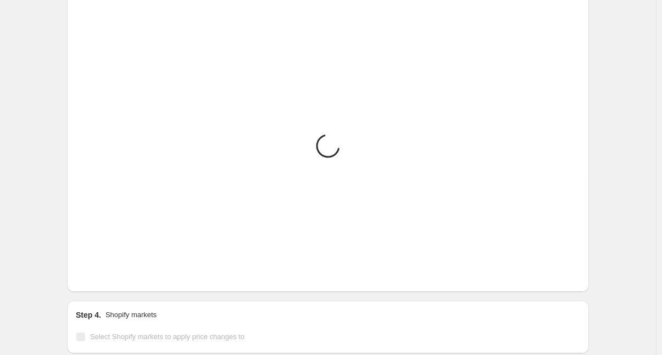
click at [101, 270] on icon "Next" at bounding box center [98, 275] width 11 height 11
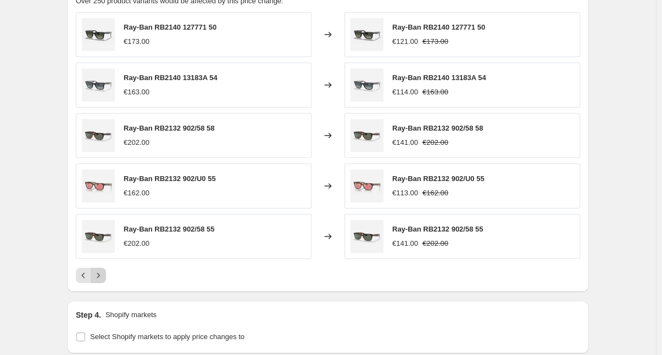
click at [101, 270] on icon "Next" at bounding box center [98, 275] width 11 height 11
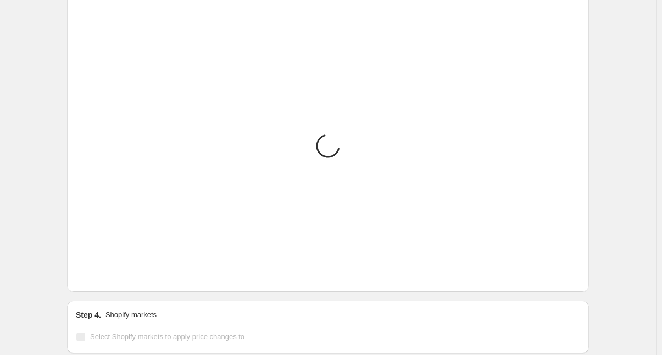
click at [101, 270] on icon "Next" at bounding box center [98, 275] width 11 height 11
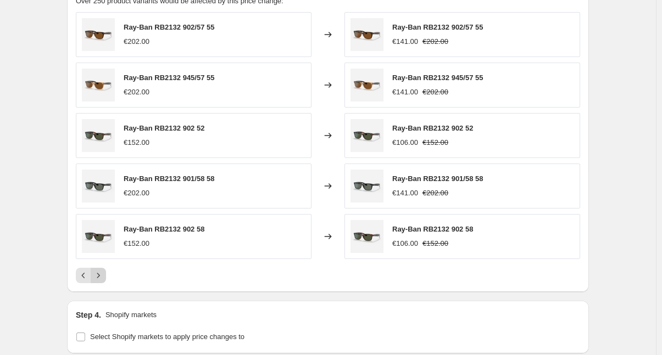
click at [101, 270] on icon "Next" at bounding box center [98, 275] width 11 height 11
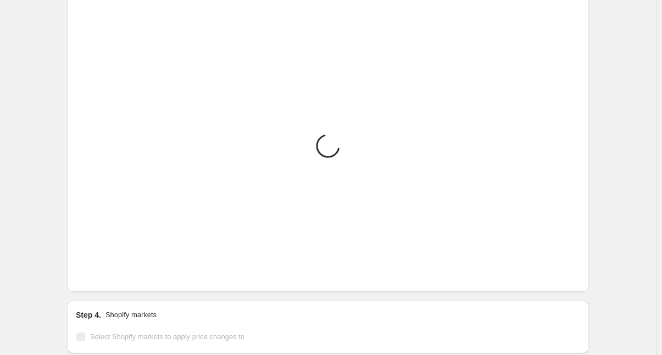
click at [101, 270] on icon "Next" at bounding box center [98, 275] width 11 height 11
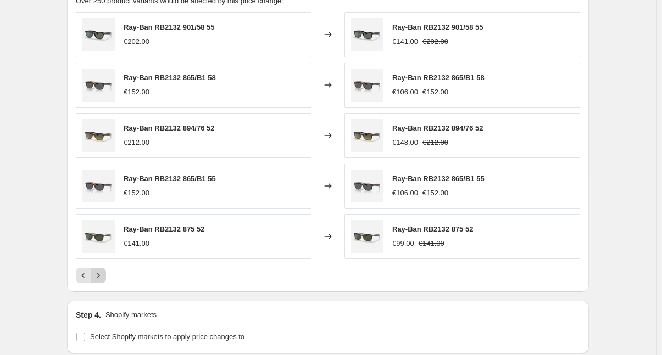
click at [101, 270] on icon "Next" at bounding box center [98, 275] width 11 height 11
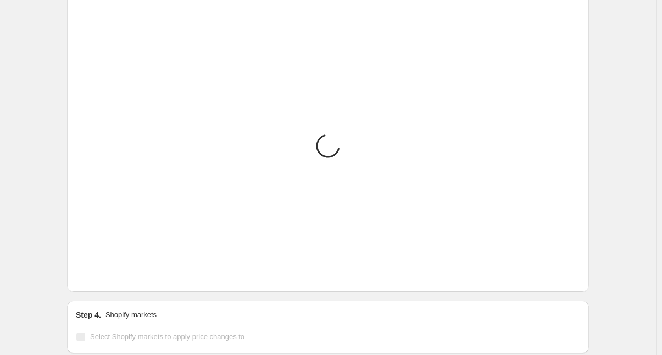
click at [101, 270] on icon "Next" at bounding box center [98, 275] width 11 height 11
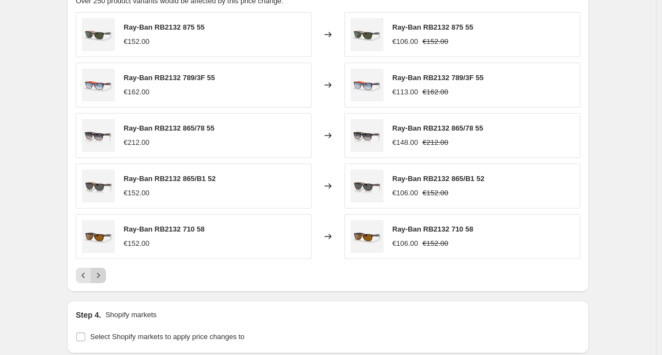
click at [101, 270] on icon "Next" at bounding box center [98, 275] width 11 height 11
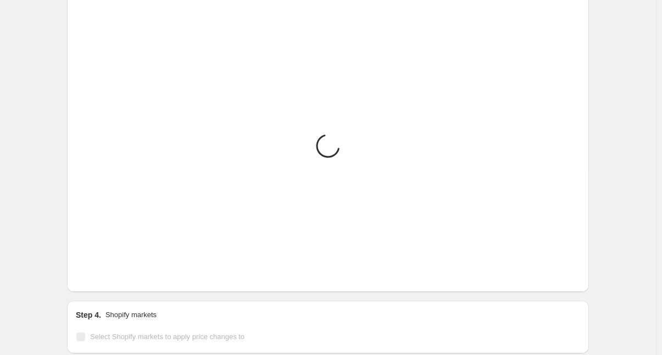
click at [101, 270] on icon "Next" at bounding box center [98, 275] width 11 height 11
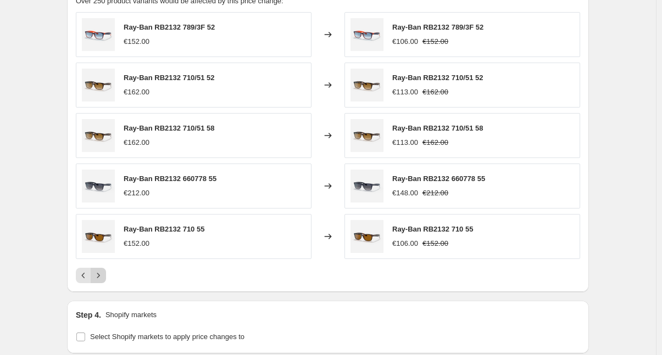
click at [101, 270] on icon "Next" at bounding box center [98, 275] width 11 height 11
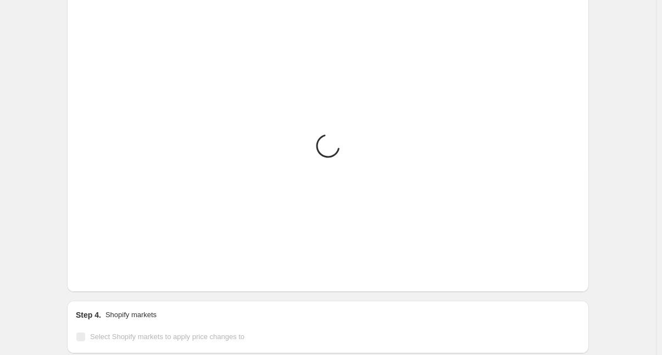
click at [101, 270] on icon "Next" at bounding box center [98, 275] width 11 height 11
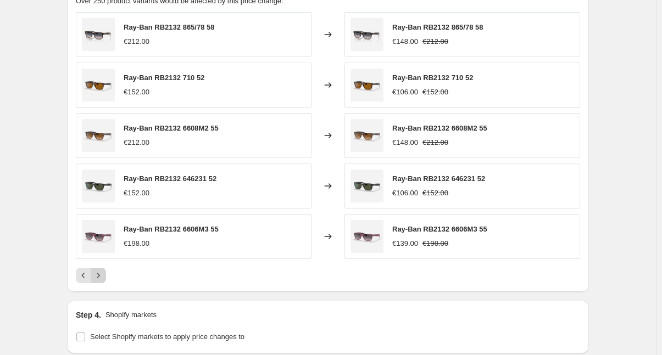
click at [101, 270] on icon "Next" at bounding box center [98, 275] width 11 height 11
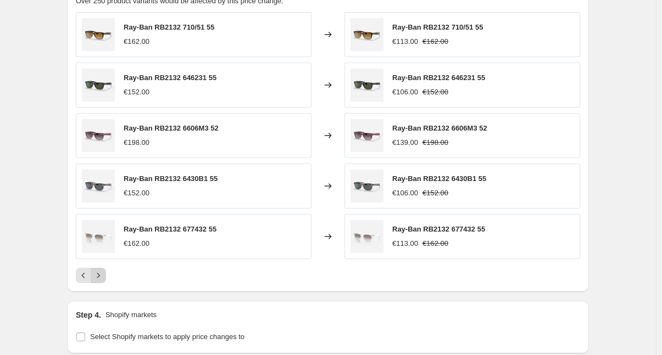
click at [101, 270] on icon "Next" at bounding box center [98, 275] width 11 height 11
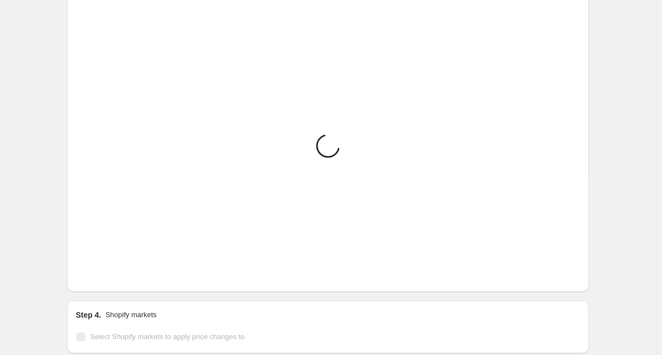
click at [101, 270] on icon "Next" at bounding box center [98, 275] width 11 height 11
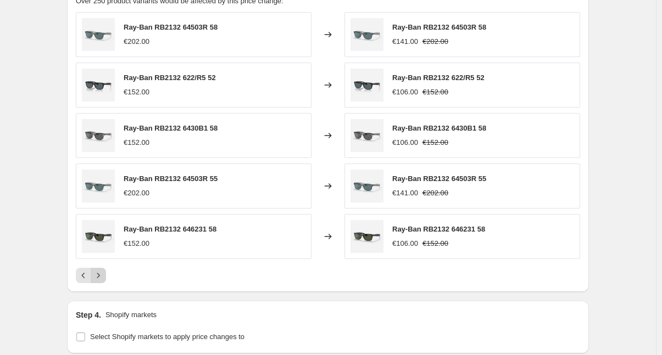
click at [101, 270] on icon "Next" at bounding box center [98, 275] width 11 height 11
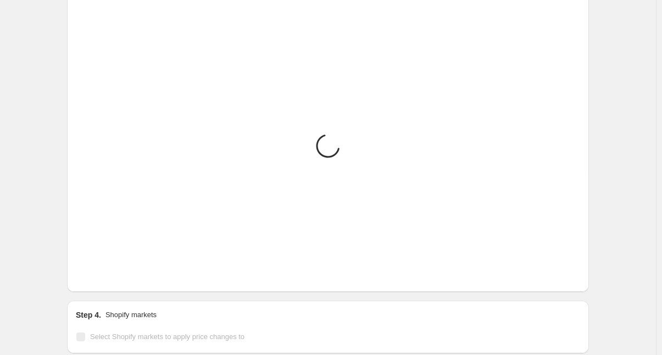
click at [101, 270] on icon "Next" at bounding box center [98, 275] width 11 height 11
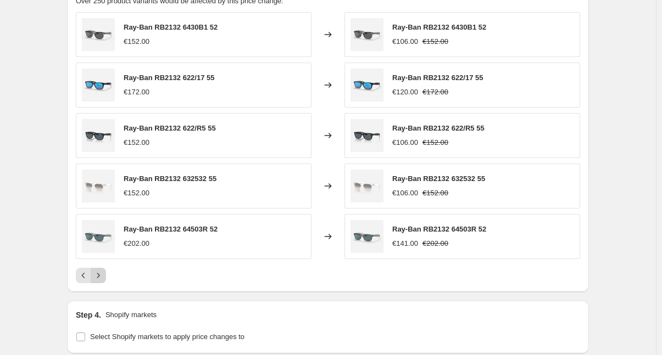
click at [101, 270] on icon "Next" at bounding box center [98, 275] width 11 height 11
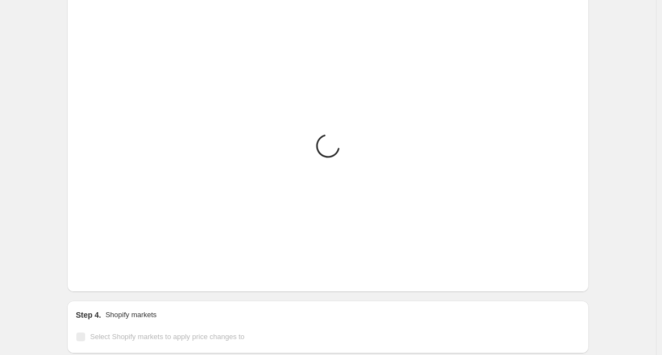
click at [101, 270] on icon "Next" at bounding box center [98, 275] width 11 height 11
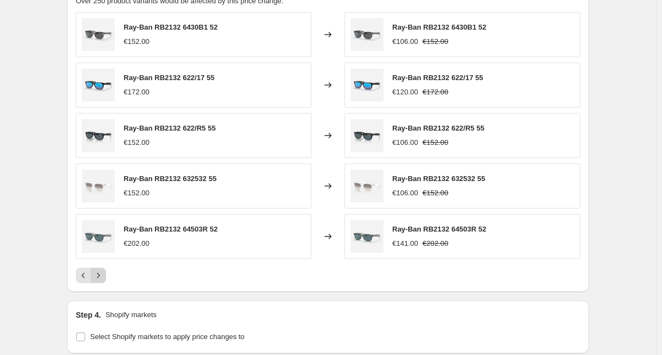
click at [101, 270] on icon "Next" at bounding box center [98, 275] width 11 height 11
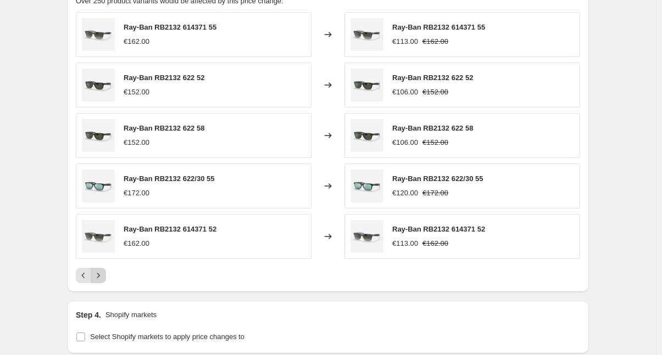
click at [101, 270] on icon "Next" at bounding box center [98, 275] width 11 height 11
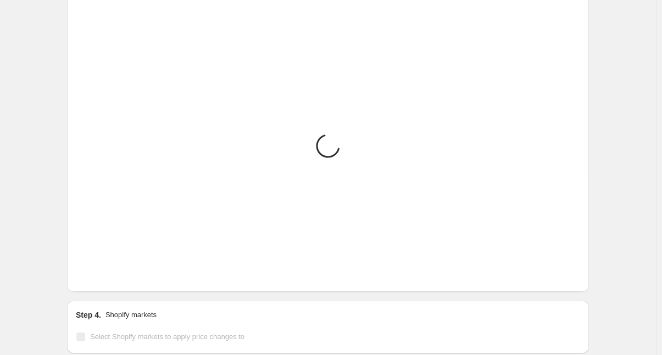
click at [101, 270] on icon "Next" at bounding box center [98, 275] width 11 height 11
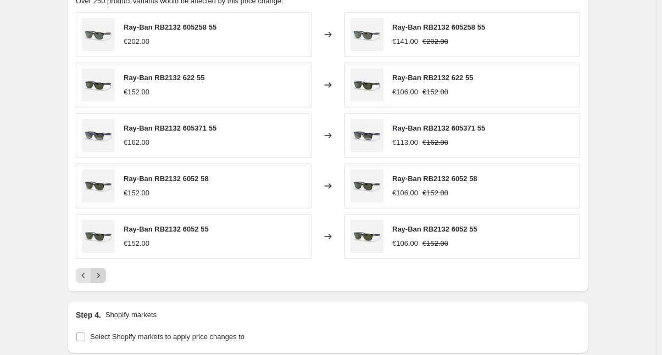
click at [101, 270] on icon "Next" at bounding box center [98, 275] width 11 height 11
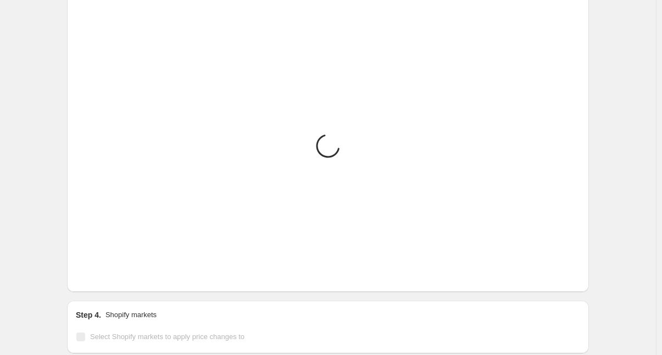
click at [101, 270] on icon "Next" at bounding box center [98, 275] width 11 height 11
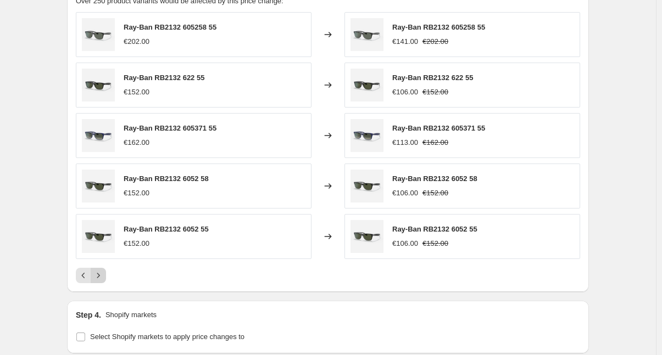
click at [101, 270] on icon "Next" at bounding box center [98, 275] width 11 height 11
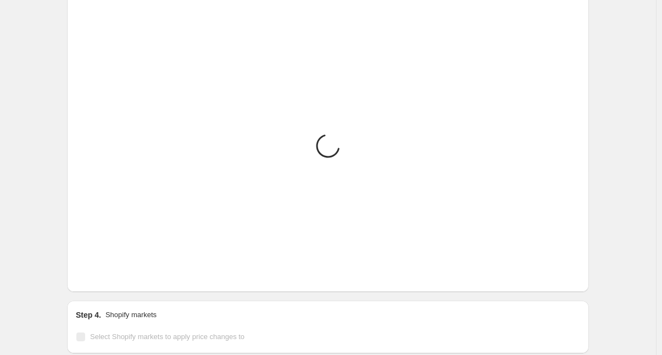
click at [101, 270] on icon "Next" at bounding box center [98, 275] width 11 height 11
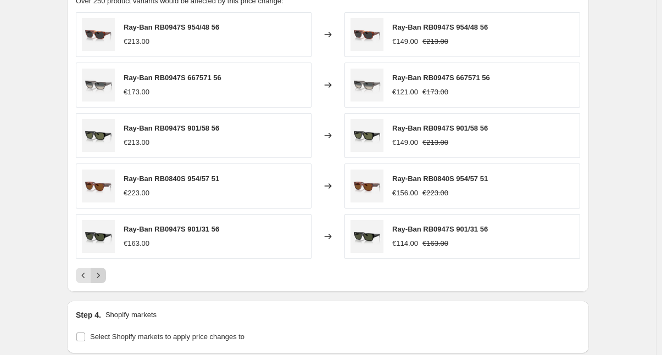
click at [101, 270] on icon "Next" at bounding box center [98, 275] width 11 height 11
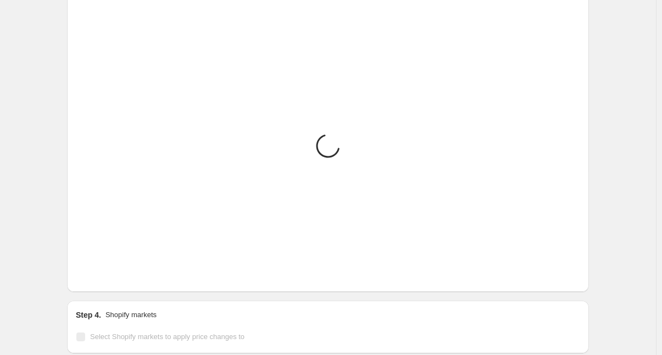
click at [101, 270] on icon "Next" at bounding box center [98, 275] width 11 height 11
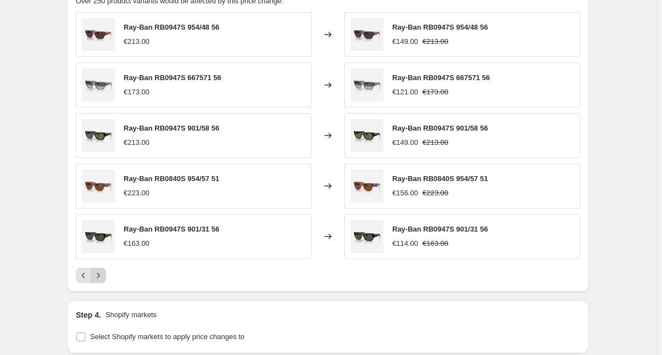
click at [101, 270] on icon "Next" at bounding box center [98, 275] width 11 height 11
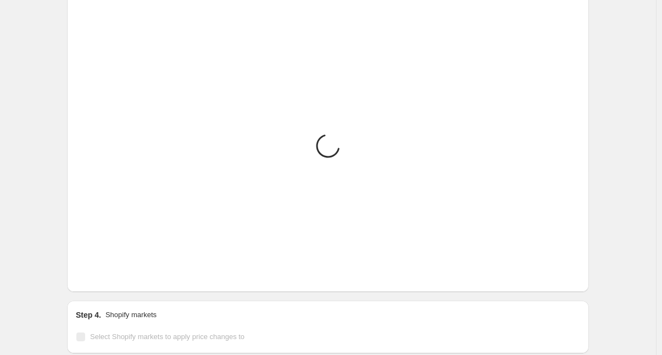
click at [101, 270] on icon "Next" at bounding box center [98, 275] width 11 height 11
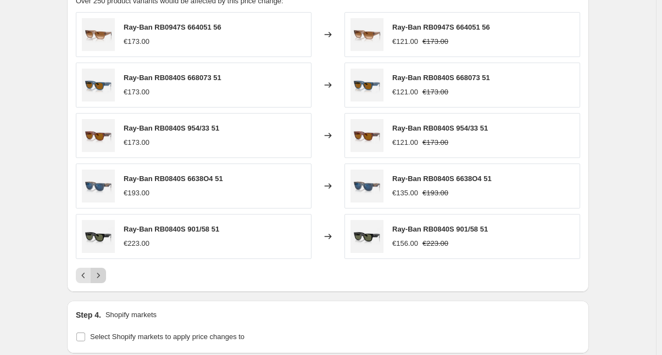
click at [101, 270] on icon "Next" at bounding box center [98, 275] width 11 height 11
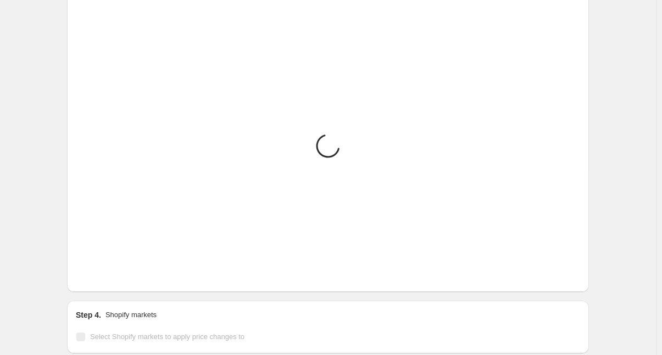
click at [101, 270] on icon "Next" at bounding box center [98, 275] width 11 height 11
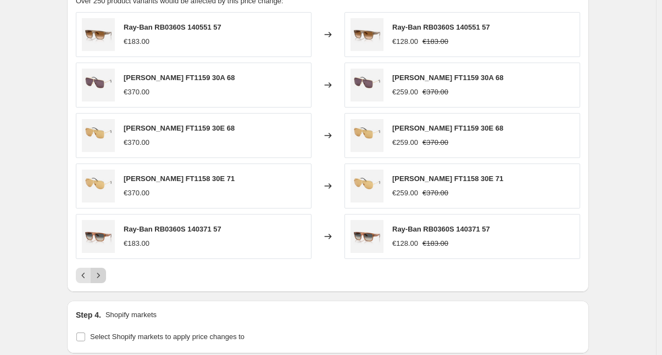
click at [101, 270] on icon "Next" at bounding box center [98, 275] width 11 height 11
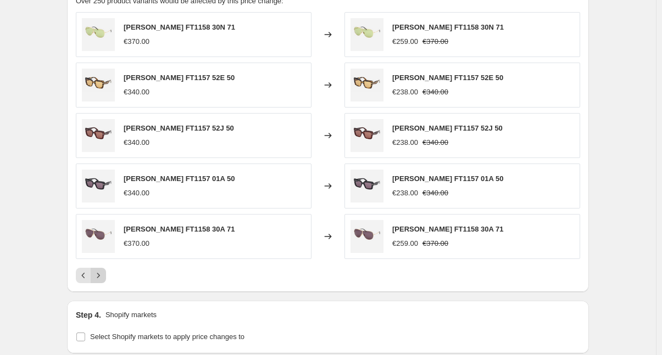
click at [101, 270] on icon "Next" at bounding box center [98, 275] width 11 height 11
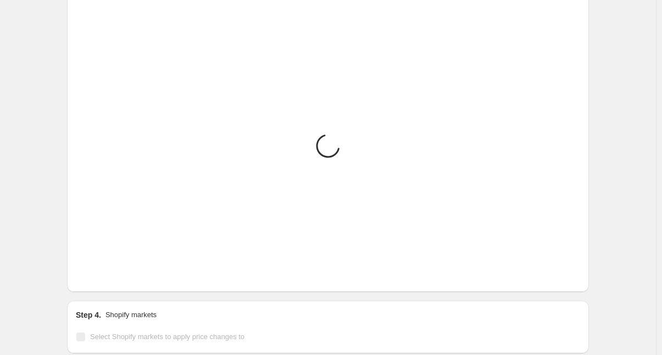
click at [101, 270] on icon "Next" at bounding box center [98, 275] width 11 height 11
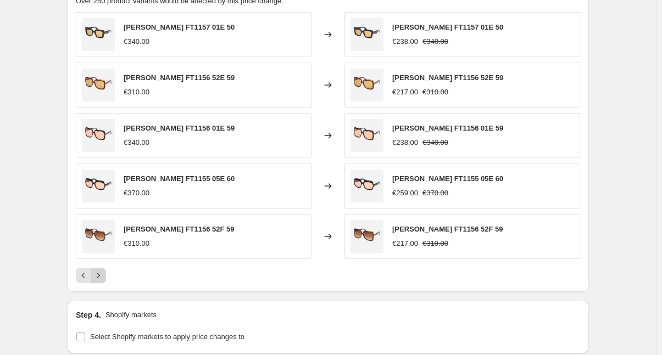
click at [101, 270] on icon "Next" at bounding box center [98, 275] width 11 height 11
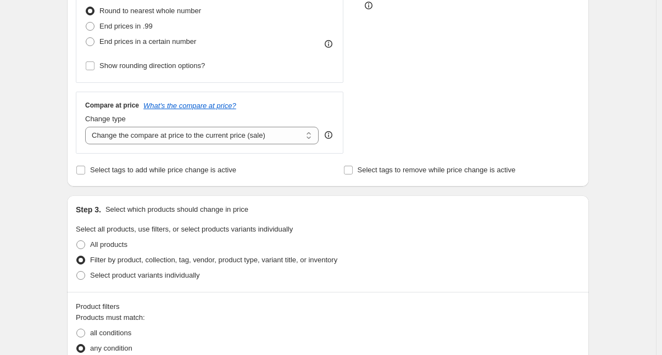
scroll to position [0, 0]
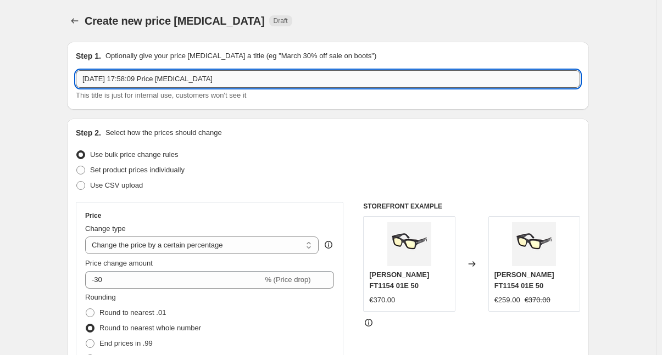
click at [213, 73] on input "[DATE] 17:58:09 Price [MEDICAL_DATA]" at bounding box center [328, 79] width 504 height 18
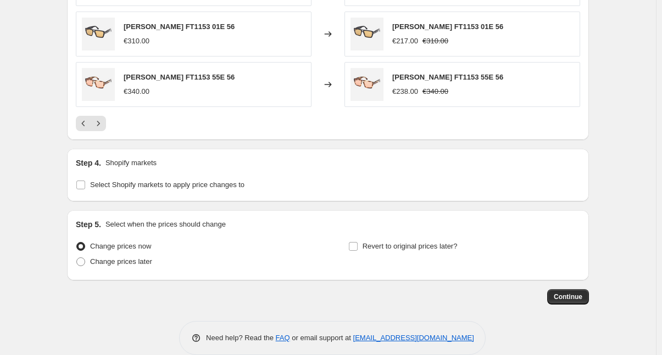
scroll to position [924, 0]
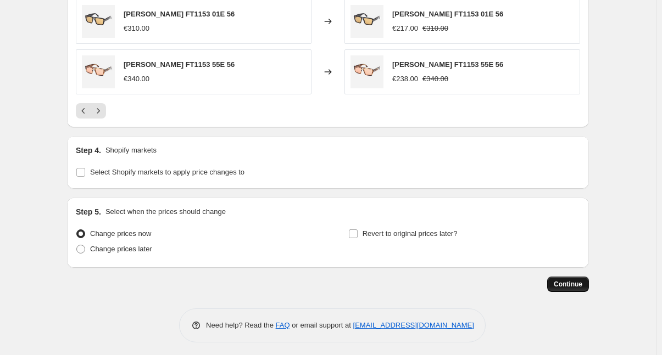
type input "[DATE] 17:58:09 Price [MEDICAL_DATA] 30% off no promo"
click at [566, 282] on span "Continue" at bounding box center [568, 284] width 29 height 9
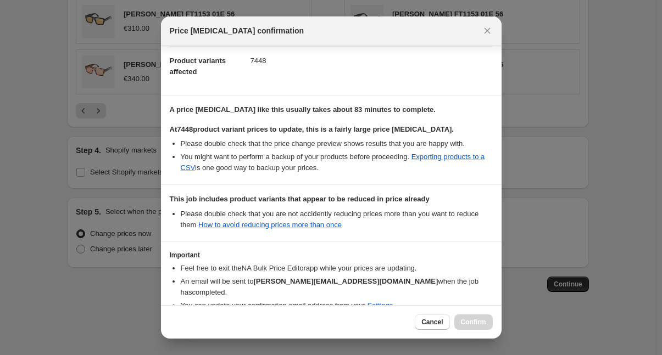
scroll to position [165, 0]
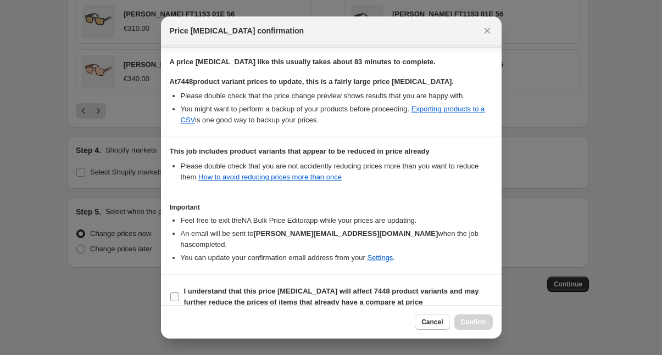
click at [177, 292] on span ":r25:" at bounding box center [175, 297] width 10 height 10
click at [177, 293] on input "I understand that this price [MEDICAL_DATA] will affect 7448 product variants a…" at bounding box center [174, 297] width 9 height 9
checkbox input "true"
click at [479, 323] on span "Confirm" at bounding box center [473, 322] width 25 height 9
